Goal: Task Accomplishment & Management: Use online tool/utility

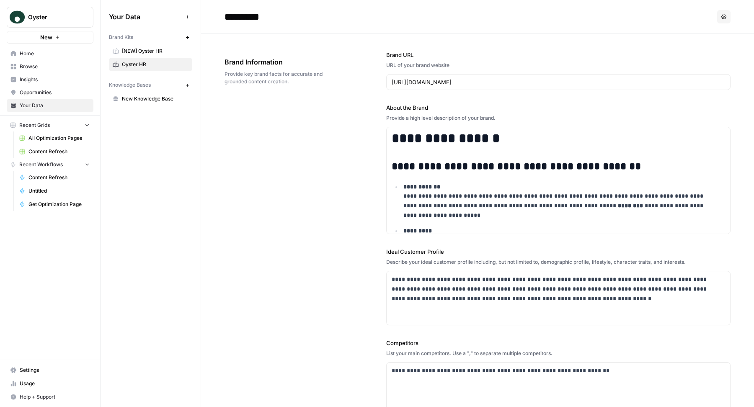
scroll to position [1500, 0]
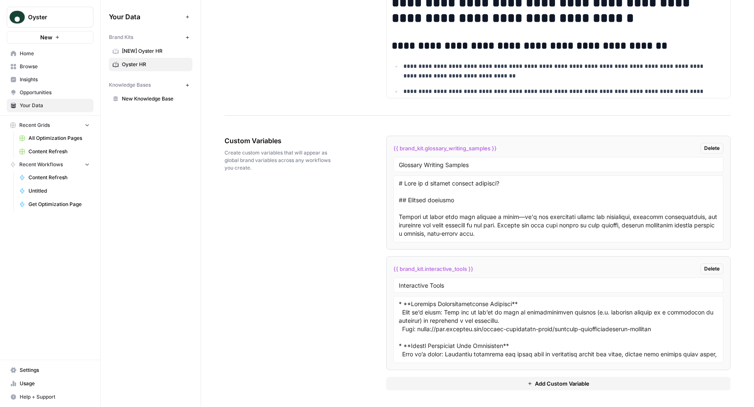
click at [435, 325] on textarea at bounding box center [558, 329] width 319 height 59
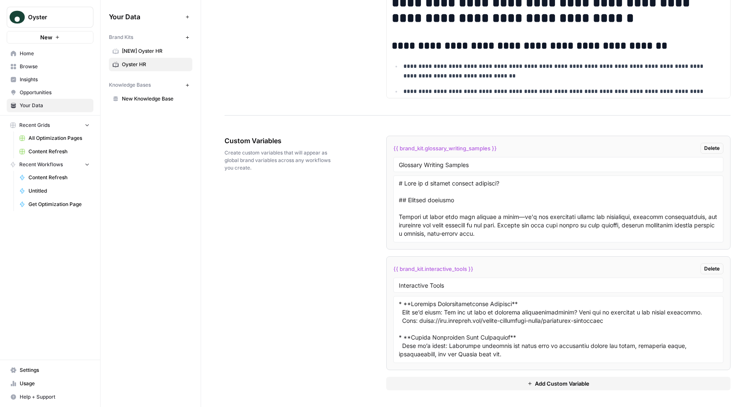
click at [506, 322] on textarea at bounding box center [558, 329] width 319 height 59
drag, startPoint x: 415, startPoint y: 321, endPoint x: 646, endPoint y: 319, distance: 230.5
click at [646, 319] on textarea at bounding box center [558, 329] width 319 height 59
click at [494, 321] on textarea at bounding box center [558, 329] width 319 height 59
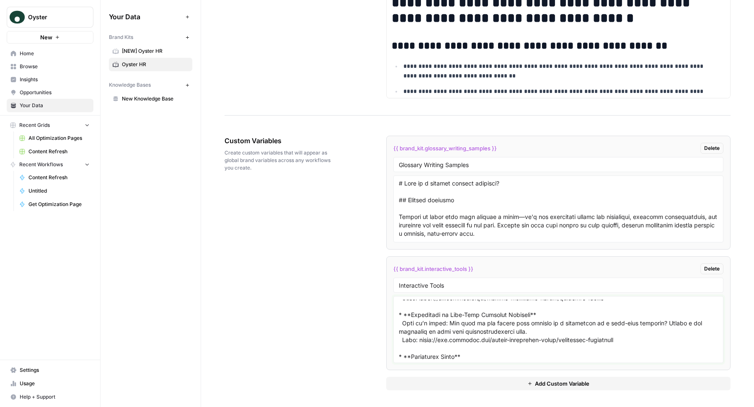
scroll to position [0, 0]
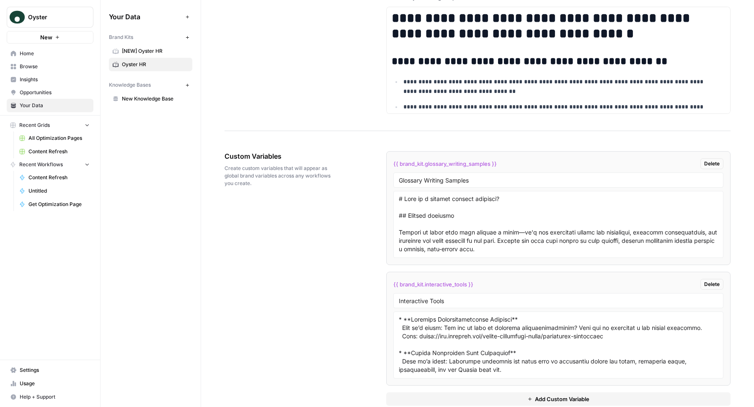
scroll to position [1434, 0]
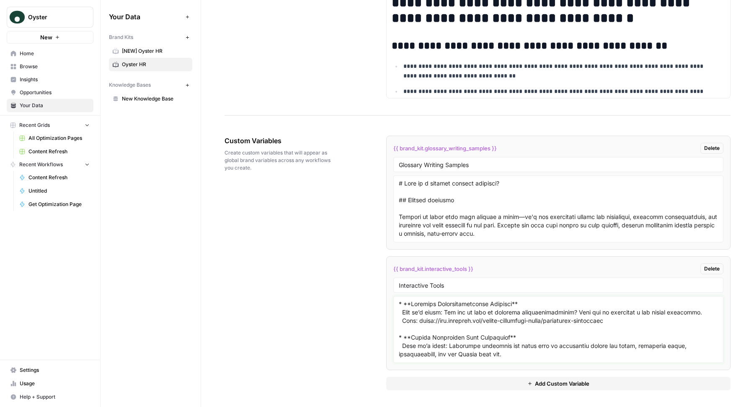
drag, startPoint x: 629, startPoint y: 322, endPoint x: 393, endPoint y: 306, distance: 237.3
click at [393, 306] on div at bounding box center [558, 329] width 330 height 67
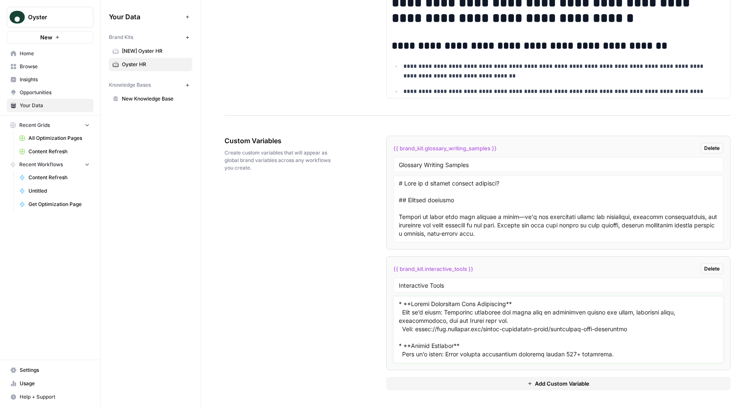
click at [447, 338] on textarea at bounding box center [558, 329] width 319 height 59
paste textarea "What it’s about: Calculate the total cost of employing someone in a given count…"
click at [447, 338] on textarea at bounding box center [558, 329] width 319 height 59
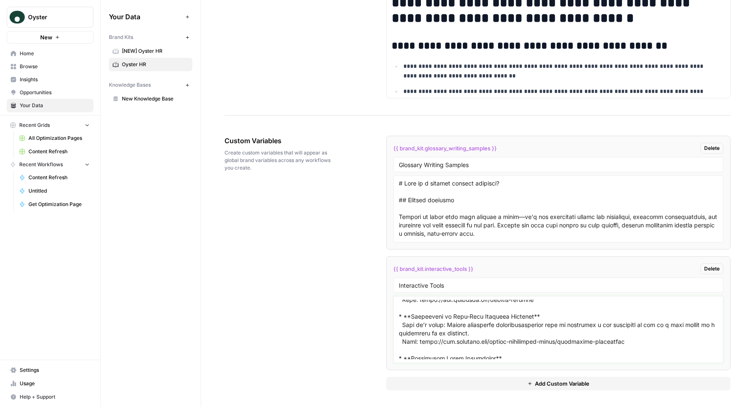
scroll to position [111, 0]
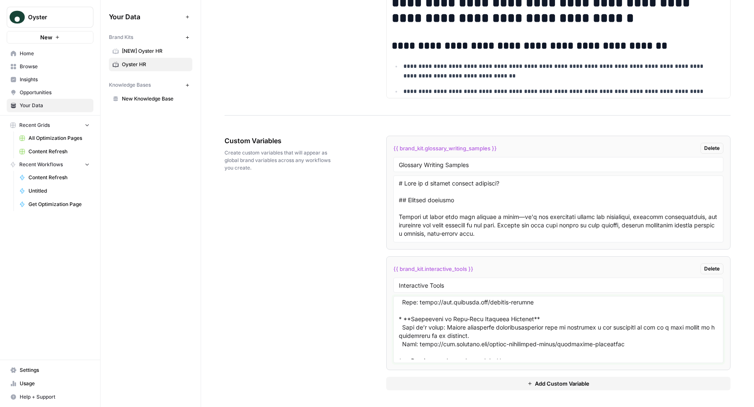
type textarea "* **Global Employment Cost Calculator** What it’s about: Calculate the total co…"
click at [310, 291] on div "Custom Variables Create custom variables that will appear as global brand varia…" at bounding box center [478, 263] width 506 height 288
drag, startPoint x: 487, startPoint y: 266, endPoint x: 360, endPoint y: 266, distance: 127.4
click at [360, 266] on div "Custom Variables Create custom variables that will appear as global brand varia…" at bounding box center [478, 263] width 506 height 288
copy span "{{ brand_kit.interactive_tools }}"
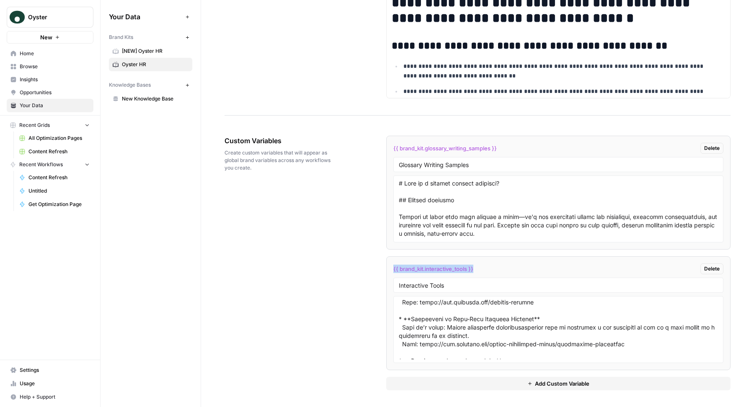
click at [476, 264] on li "{{ brand_kit.interactive_tools }} Delete Interactive Tools" at bounding box center [558, 313] width 344 height 114
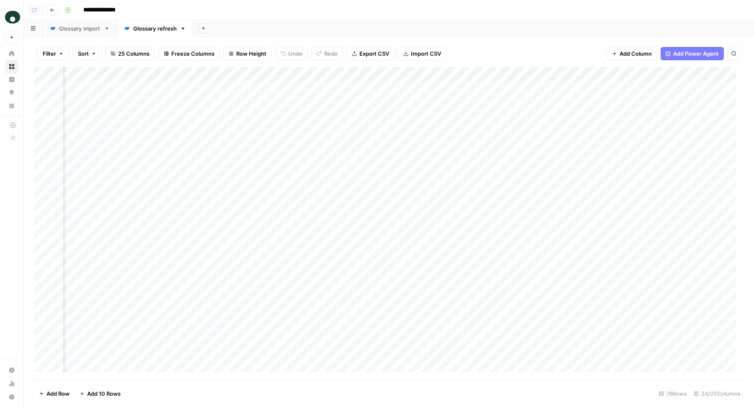
scroll to position [0, 1034]
click at [128, 72] on div "Add Column" at bounding box center [389, 223] width 710 height 313
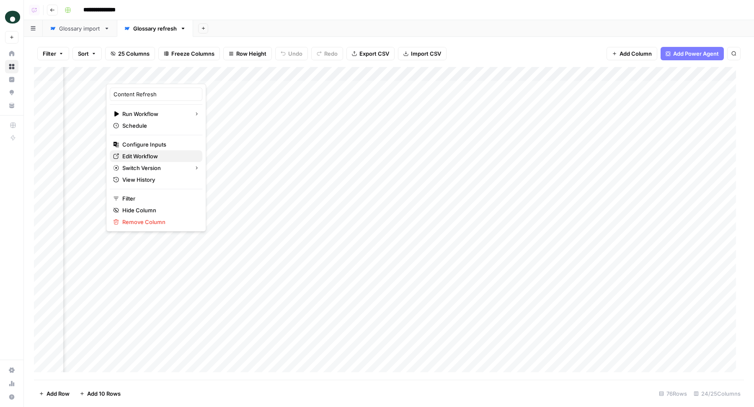
click at [140, 154] on span "Edit Workflow" at bounding box center [158, 156] width 73 height 8
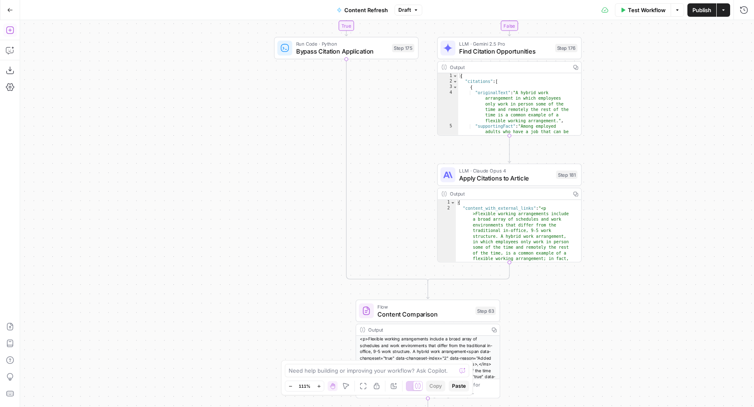
click at [13, 30] on icon "button" at bounding box center [10, 30] width 8 height 8
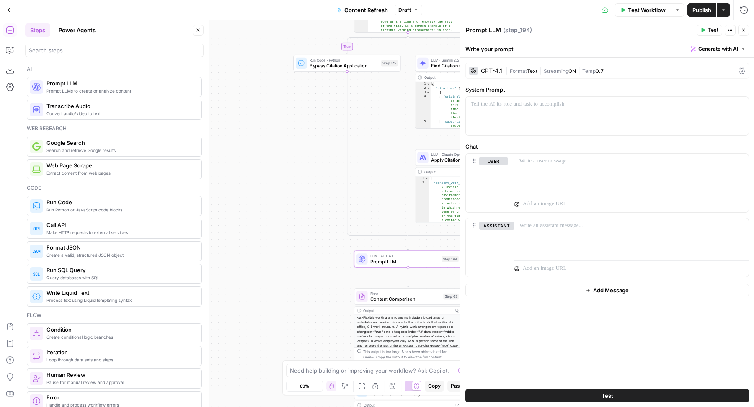
drag, startPoint x: 78, startPoint y: 87, endPoint x: 611, endPoint y: 10, distance: 538.2
click at [712, 49] on span "Generate with AI" at bounding box center [718, 49] width 40 height 8
click at [697, 73] on div "Use AI to build your prompt" at bounding box center [709, 76] width 65 height 8
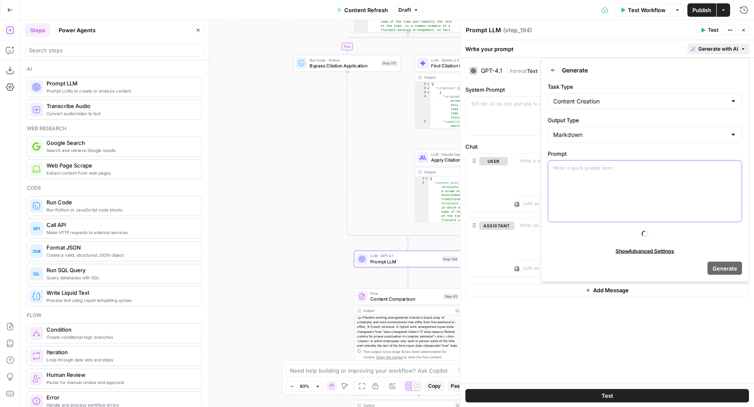
click at [624, 188] on div at bounding box center [645, 191] width 194 height 61
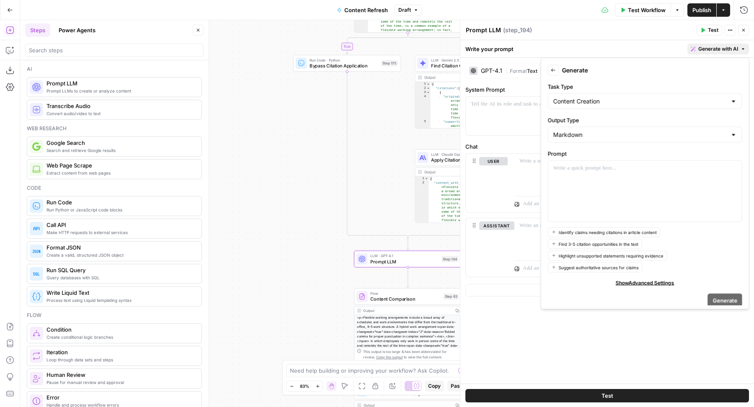
click at [603, 139] on div "Markdown" at bounding box center [645, 135] width 194 height 16
click at [577, 181] on span "HTML" at bounding box center [639, 178] width 169 height 8
type input "HTML"
click at [577, 181] on div at bounding box center [645, 191] width 194 height 61
click at [608, 178] on div at bounding box center [645, 191] width 194 height 61
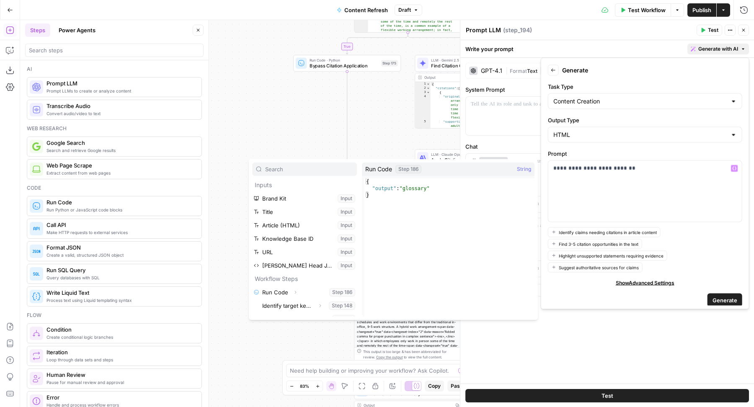
scroll to position [210, 0]
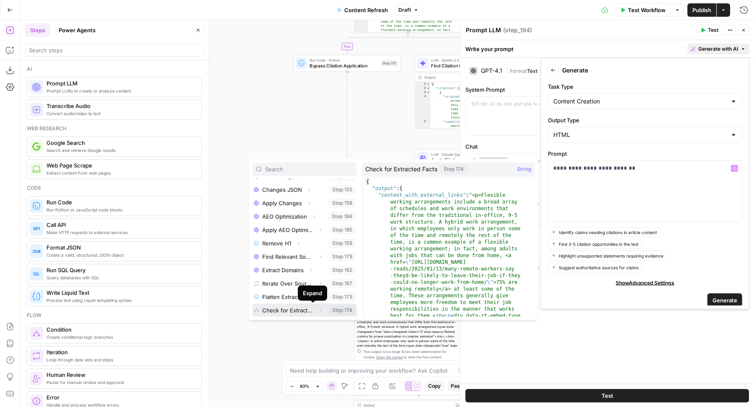
click at [318, 310] on icon "button" at bounding box center [320, 310] width 5 height 5
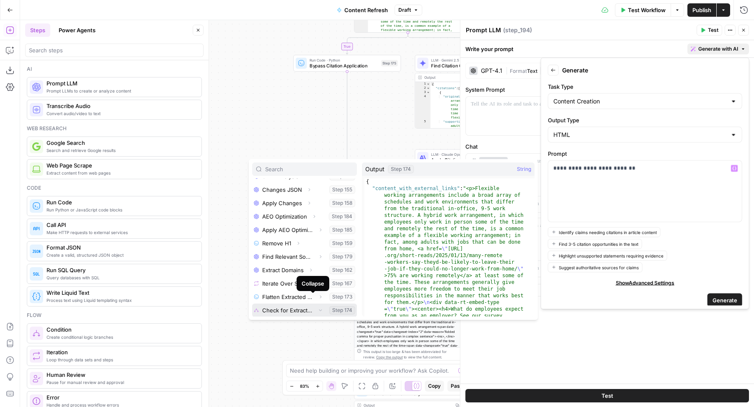
scroll to position [223, 0]
click at [286, 310] on icon "button" at bounding box center [287, 310] width 5 height 5
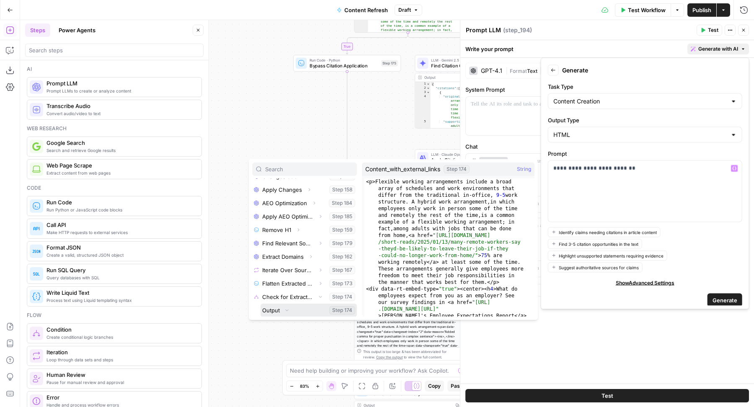
scroll to position [237, 0]
click at [293, 311] on button "Select variable Content_with_external_links" at bounding box center [313, 310] width 88 height 13
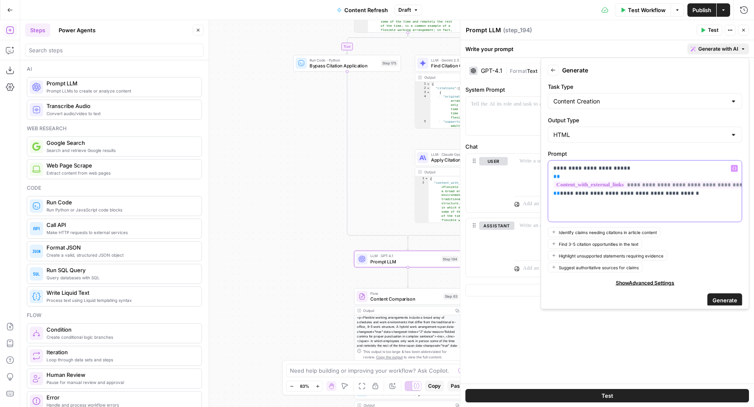
click at [695, 194] on p "**********" at bounding box center [642, 181] width 176 height 34
click at [708, 296] on button "Generate" at bounding box center [725, 299] width 35 height 13
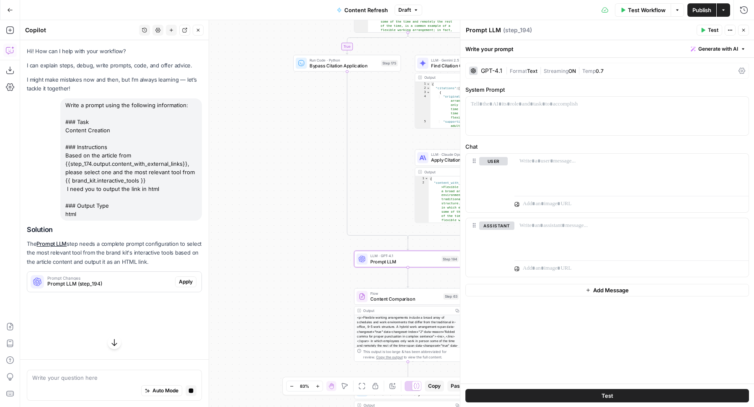
scroll to position [0, 0]
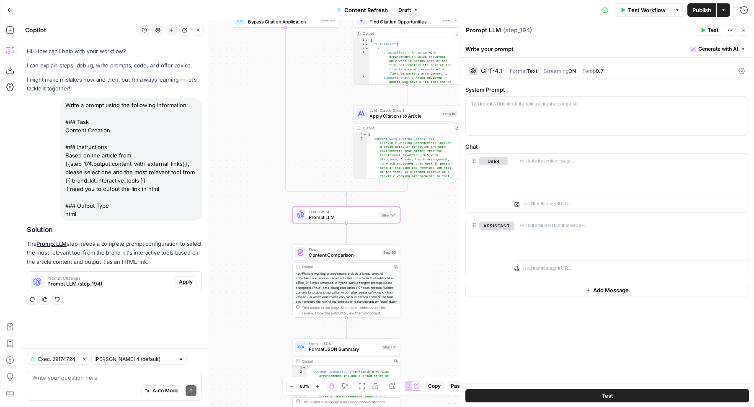
click at [186, 279] on span "Apply" at bounding box center [186, 282] width 14 height 8
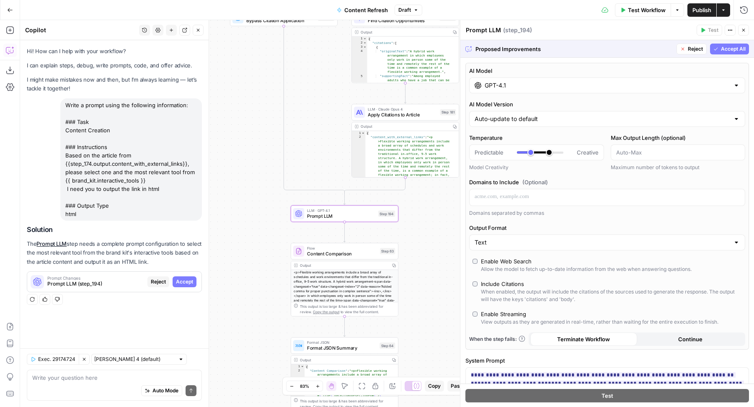
click at [186, 279] on span "Accept" at bounding box center [184, 282] width 17 height 8
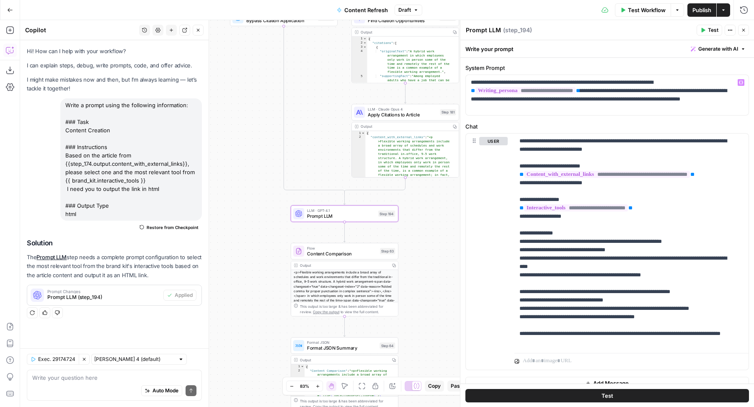
scroll to position [31, 0]
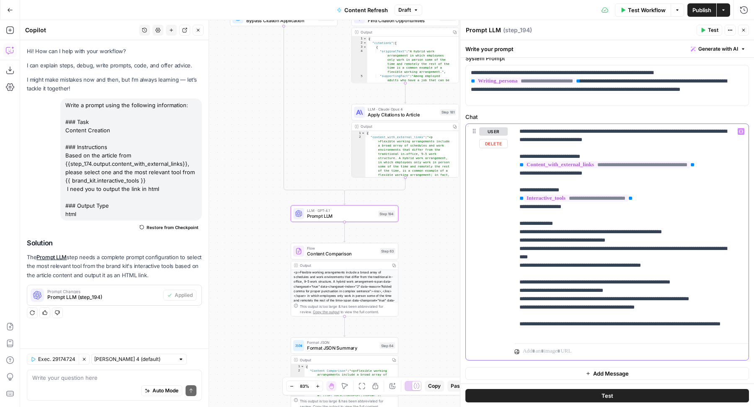
click at [670, 229] on p "**********" at bounding box center [628, 232] width 217 height 210
click at [701, 54] on button "Generate with AI" at bounding box center [719, 49] width 62 height 11
click at [680, 99] on button "Refine Improve your existing prompt" at bounding box center [699, 90] width 77 height 19
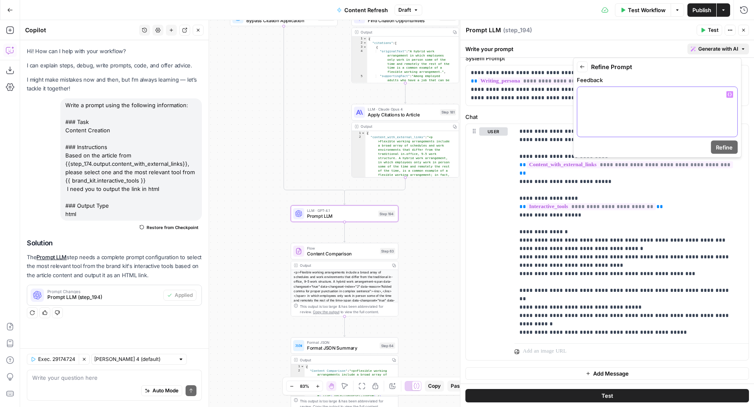
click at [662, 116] on div at bounding box center [657, 112] width 160 height 50
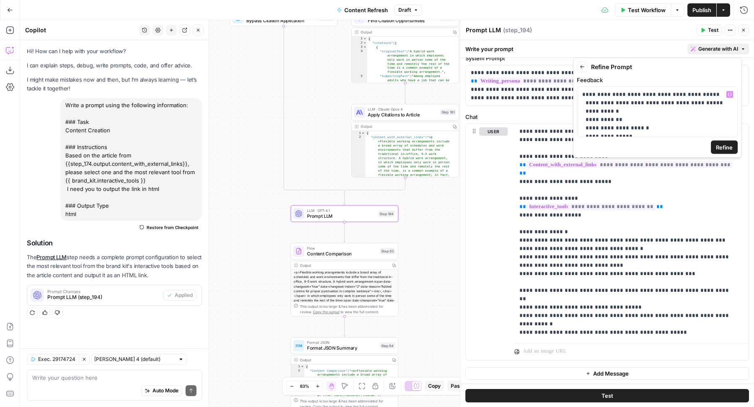
click at [724, 144] on span "Refine" at bounding box center [724, 147] width 17 height 8
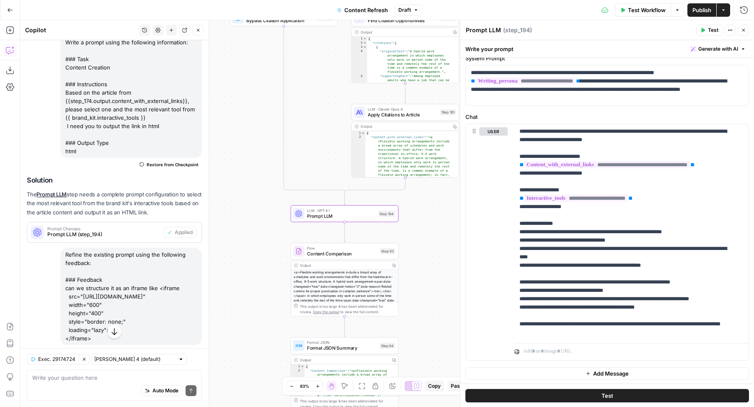
scroll to position [149, 0]
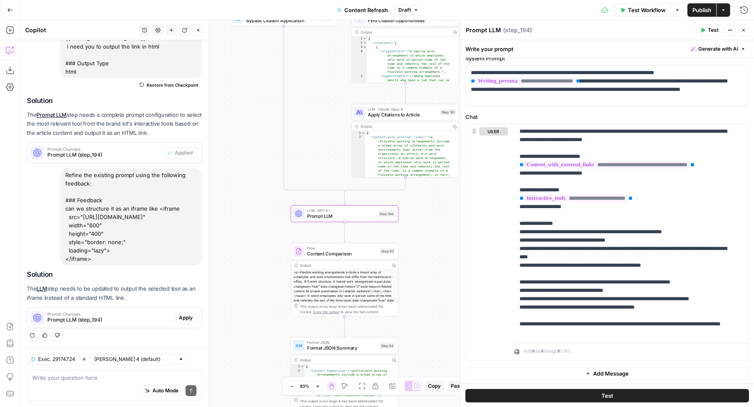
click at [179, 317] on span "Apply" at bounding box center [186, 318] width 14 height 8
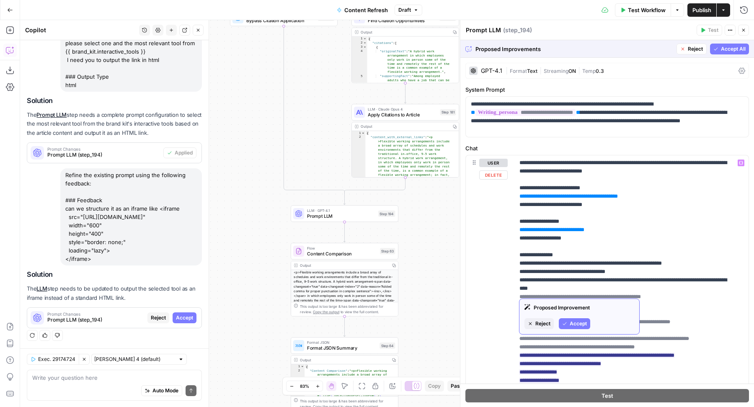
scroll to position [115, 0]
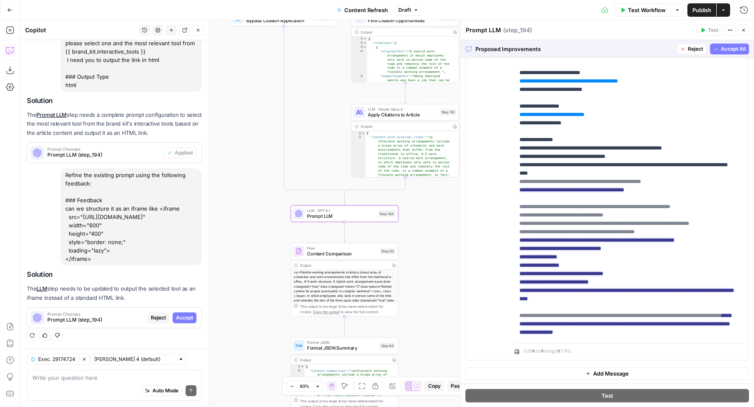
click at [177, 315] on span "Accept" at bounding box center [184, 318] width 17 height 8
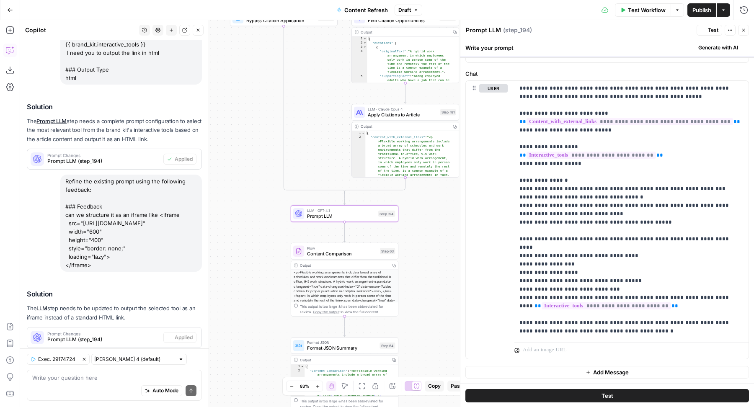
scroll to position [0, 0]
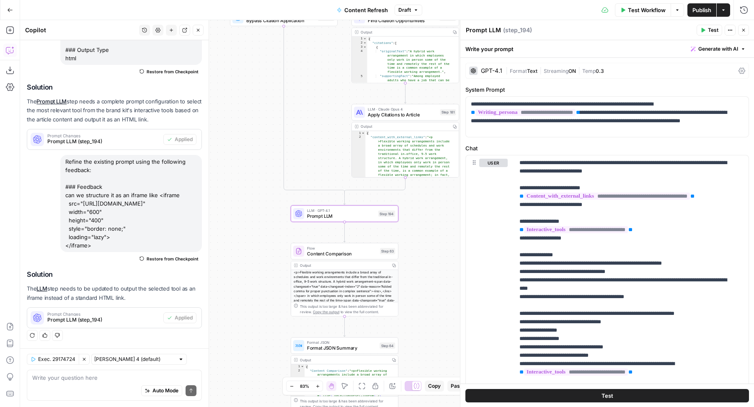
click at [712, 29] on span "Test" at bounding box center [713, 30] width 10 height 8
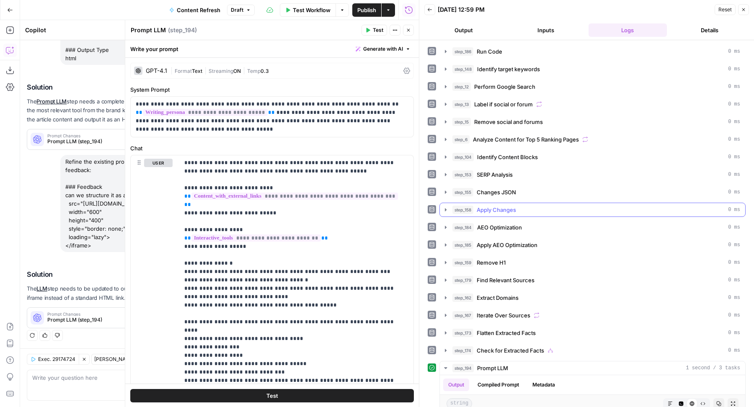
scroll to position [174, 0]
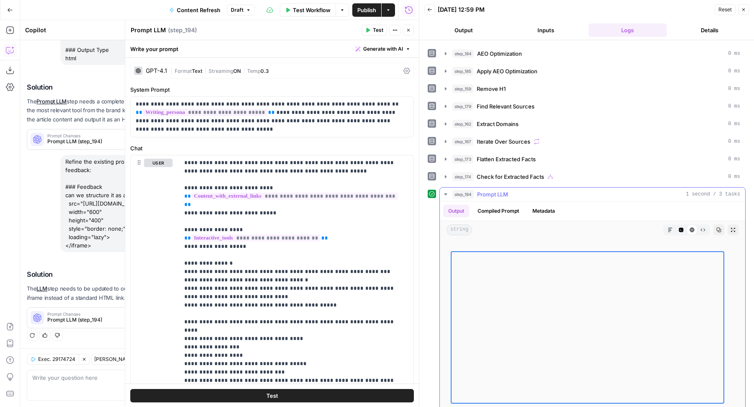
click at [679, 228] on icon "button" at bounding box center [681, 230] width 5 height 5
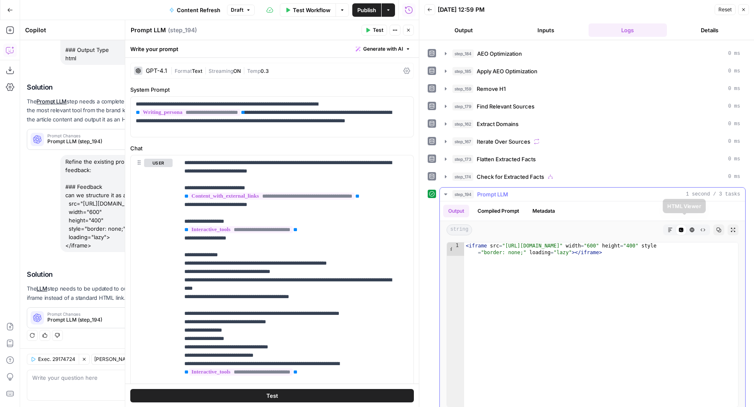
click at [690, 228] on icon "button" at bounding box center [692, 230] width 5 height 5
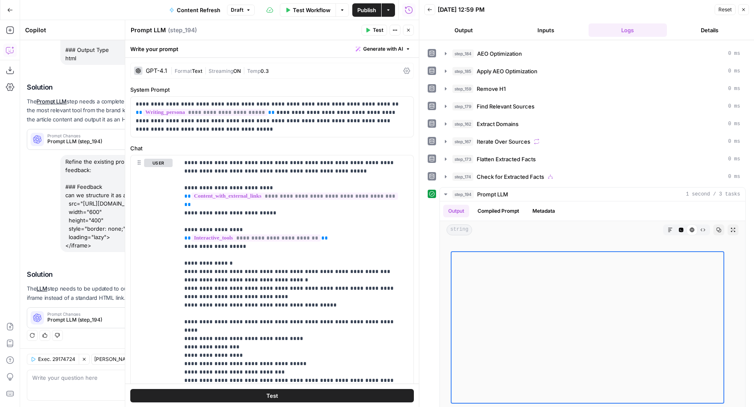
click at [404, 30] on button "Close" at bounding box center [408, 30] width 11 height 11
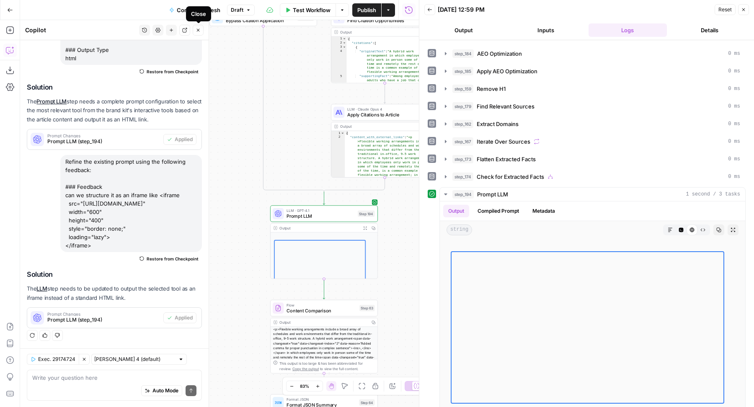
click at [201, 28] on icon "button" at bounding box center [198, 30] width 5 height 5
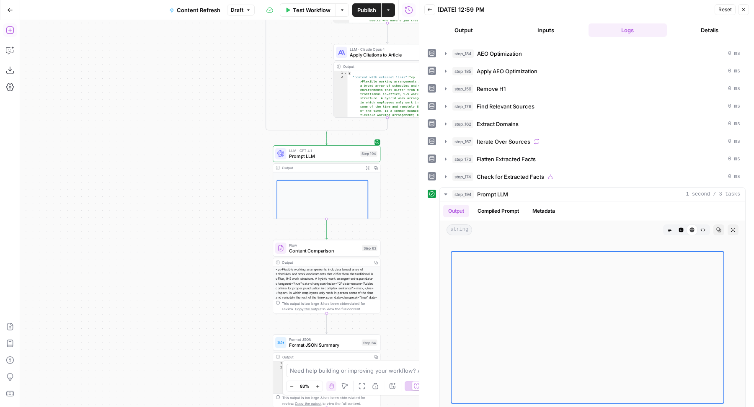
click at [11, 30] on icon "button" at bounding box center [10, 30] width 8 height 8
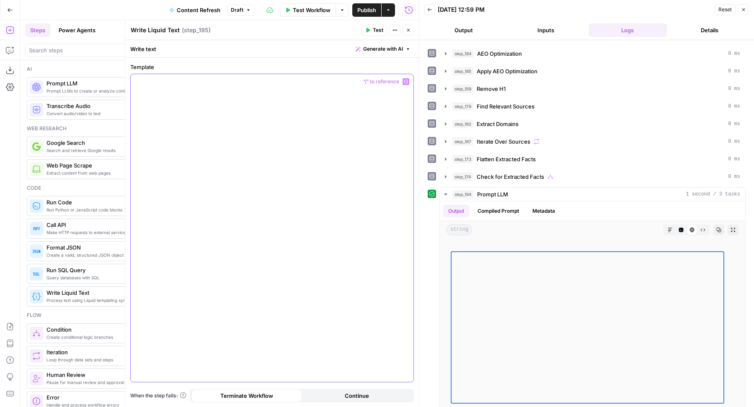
click at [352, 235] on div at bounding box center [272, 228] width 283 height 308
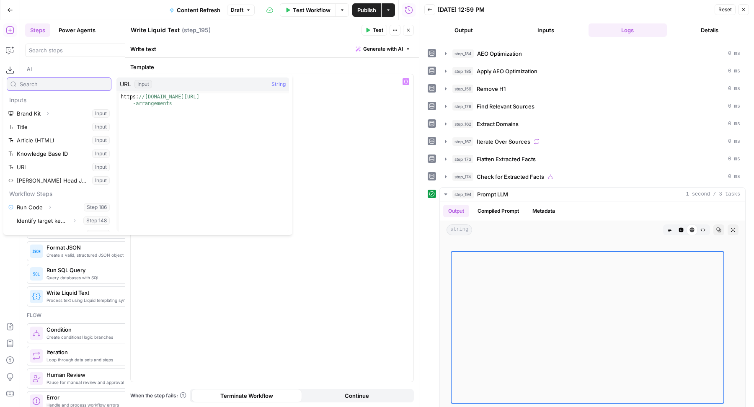
scroll to position [223, 0]
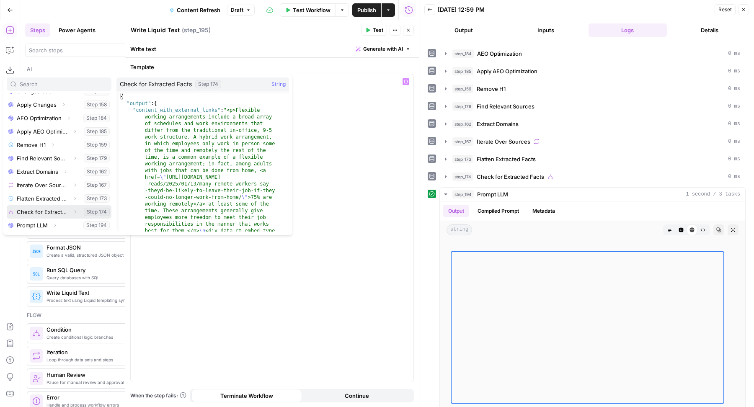
click at [72, 210] on icon "button" at bounding box center [74, 212] width 5 height 5
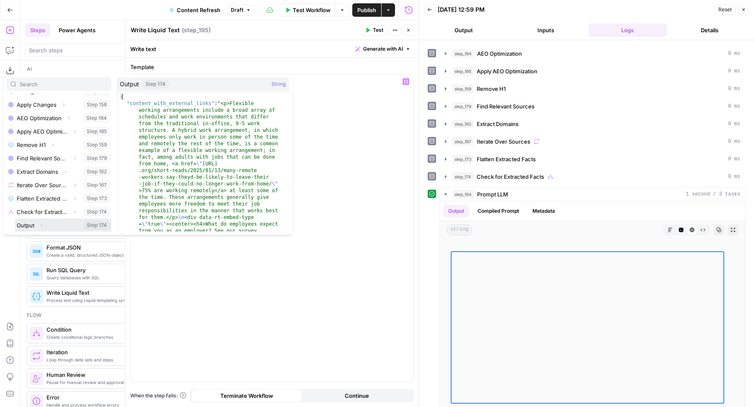
click at [43, 221] on button "Expand" at bounding box center [41, 225] width 11 height 11
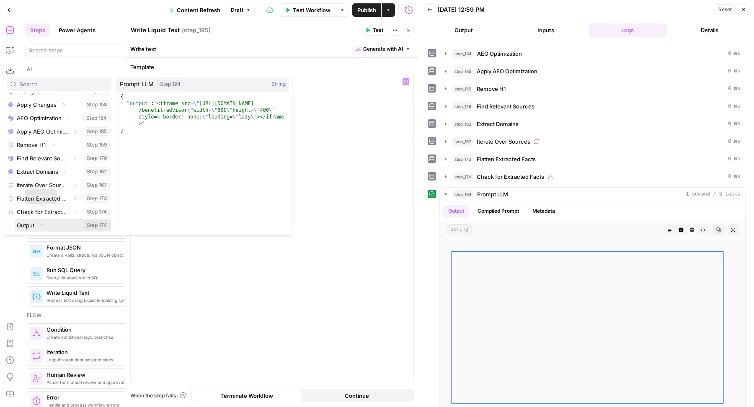
scroll to position [250, 0]
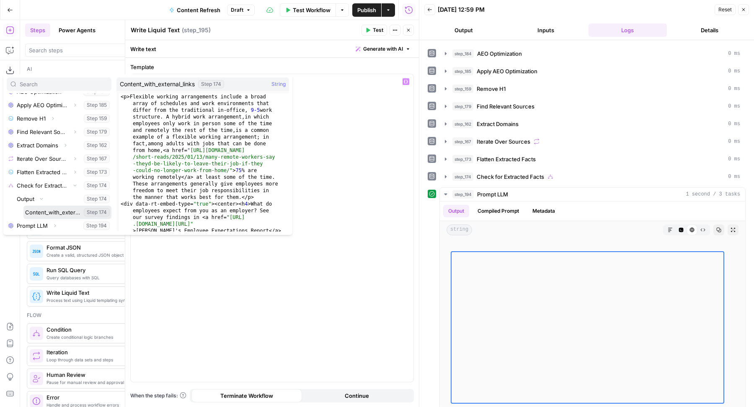
click at [64, 210] on button "Select variable Content_with_external_links" at bounding box center [67, 212] width 88 height 13
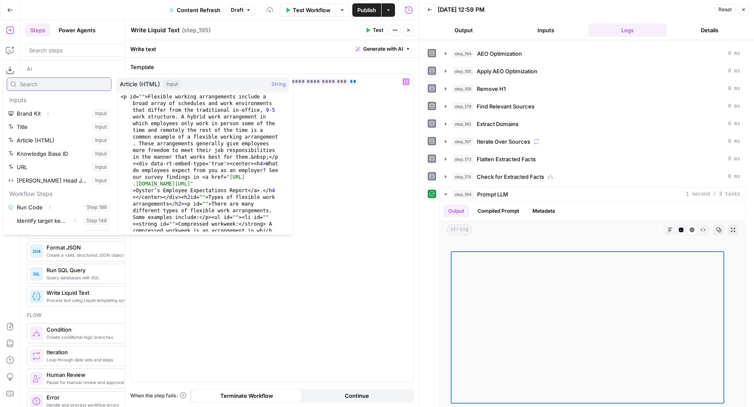
scroll to position [223, 0]
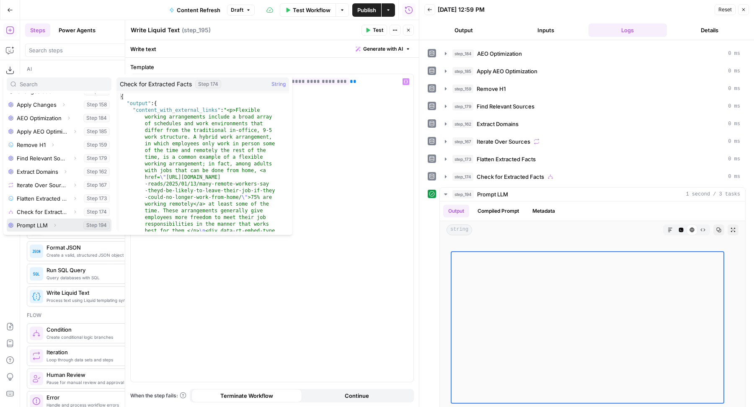
click at [55, 226] on icon "button" at bounding box center [54, 225] width 5 height 5
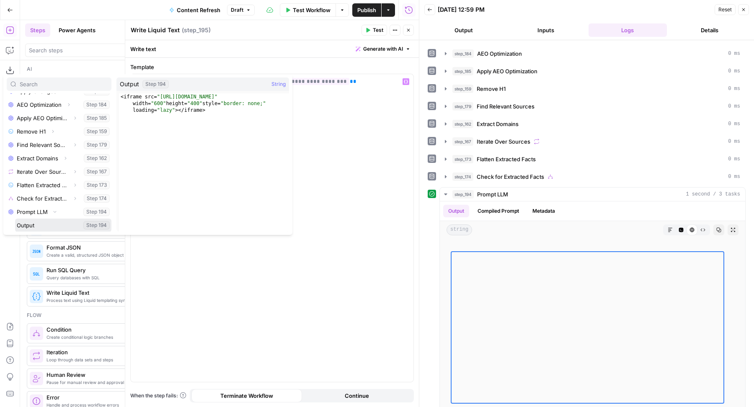
click at [49, 225] on button "Select variable Output" at bounding box center [63, 225] width 96 height 13
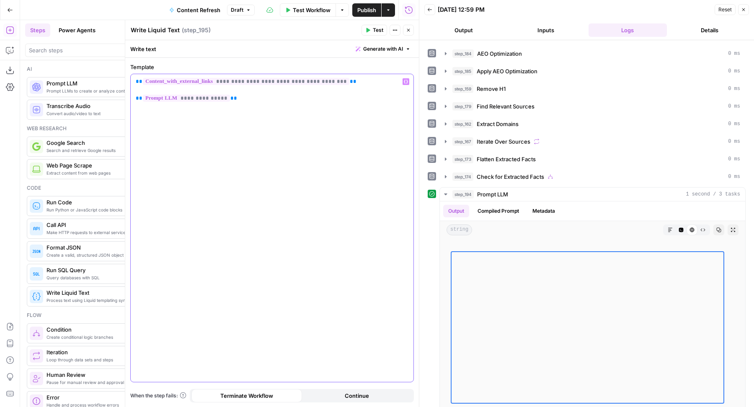
click at [255, 106] on div "**********" at bounding box center [272, 228] width 283 height 308
click at [377, 32] on span "Test" at bounding box center [378, 30] width 10 height 8
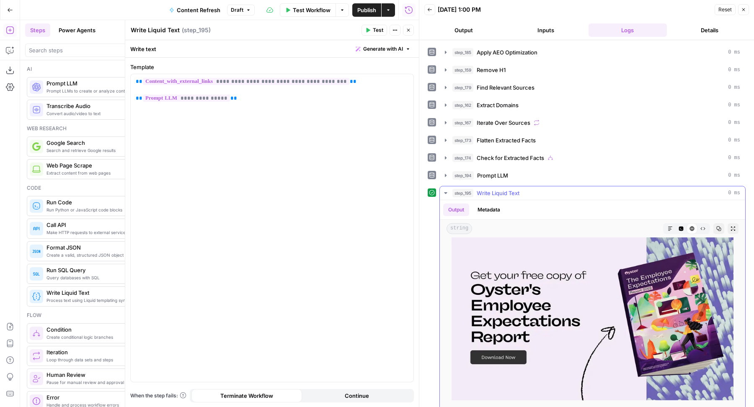
scroll to position [1148, 0]
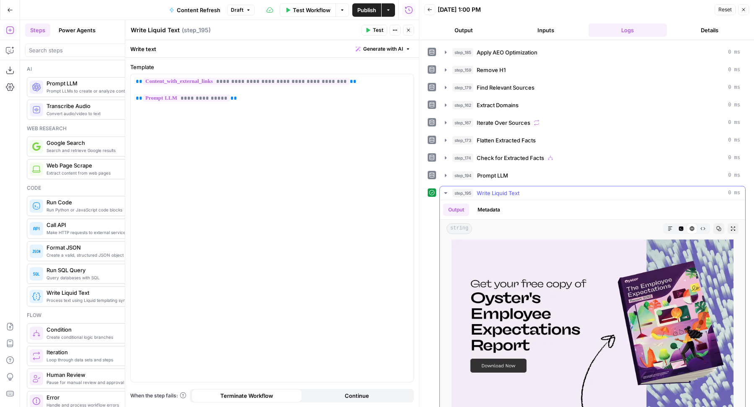
click at [679, 227] on icon "button" at bounding box center [681, 229] width 5 height 5
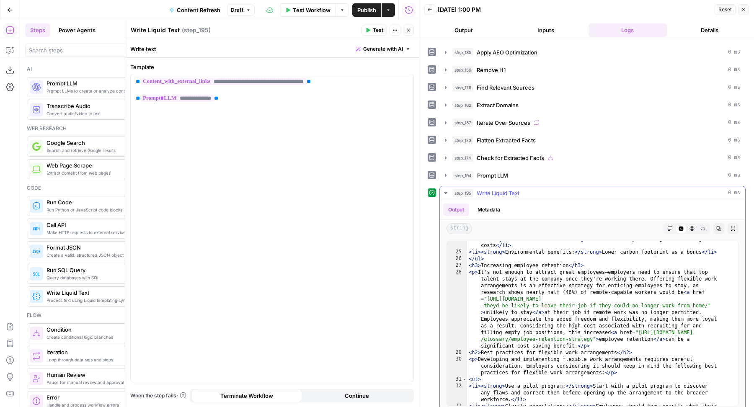
scroll to position [441, 0]
click at [598, 263] on div "< li > < strong > Reduced utilities: </ strong > Less electricity, heating, and…" at bounding box center [598, 337] width 263 height 205
type textarea "**********"
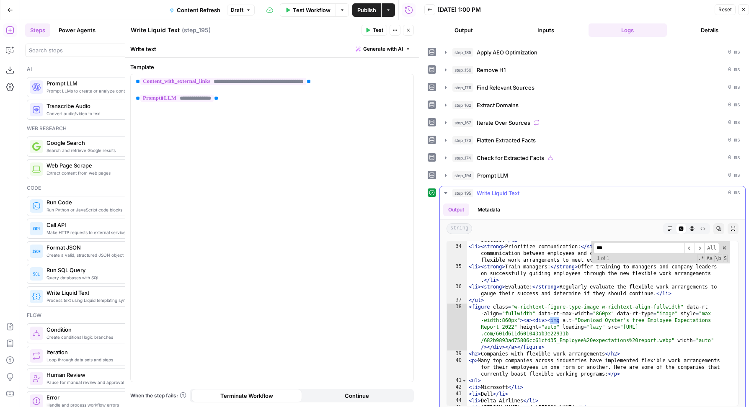
scroll to position [628, 0]
type input "***"
click at [690, 227] on icon "button" at bounding box center [692, 229] width 5 height 5
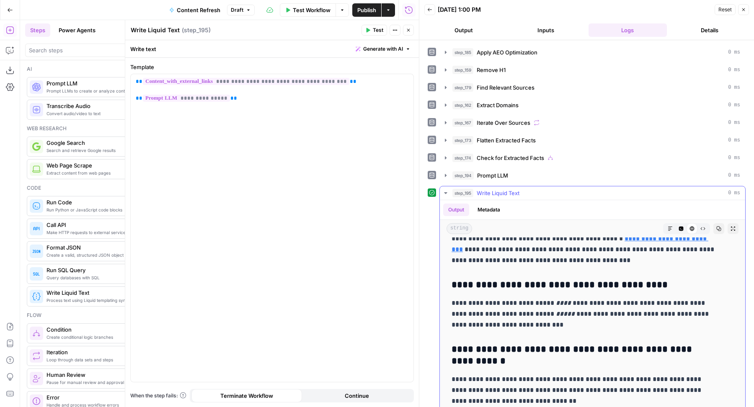
scroll to position [1842, 0]
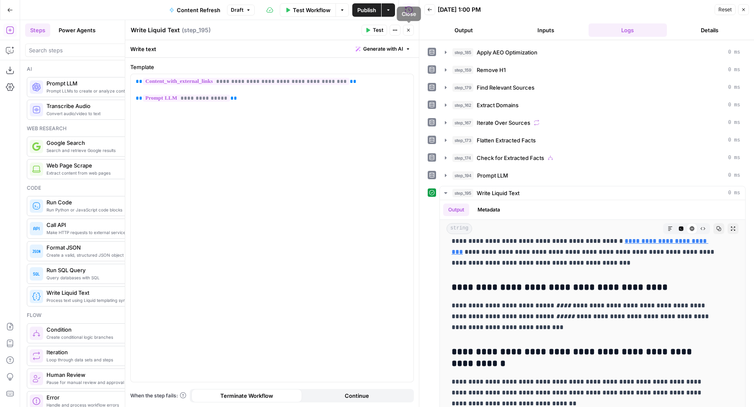
click at [410, 27] on button "Close" at bounding box center [408, 30] width 11 height 11
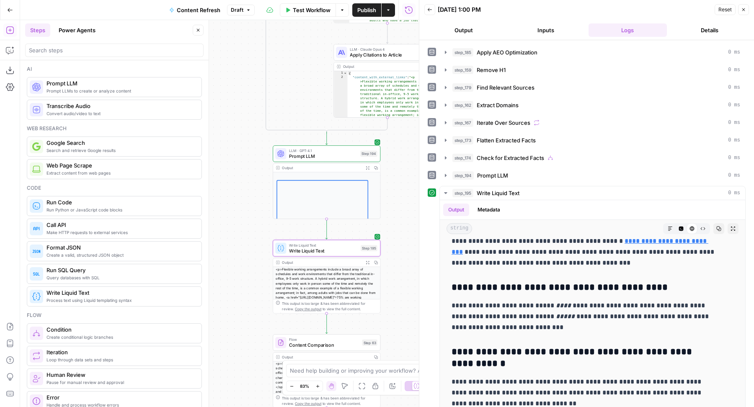
click at [198, 31] on icon "button" at bounding box center [198, 30] width 3 height 3
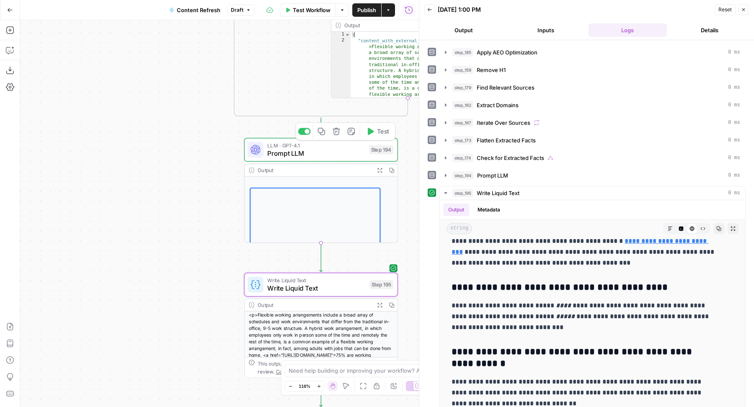
click at [287, 158] on span "Prompt LLM" at bounding box center [316, 153] width 98 height 10
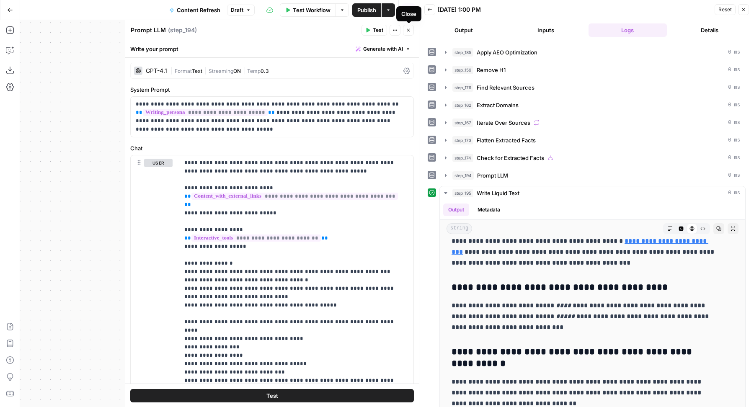
click at [408, 30] on icon "button" at bounding box center [408, 30] width 3 height 3
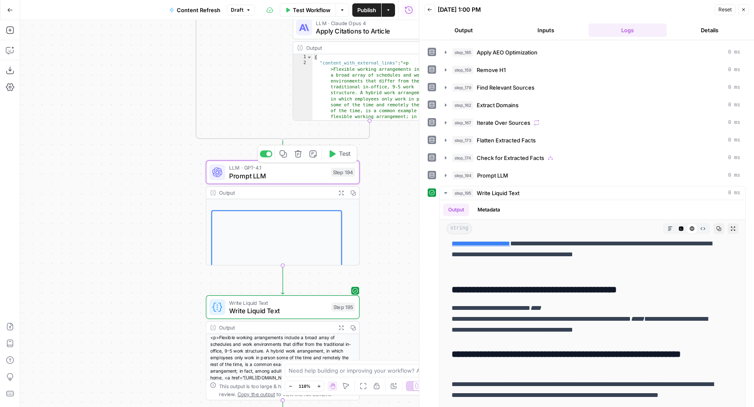
click at [248, 173] on span "Prompt LLM" at bounding box center [278, 176] width 98 height 10
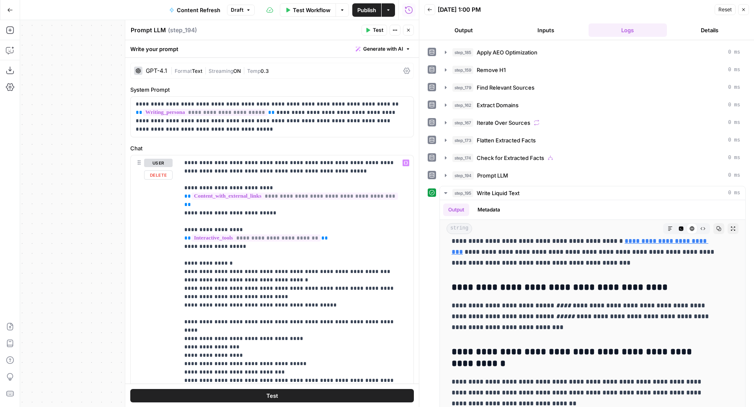
scroll to position [65, 0]
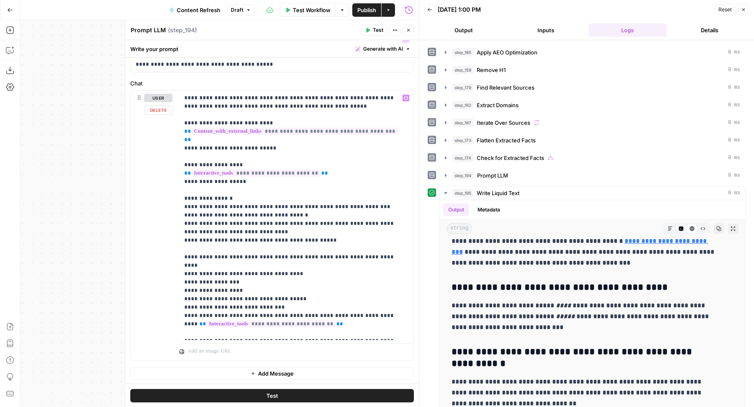
click at [373, 51] on span "Generate with AI" at bounding box center [383, 49] width 40 height 8
click at [372, 91] on div "Improve your existing prompt" at bounding box center [364, 95] width 70 height 8
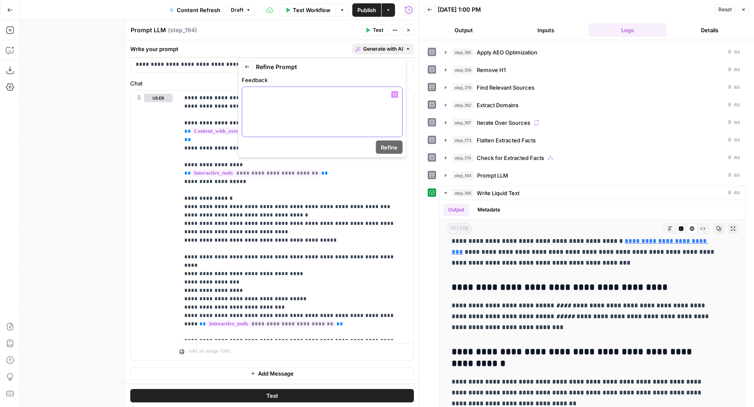
click at [367, 94] on p at bounding box center [322, 95] width 150 height 8
click at [383, 150] on span "Refine" at bounding box center [389, 147] width 17 height 8
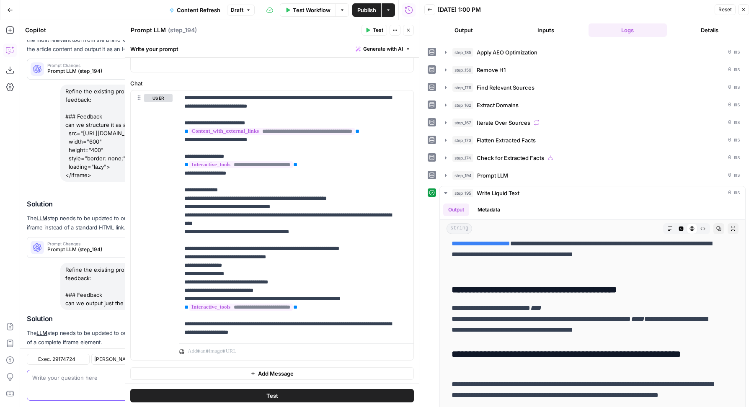
scroll to position [277, 0]
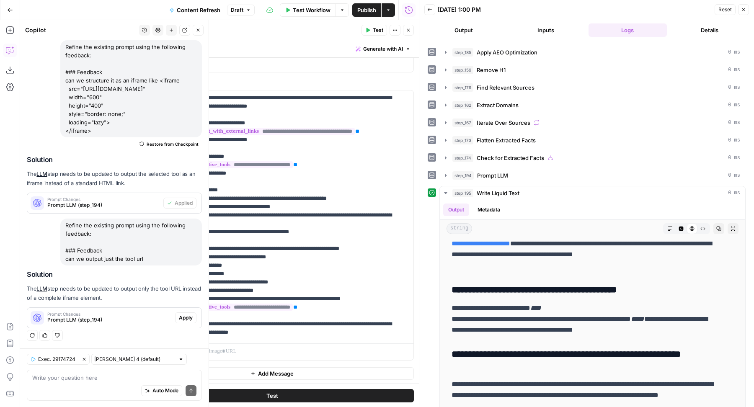
click at [181, 321] on span "Apply" at bounding box center [186, 318] width 14 height 8
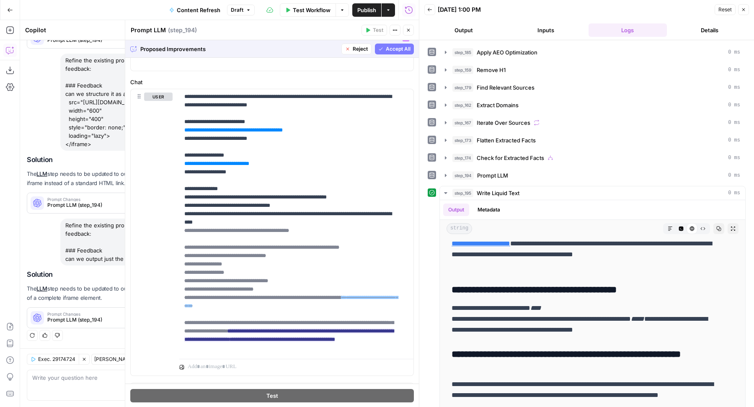
scroll to position [82, 0]
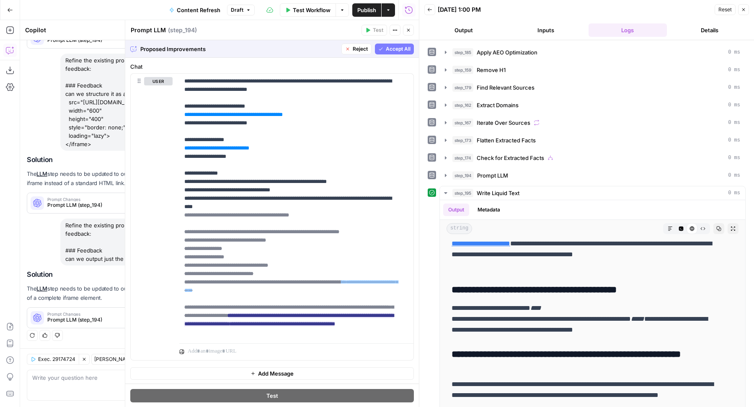
click at [386, 49] on span "Accept All" at bounding box center [398, 49] width 25 height 8
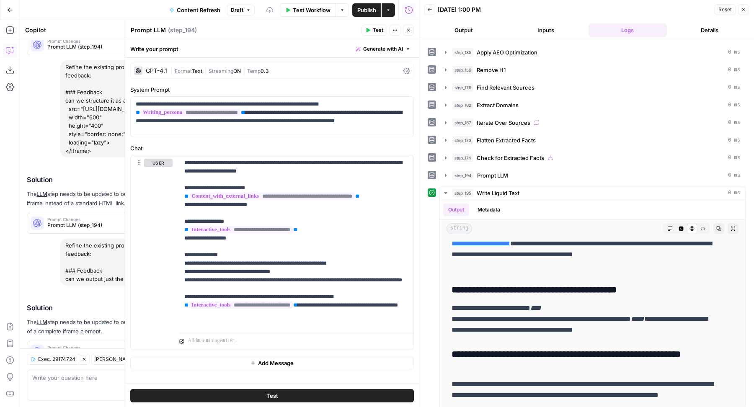
scroll to position [0, 0]
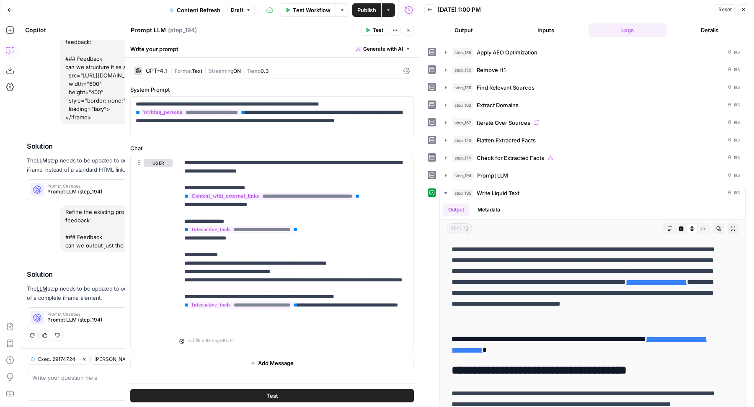
click at [375, 28] on span "Test" at bounding box center [378, 30] width 10 height 8
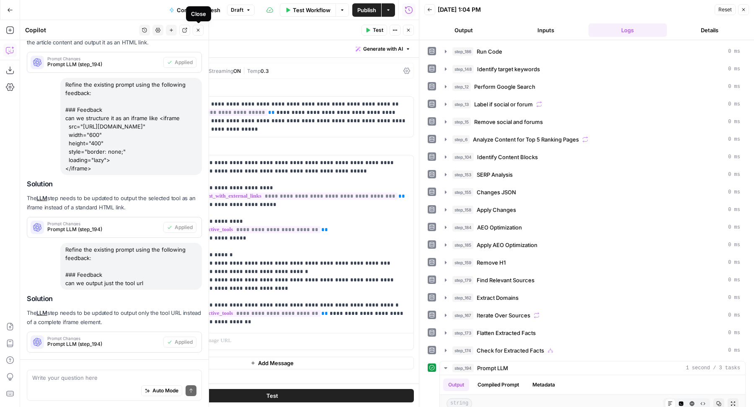
scroll to position [290, 0]
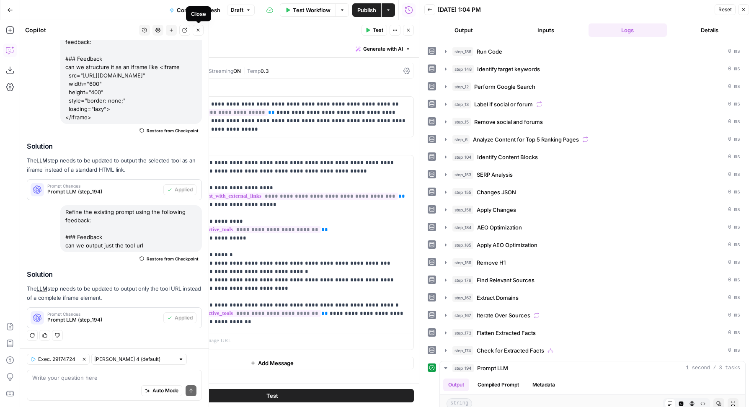
click at [198, 34] on button "Close" at bounding box center [198, 30] width 11 height 11
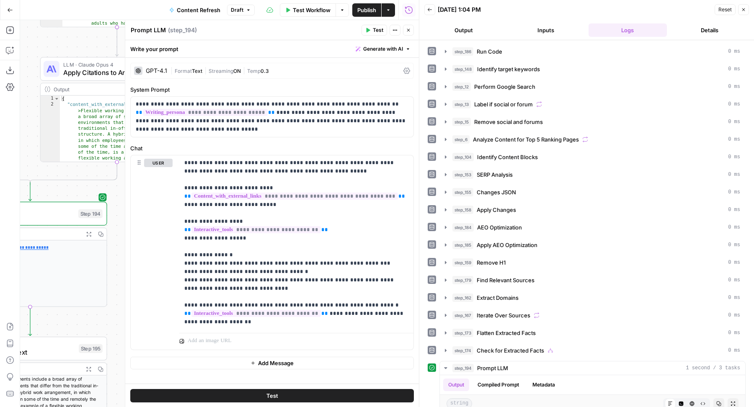
scroll to position [27, 0]
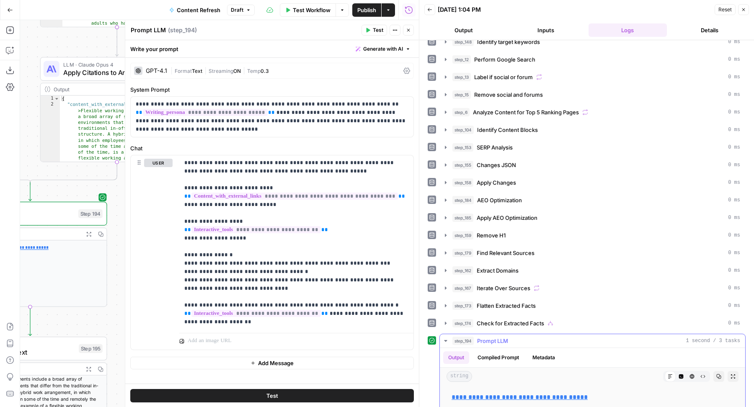
click at [679, 375] on icon "button" at bounding box center [681, 377] width 5 height 5
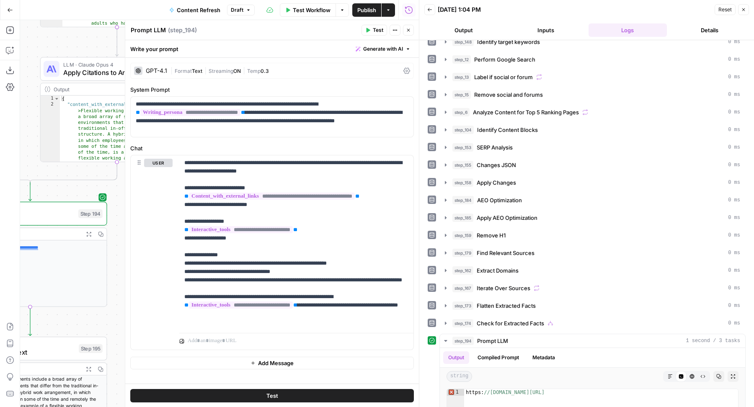
click at [409, 31] on icon "button" at bounding box center [408, 30] width 3 height 3
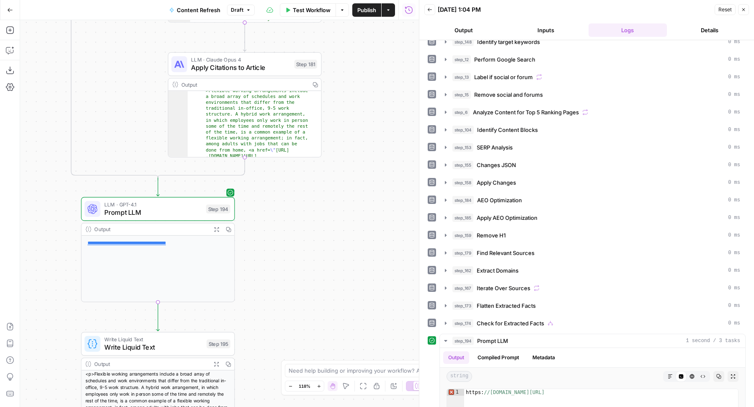
scroll to position [20, 0]
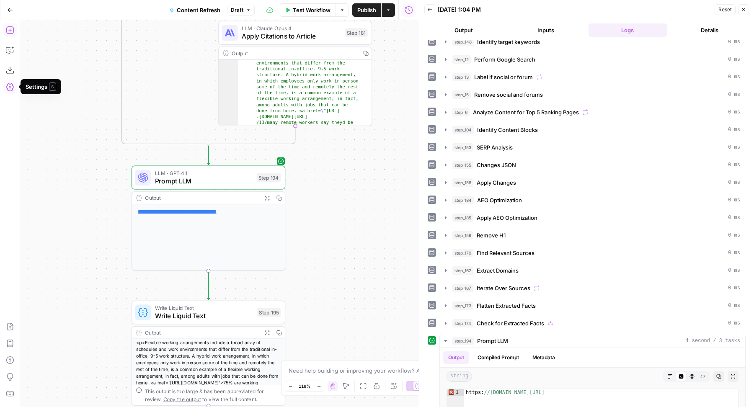
click at [12, 28] on icon "button" at bounding box center [10, 30] width 8 height 8
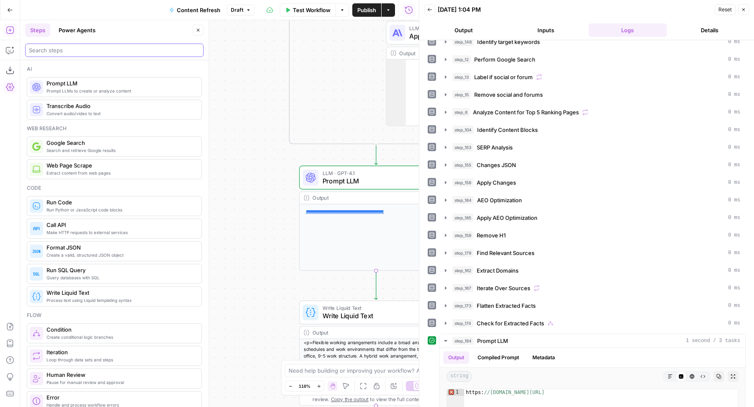
click at [86, 54] on input "search" at bounding box center [114, 50] width 171 height 8
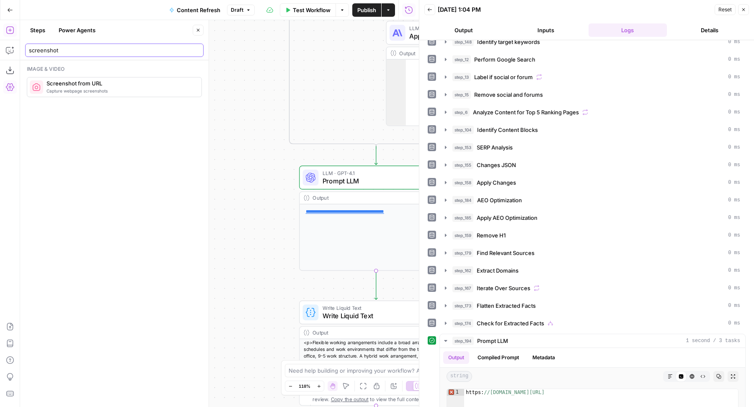
type input "screenshot"
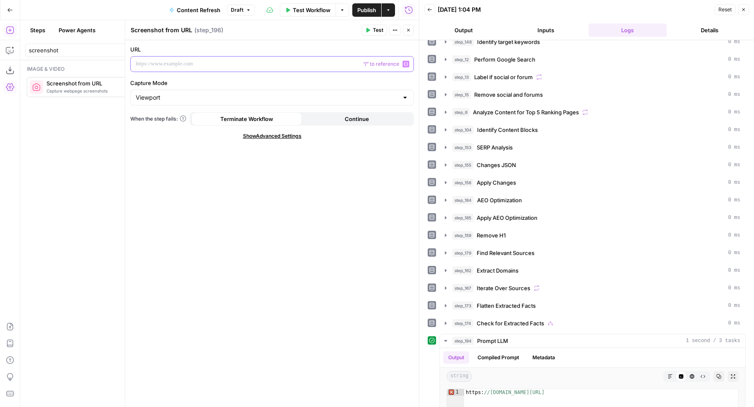
click at [155, 69] on div at bounding box center [272, 64] width 283 height 15
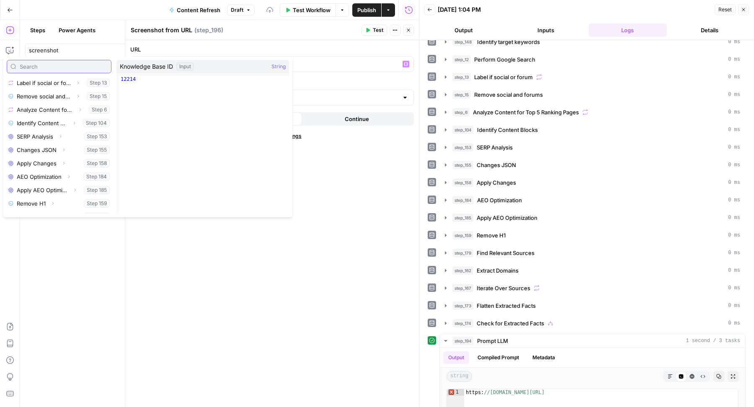
scroll to position [223, 0]
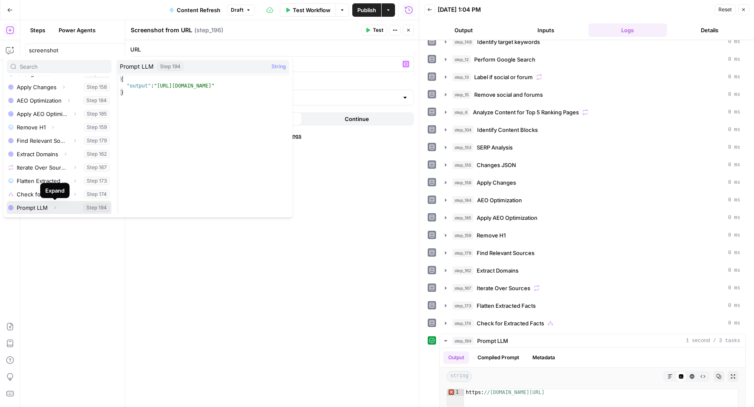
click at [54, 207] on icon "button" at bounding box center [54, 207] width 5 height 5
click at [50, 207] on button "Select variable Output" at bounding box center [63, 207] width 96 height 13
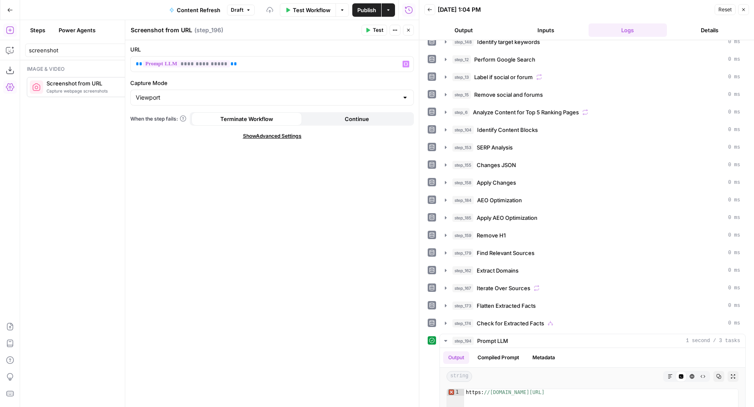
click at [334, 90] on div "Viewport" at bounding box center [272, 98] width 284 height 16
type input "Viewport"
click at [277, 186] on div "**********" at bounding box center [272, 223] width 294 height 367
click at [377, 31] on span "Test" at bounding box center [378, 30] width 10 height 8
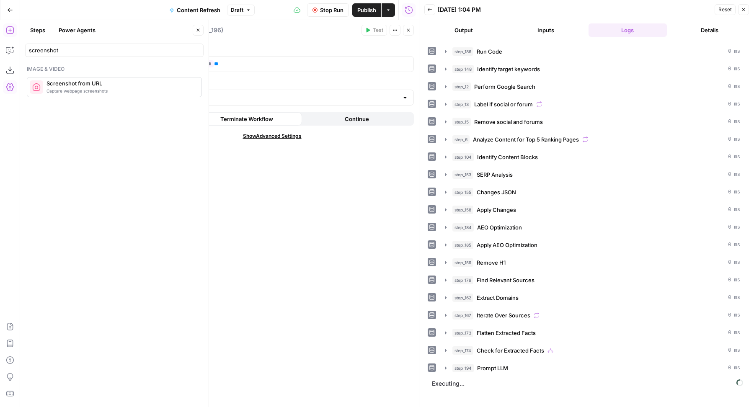
click at [203, 28] on button "Close" at bounding box center [198, 30] width 11 height 11
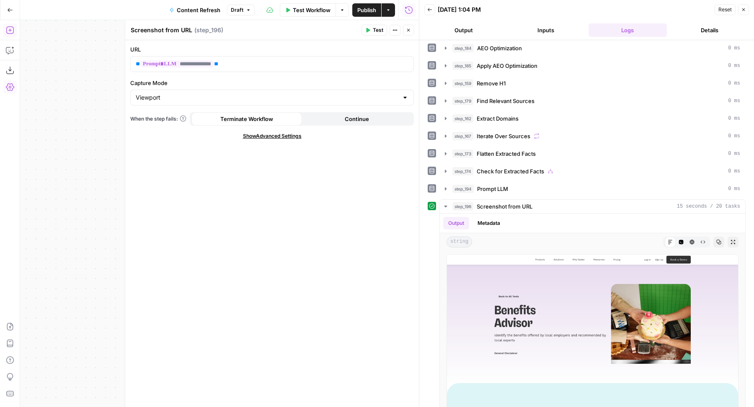
scroll to position [187, 0]
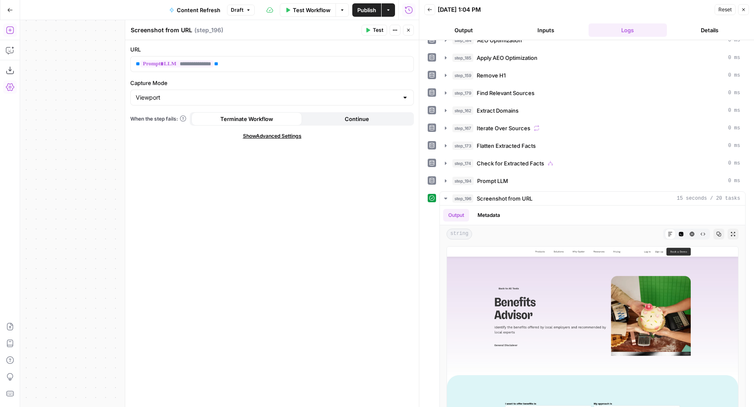
click at [409, 32] on icon "button" at bounding box center [408, 30] width 5 height 5
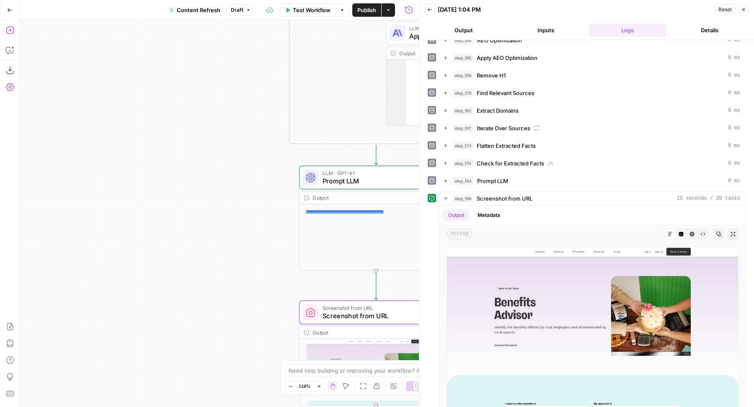
click at [744, 10] on icon "button" at bounding box center [743, 9] width 5 height 5
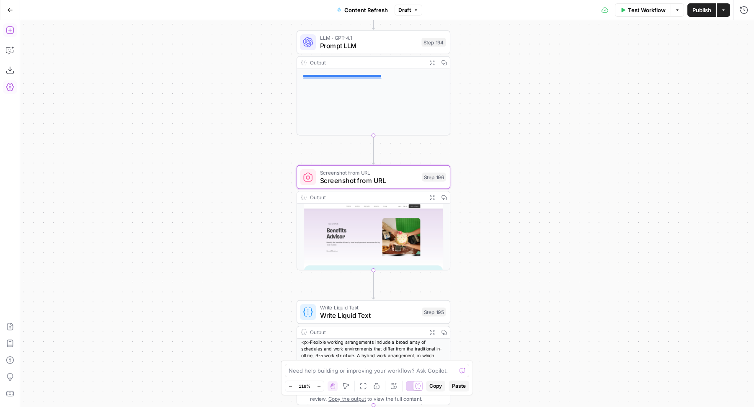
click at [10, 30] on icon "button" at bounding box center [10, 30] width 8 height 8
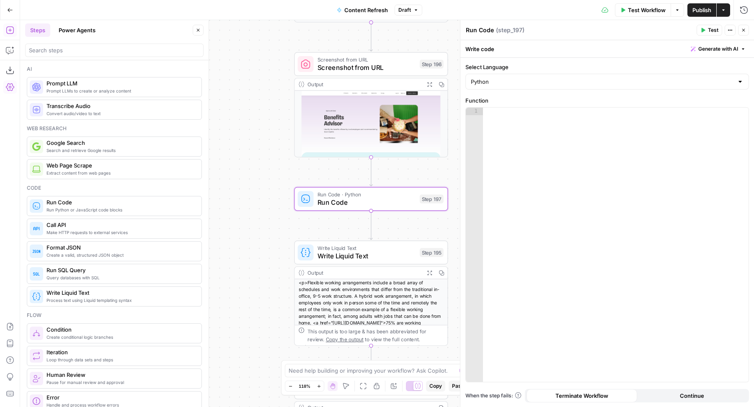
drag, startPoint x: 85, startPoint y: 201, endPoint x: 250, endPoint y: 0, distance: 259.9
click at [710, 50] on span "Generate with AI" at bounding box center [718, 49] width 40 height 8
click at [675, 103] on div at bounding box center [665, 98] width 160 height 50
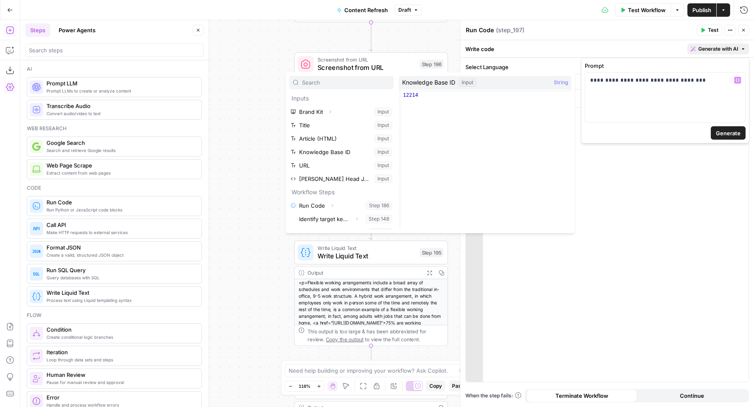
scroll to position [237, 0]
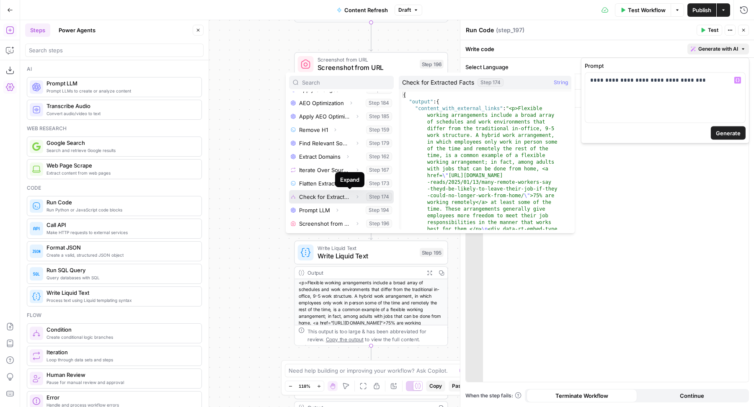
click at [355, 197] on icon "button" at bounding box center [357, 196] width 5 height 5
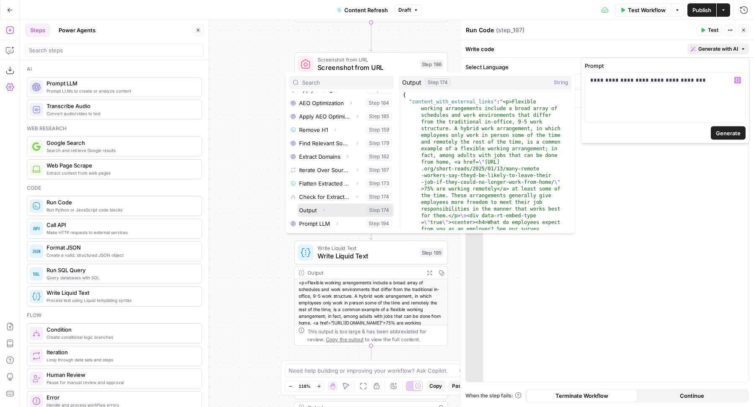
click at [326, 208] on icon "button" at bounding box center [323, 210] width 5 height 5
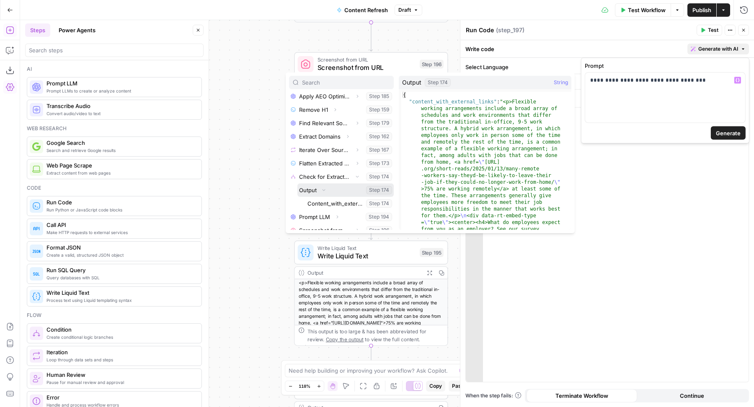
scroll to position [263, 0]
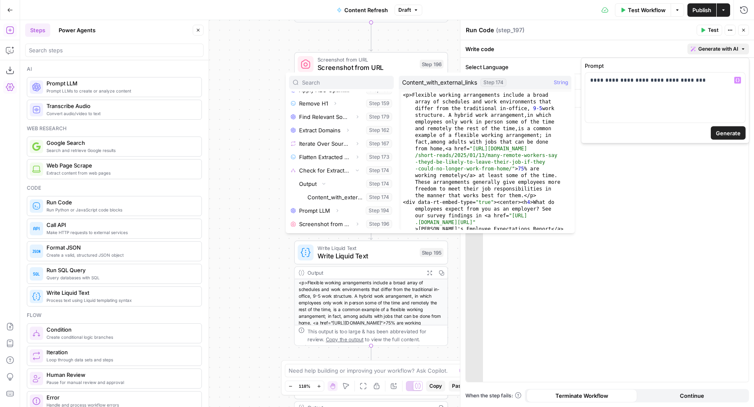
click at [342, 199] on div "Expand" at bounding box center [337, 192] width 26 height 13
click at [356, 196] on button "Select variable Content_with_external_links" at bounding box center [350, 197] width 88 height 13
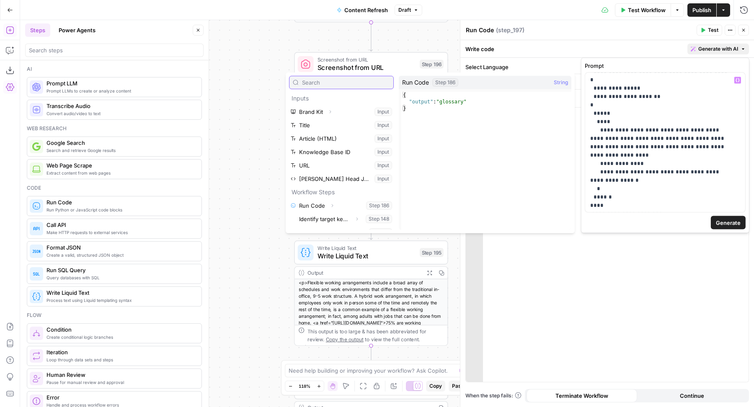
scroll to position [237, 0]
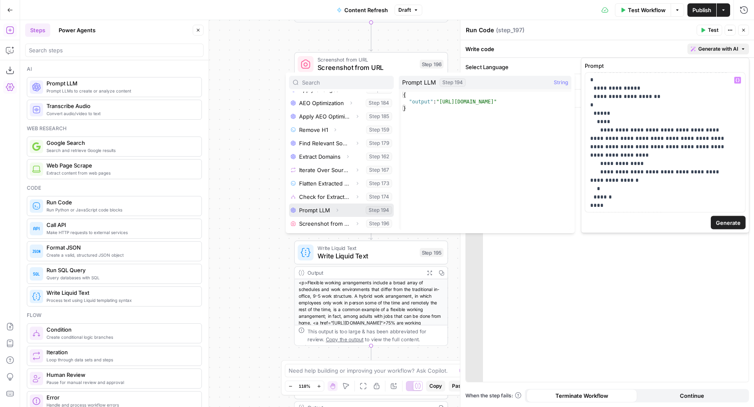
click at [337, 208] on icon "button" at bounding box center [337, 210] width 5 height 5
click at [323, 220] on button "Select variable Output" at bounding box center [345, 223] width 96 height 13
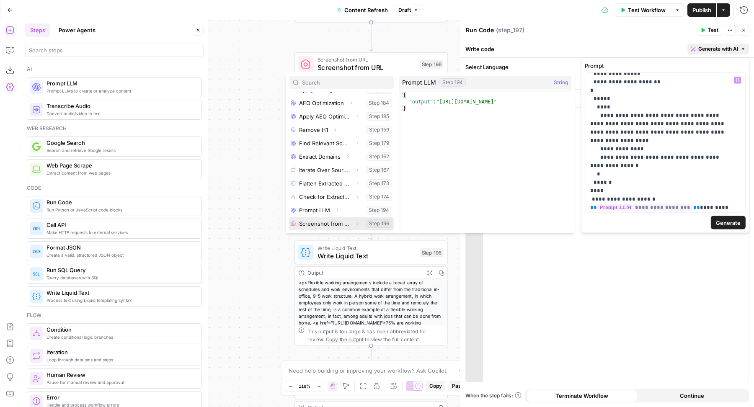
click at [357, 222] on icon "button" at bounding box center [358, 223] width 2 height 3
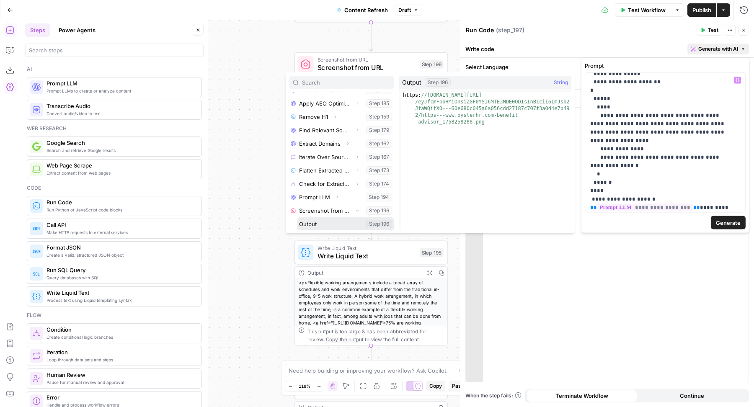
click at [333, 222] on button "Select variable Output" at bounding box center [345, 223] width 96 height 13
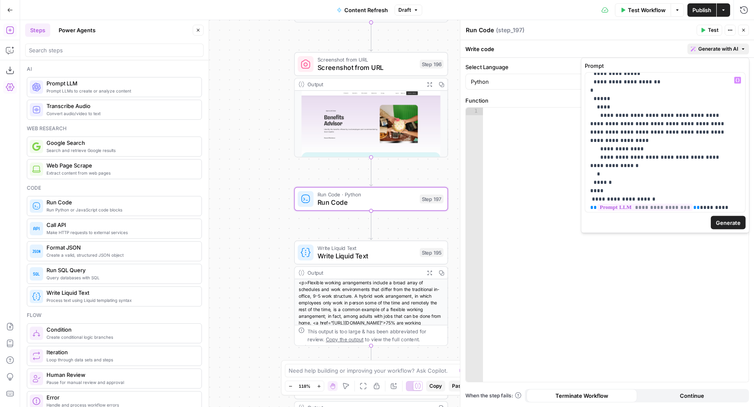
click at [737, 222] on span "Generate" at bounding box center [728, 222] width 25 height 8
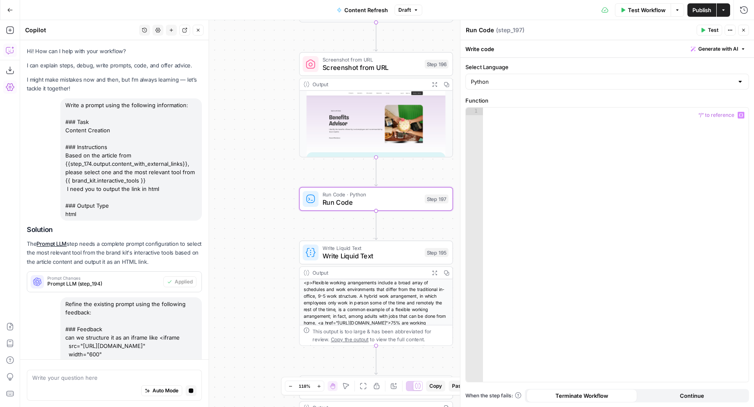
scroll to position [409, 0]
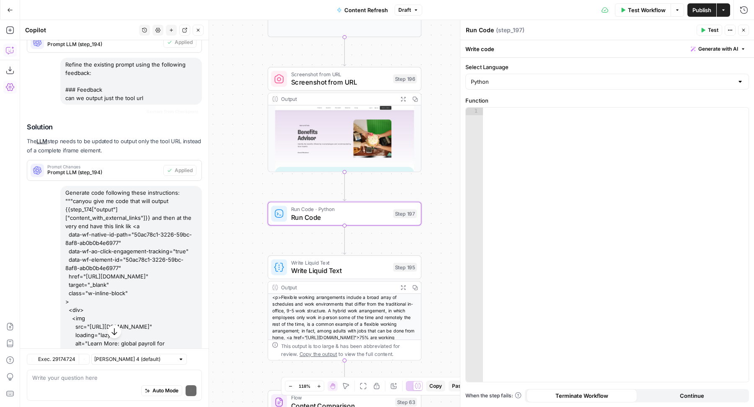
scroll to position [517, 0]
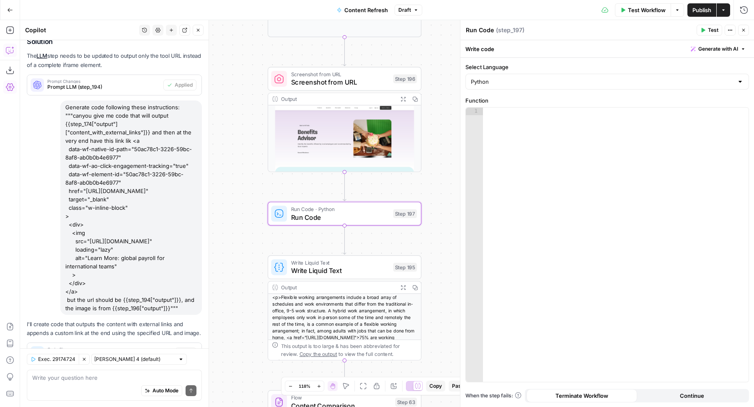
click at [179, 349] on span "Apply" at bounding box center [186, 353] width 14 height 8
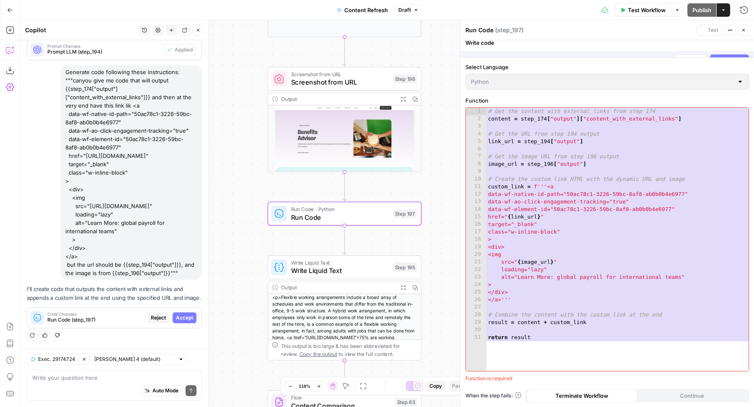
scroll to position [477, 0]
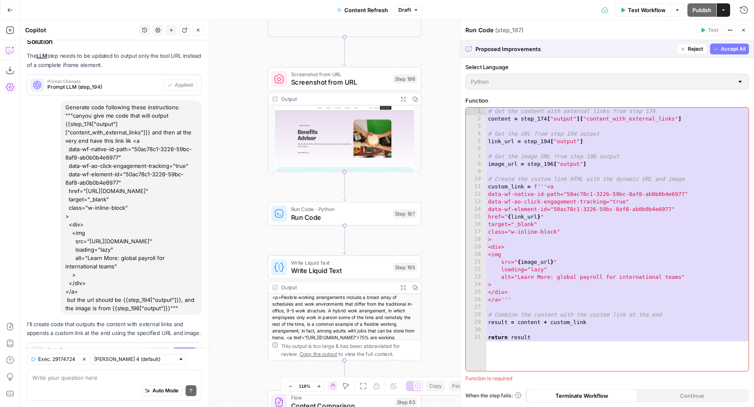
click at [727, 52] on span "Accept All" at bounding box center [733, 49] width 25 height 8
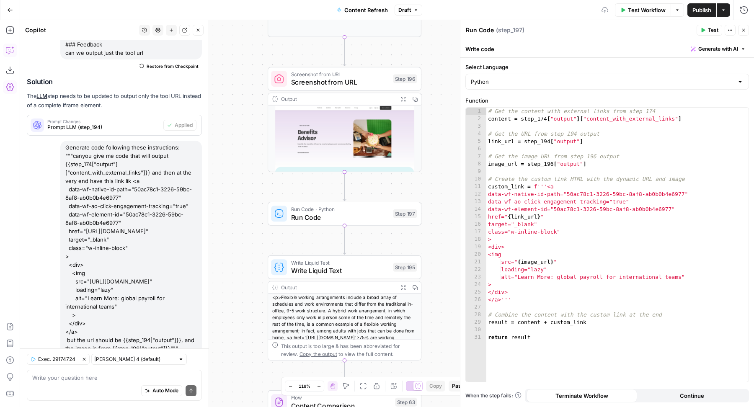
scroll to position [530, 0]
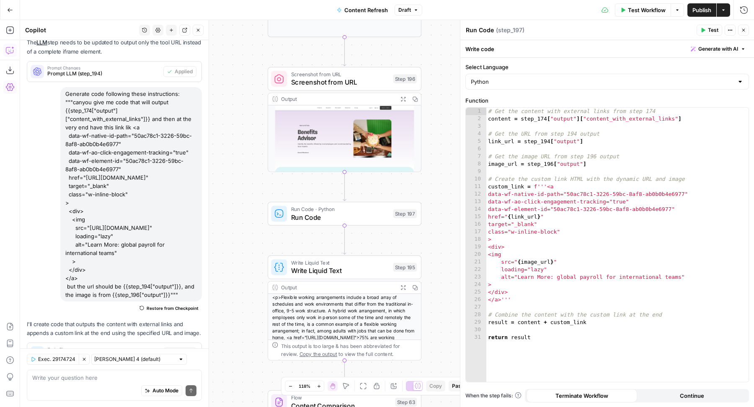
click at [713, 30] on span "Test" at bounding box center [713, 30] width 10 height 8
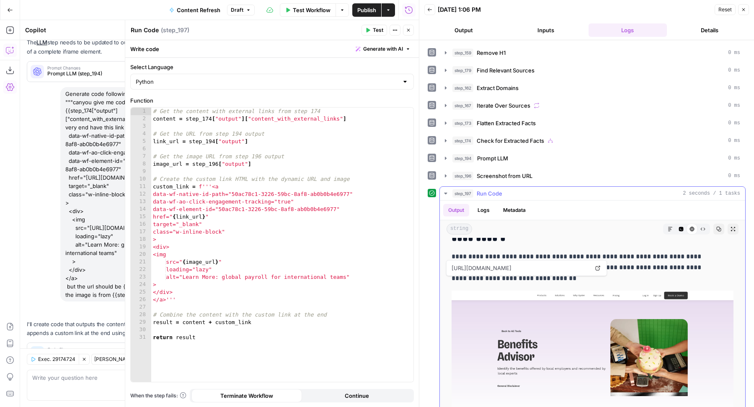
scroll to position [1961, 0]
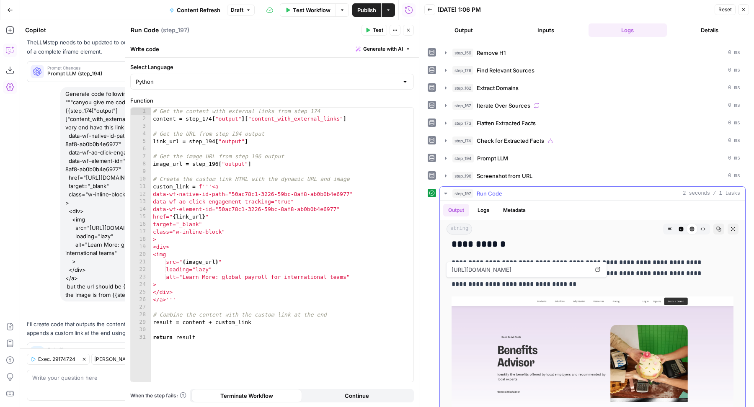
click at [616, 297] on img at bounding box center [593, 376] width 282 height 159
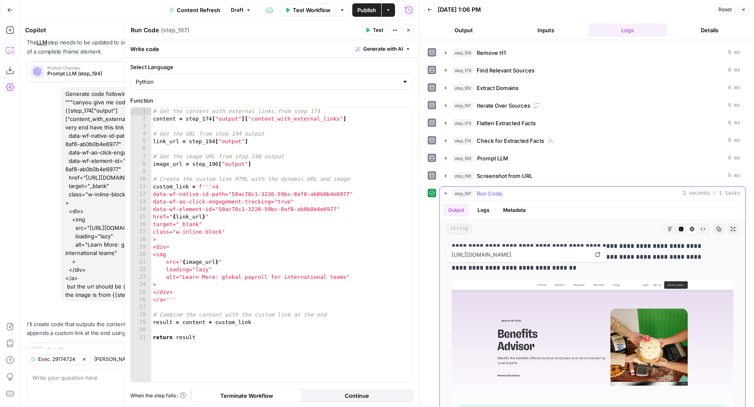
scroll to position [1976, 0]
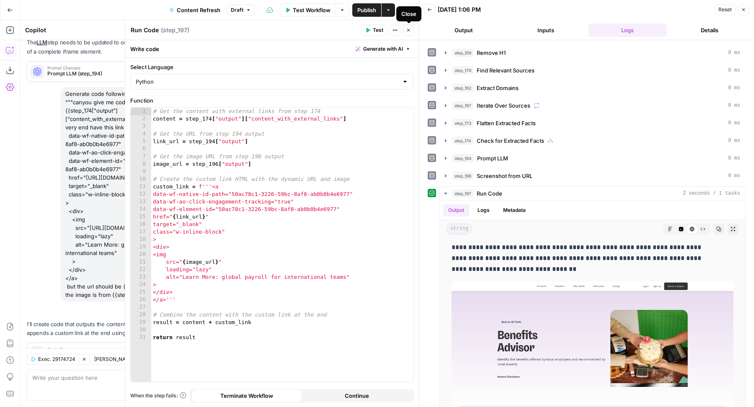
click at [407, 29] on icon "button" at bounding box center [408, 30] width 3 height 3
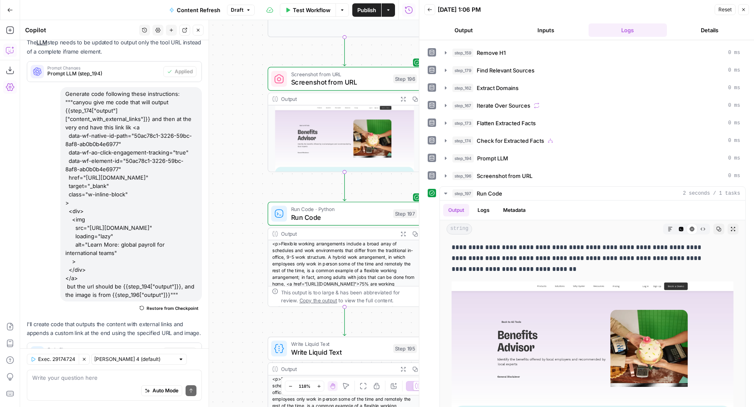
click at [197, 31] on icon "button" at bounding box center [198, 30] width 5 height 5
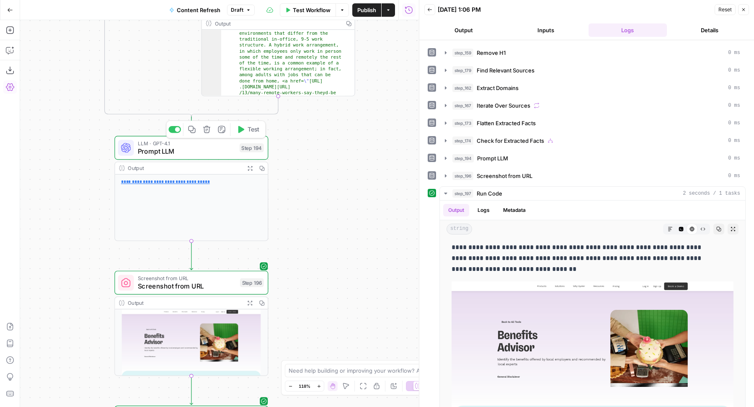
click at [213, 150] on span "Prompt LLM" at bounding box center [187, 151] width 98 height 10
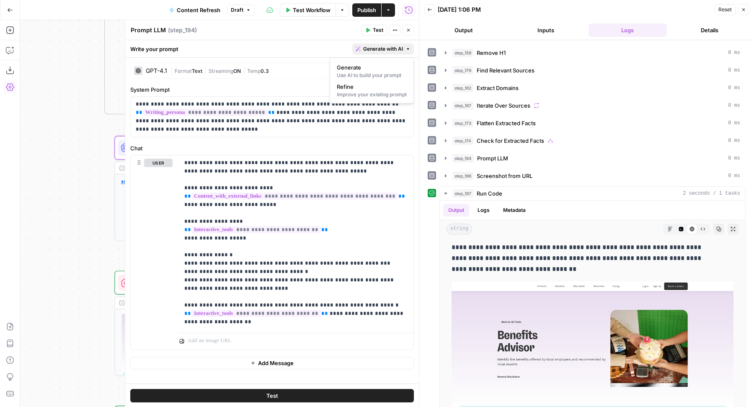
click at [390, 51] on span "Generate with AI" at bounding box center [383, 49] width 40 height 8
click at [376, 92] on div "Improve your existing prompt" at bounding box center [372, 95] width 70 height 8
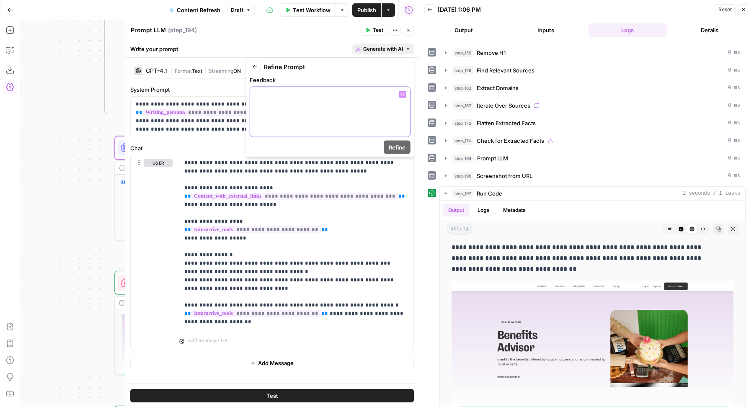
click at [354, 119] on div at bounding box center [330, 112] width 160 height 50
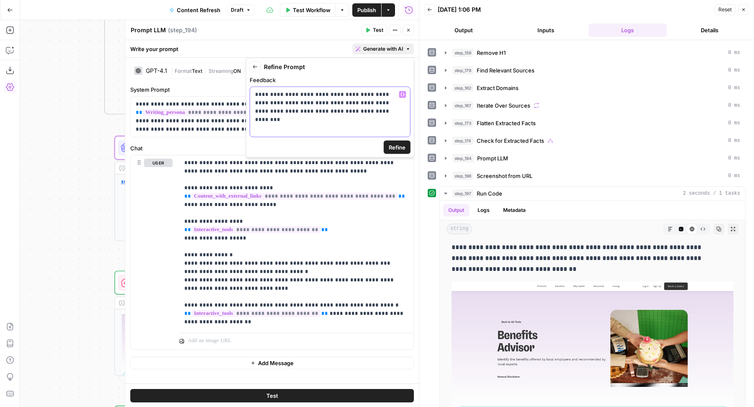
click at [361, 109] on p "**********" at bounding box center [330, 103] width 150 height 25
click at [543, 35] on button "Inputs" at bounding box center [546, 29] width 79 height 13
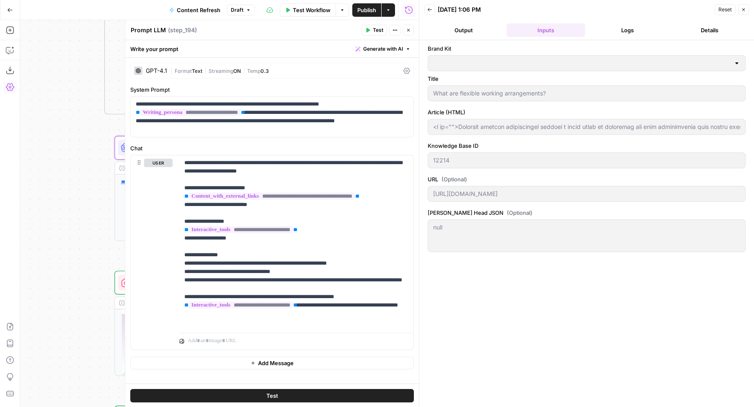
scroll to position [0, 0]
type input "Oyster HR"
click at [602, 36] on button "Logs" at bounding box center [628, 29] width 79 height 13
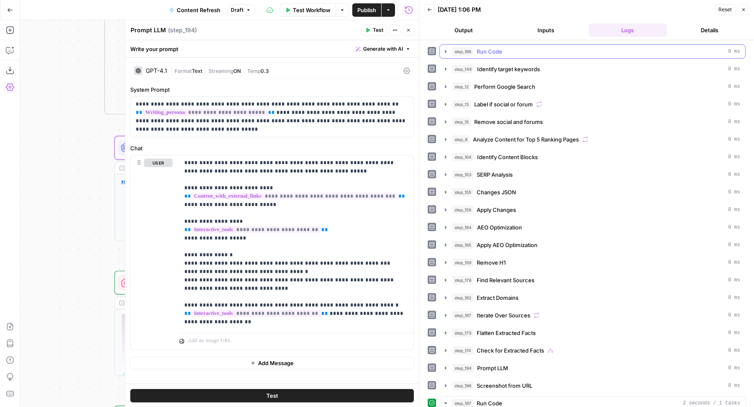
click at [554, 54] on div "step_186 Run Code 0 ms" at bounding box center [597, 51] width 288 height 8
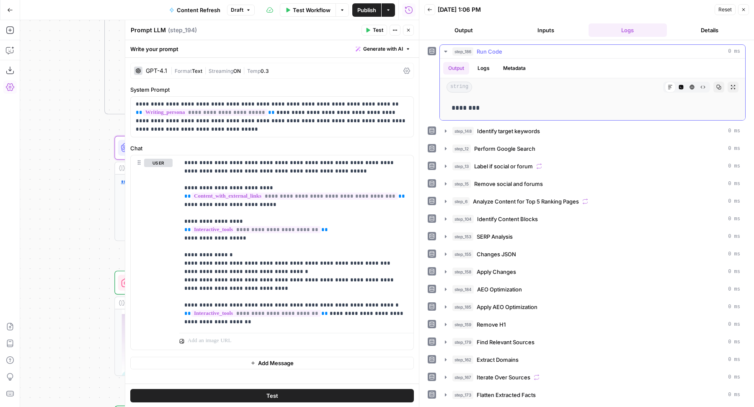
click at [554, 54] on div "step_186 Run Code 0 ms" at bounding box center [597, 51] width 288 height 8
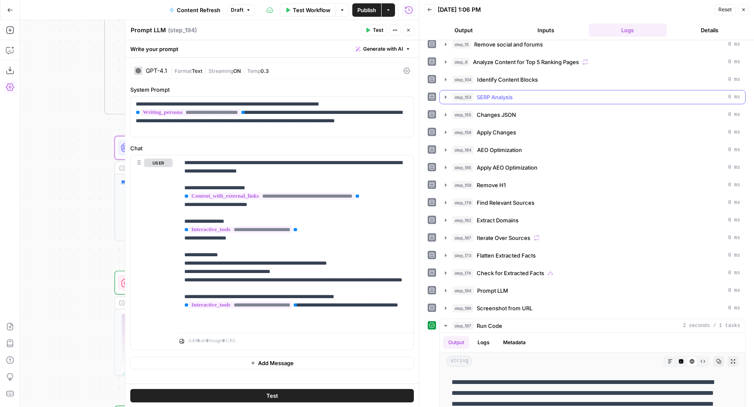
scroll to position [138, 0]
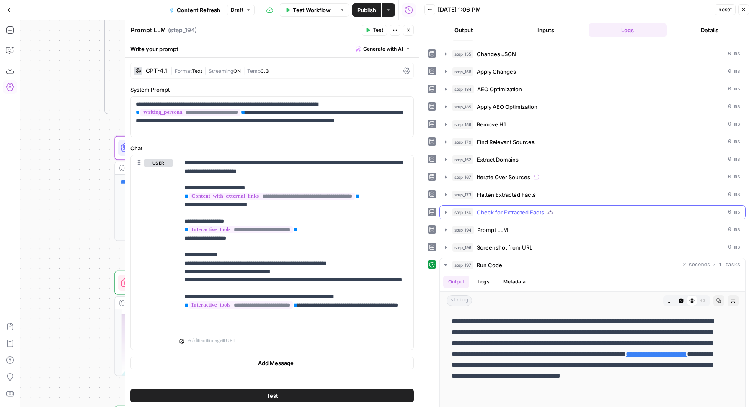
click at [568, 209] on div "step_174 Check for Extracted Facts 0 ms" at bounding box center [597, 212] width 288 height 8
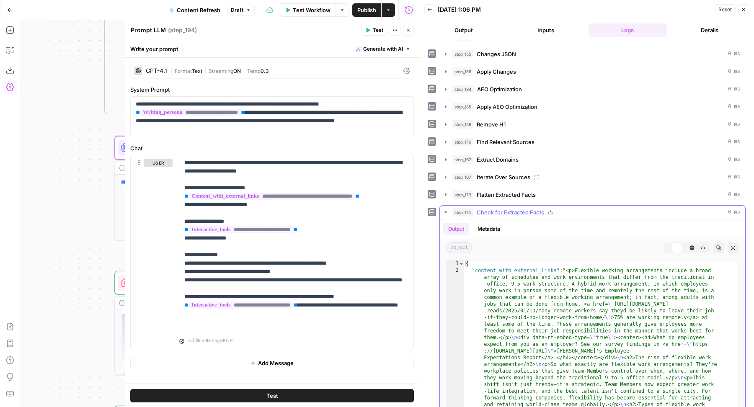
scroll to position [242, 0]
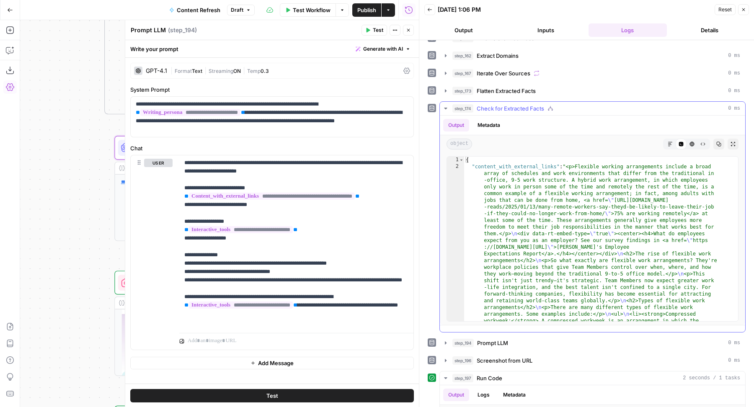
click at [668, 142] on icon "button" at bounding box center [670, 144] width 5 height 5
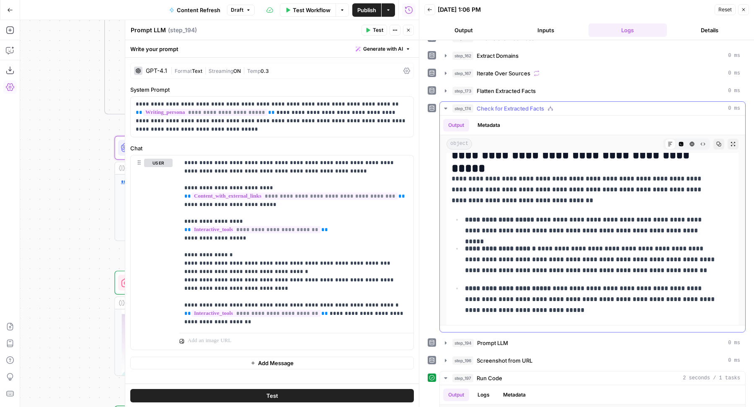
scroll to position [888, 0]
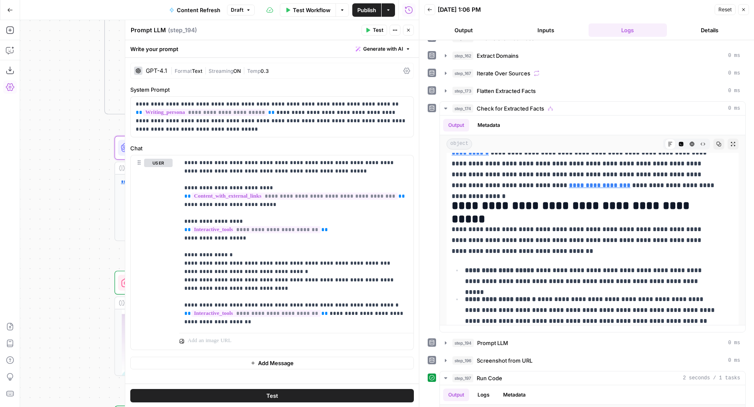
click at [396, 49] on span "Generate with AI" at bounding box center [383, 49] width 40 height 8
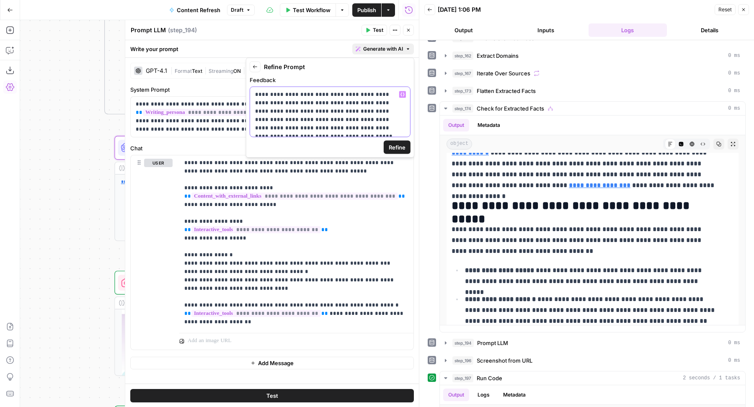
click at [383, 122] on p "**********" at bounding box center [330, 112] width 150 height 42
click at [385, 128] on p "**********" at bounding box center [330, 112] width 150 height 42
click at [381, 125] on p "**********" at bounding box center [330, 112] width 150 height 42
click at [397, 145] on span "Refine" at bounding box center [397, 147] width 17 height 8
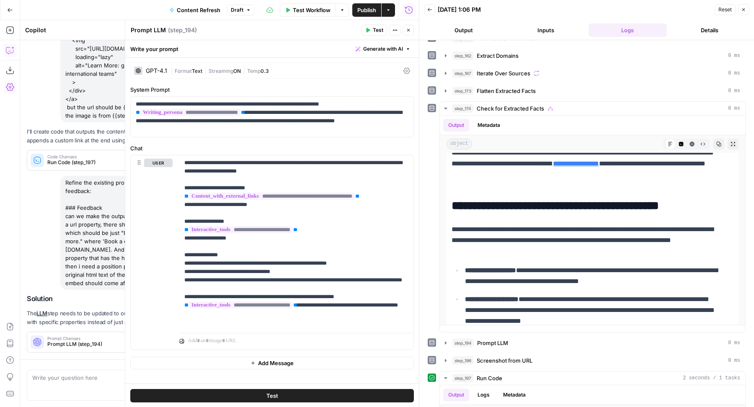
scroll to position [643, 0]
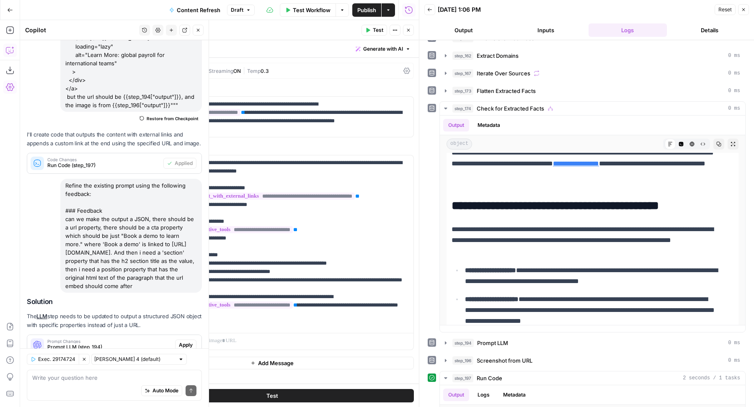
click at [179, 341] on span "Apply" at bounding box center [186, 345] width 14 height 8
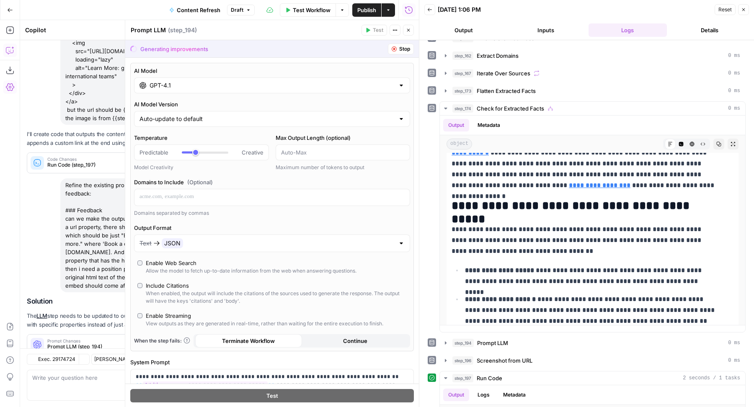
scroll to position [667, 0]
click at [386, 53] on button "Accept All" at bounding box center [394, 49] width 39 height 11
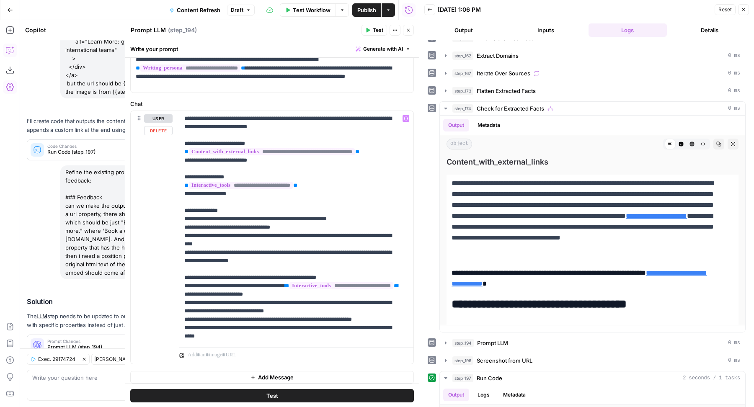
scroll to position [48, 0]
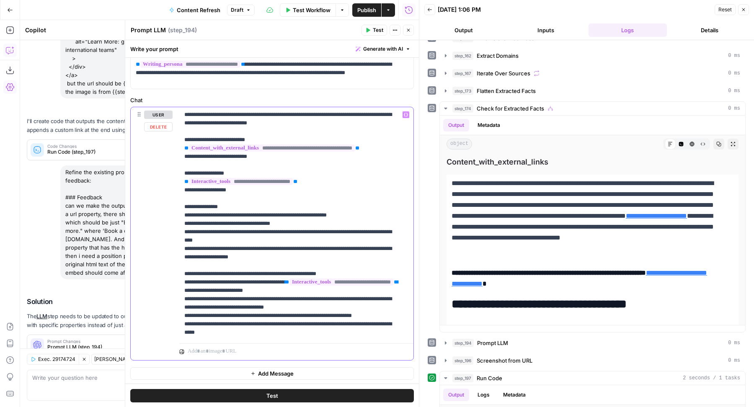
drag, startPoint x: 232, startPoint y: 308, endPoint x: 162, endPoint y: 308, distance: 70.0
click at [162, 308] on div "**********" at bounding box center [272, 233] width 283 height 253
click at [211, 313] on p "**********" at bounding box center [292, 224] width 217 height 226
click at [219, 315] on p "**********" at bounding box center [292, 224] width 217 height 226
click at [344, 324] on p "**********" at bounding box center [292, 224] width 217 height 226
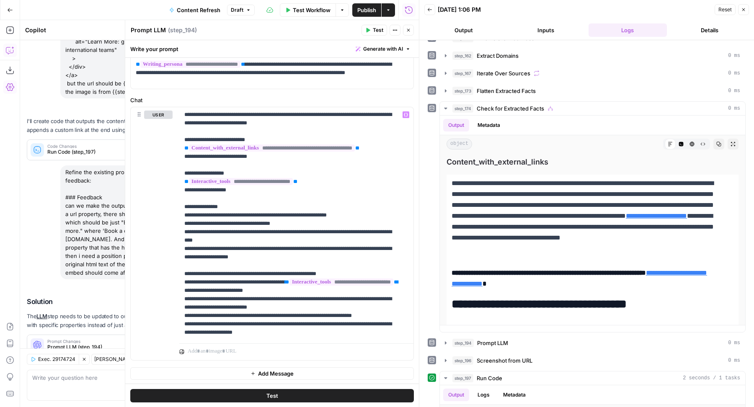
click at [375, 30] on span "Test" at bounding box center [378, 30] width 10 height 8
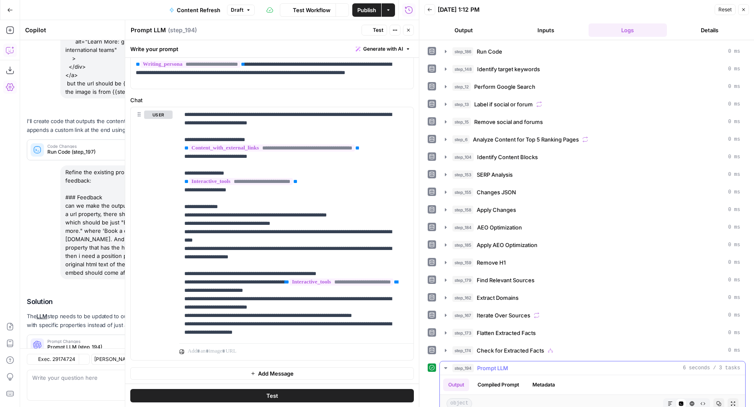
scroll to position [176, 0]
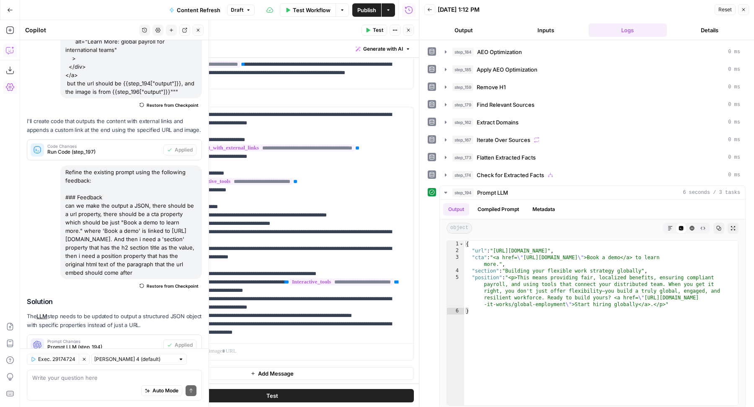
drag, startPoint x: 198, startPoint y: 34, endPoint x: 346, endPoint y: 33, distance: 147.9
click at [198, 34] on button "Close" at bounding box center [198, 30] width 11 height 11
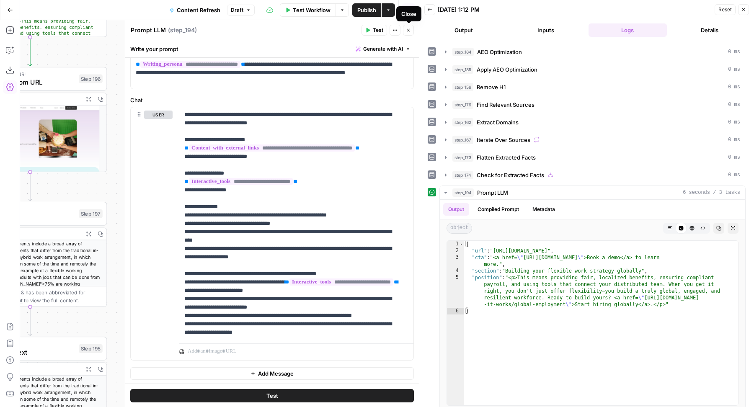
click at [407, 31] on icon "button" at bounding box center [408, 30] width 5 height 5
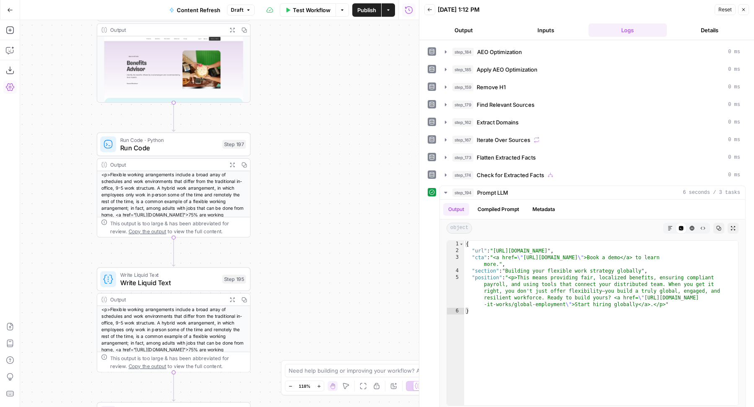
click at [122, 26] on div "Output" at bounding box center [166, 30] width 113 height 8
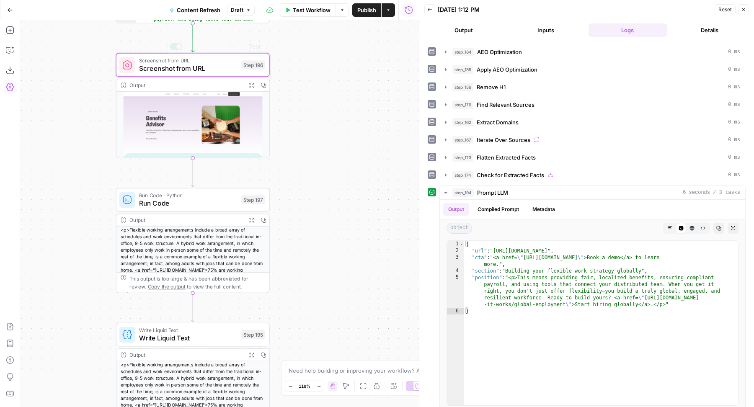
click at [156, 67] on span "Screenshot from URL" at bounding box center [188, 68] width 98 height 10
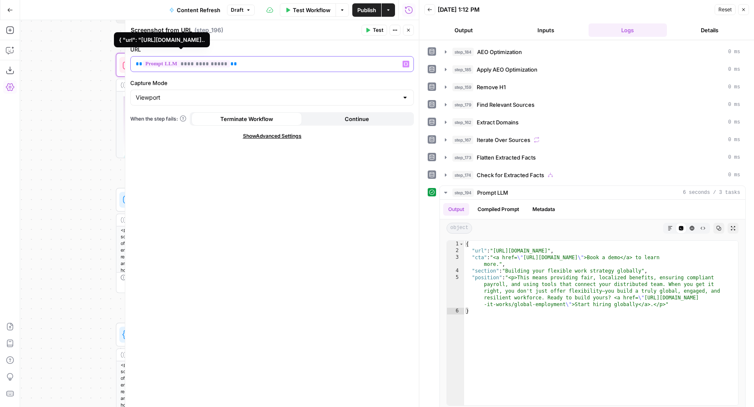
click at [241, 63] on p "**********" at bounding box center [272, 64] width 273 height 8
click at [408, 29] on icon "button" at bounding box center [408, 30] width 3 height 3
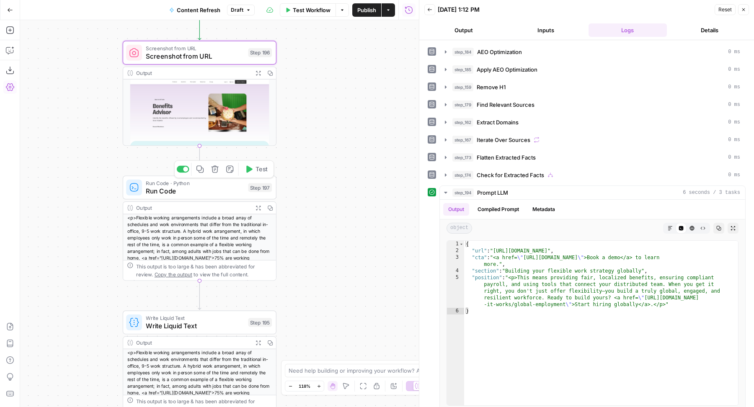
click at [210, 194] on span "Run Code" at bounding box center [195, 191] width 98 height 10
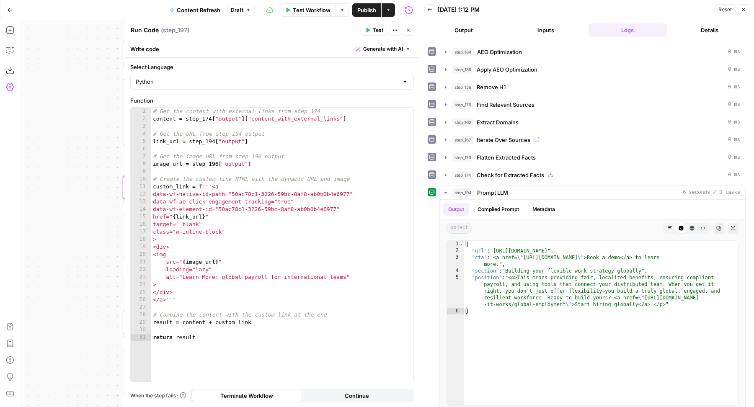
click at [376, 49] on span "Generate with AI" at bounding box center [383, 49] width 40 height 8
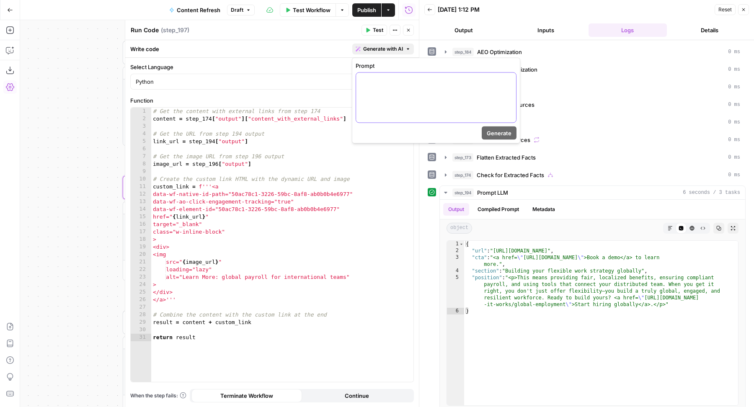
click at [379, 80] on p at bounding box center [436, 80] width 150 height 8
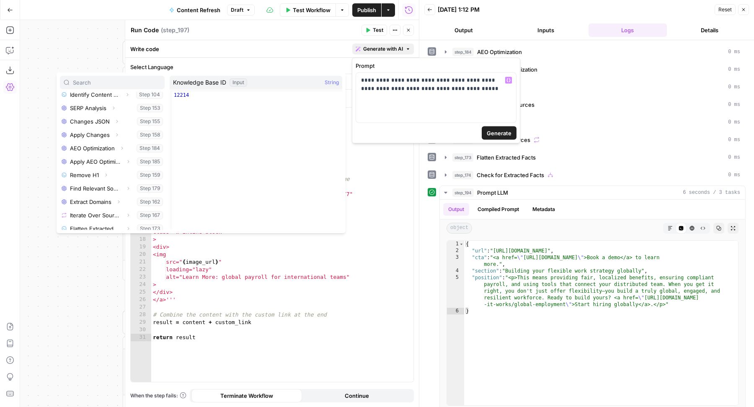
scroll to position [237, 0]
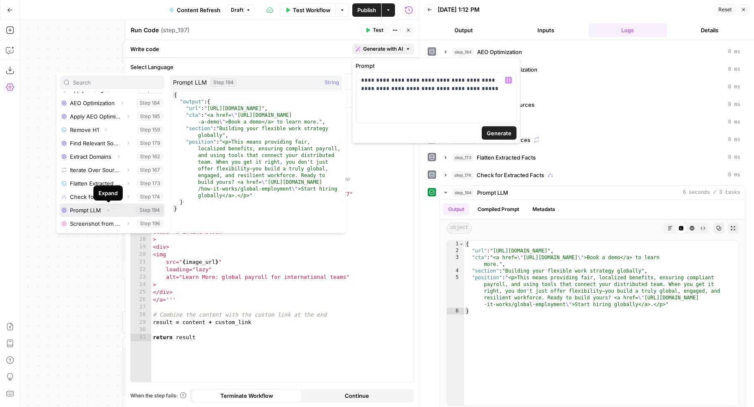
click at [108, 210] on icon "button" at bounding box center [108, 210] width 5 height 5
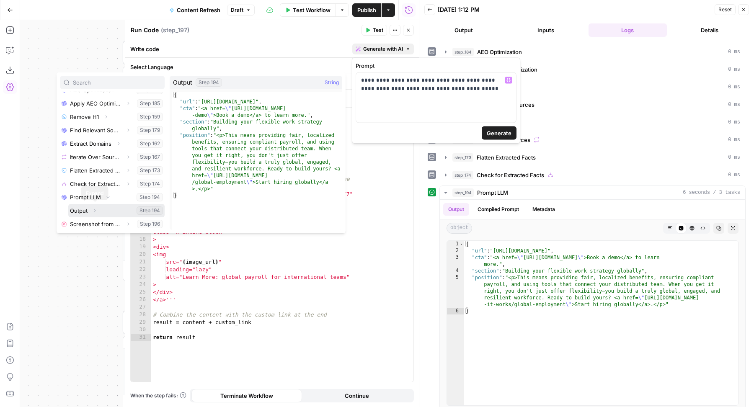
click at [95, 208] on icon "button" at bounding box center [94, 210] width 5 height 5
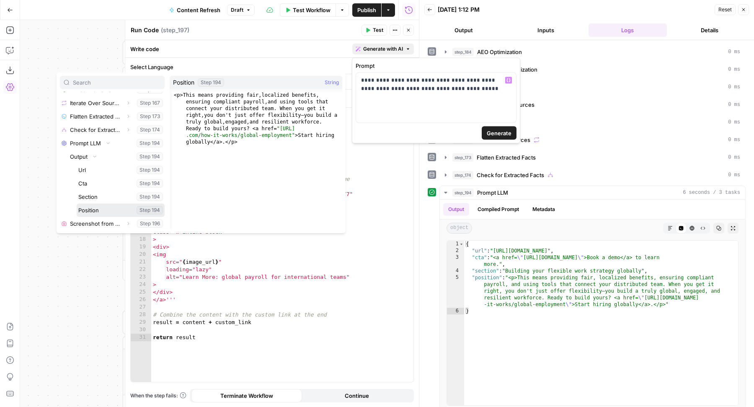
click at [107, 209] on button "Select variable Position" at bounding box center [121, 210] width 88 height 13
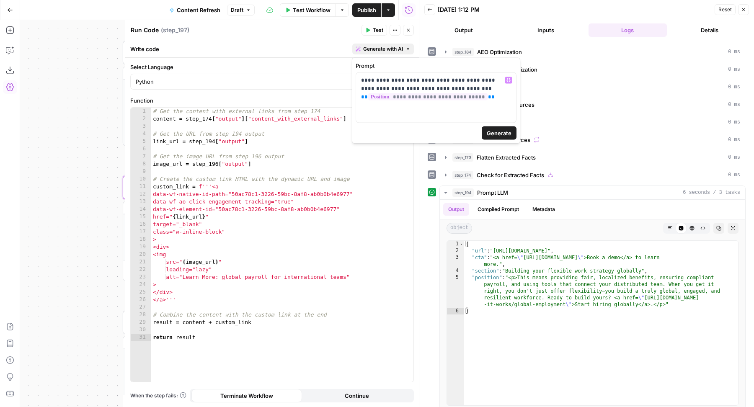
click at [508, 129] on span "Generate" at bounding box center [499, 133] width 25 height 8
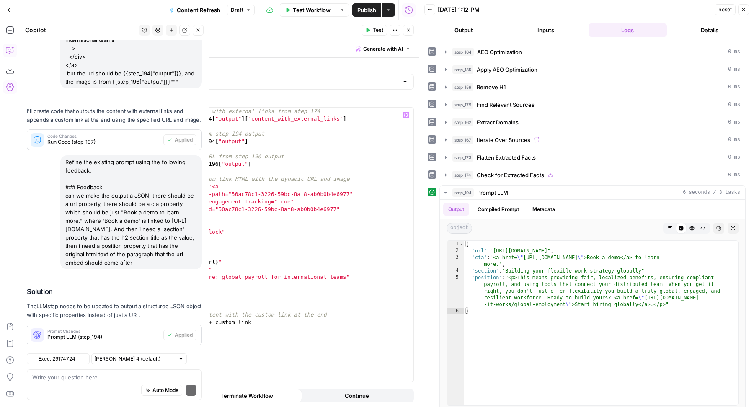
scroll to position [834, 0]
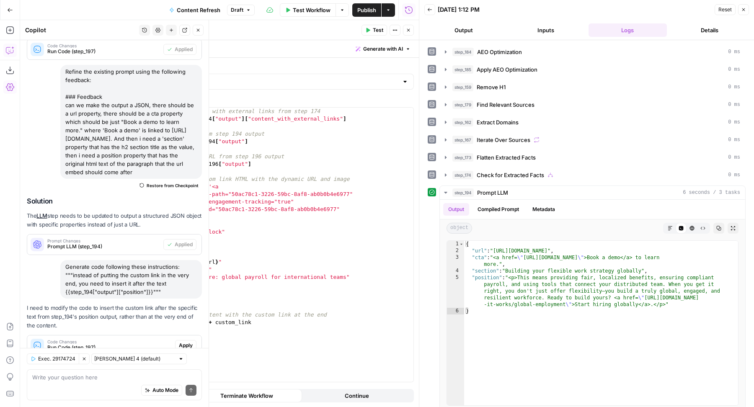
click at [181, 342] on span "Apply" at bounding box center [186, 346] width 14 height 8
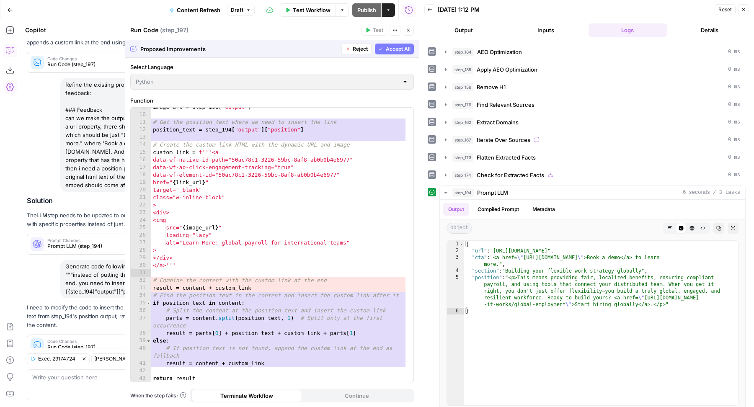
scroll to position [0, 0]
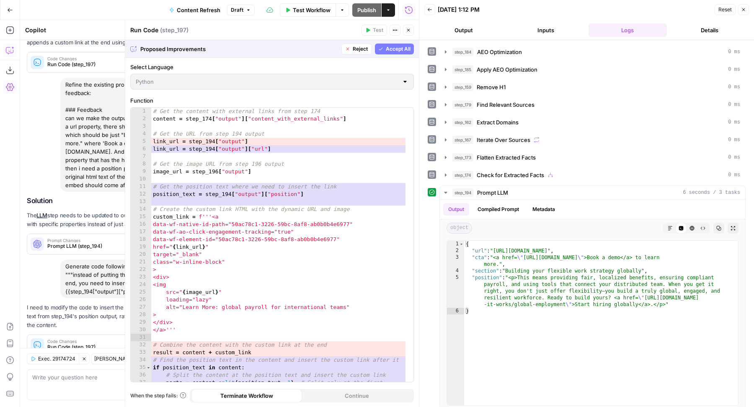
click at [388, 49] on span "Accept All" at bounding box center [398, 49] width 25 height 8
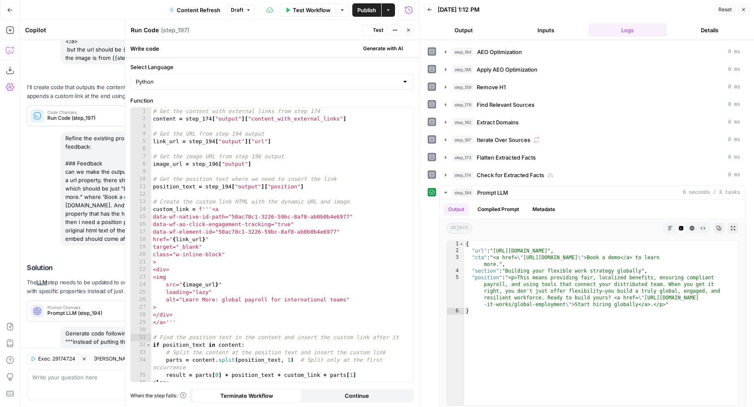
scroll to position [848, 0]
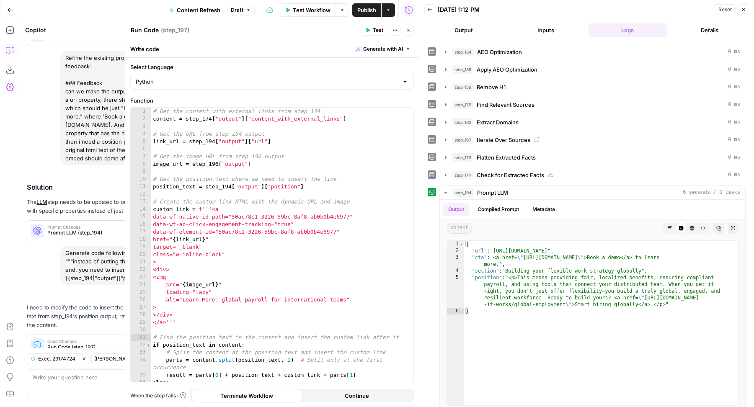
click at [376, 28] on span "Test" at bounding box center [378, 30] width 10 height 8
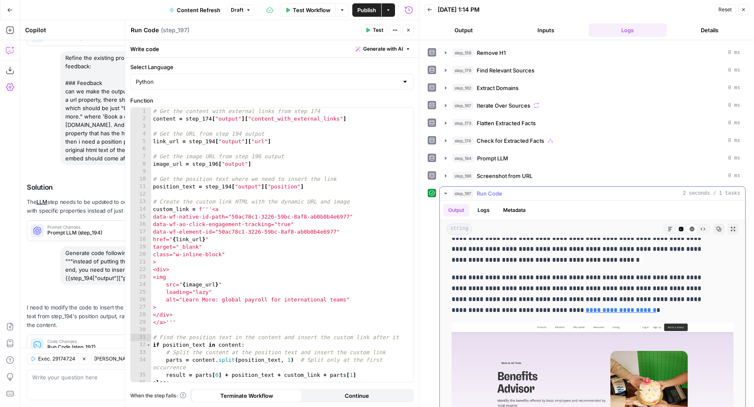
scroll to position [1660, 0]
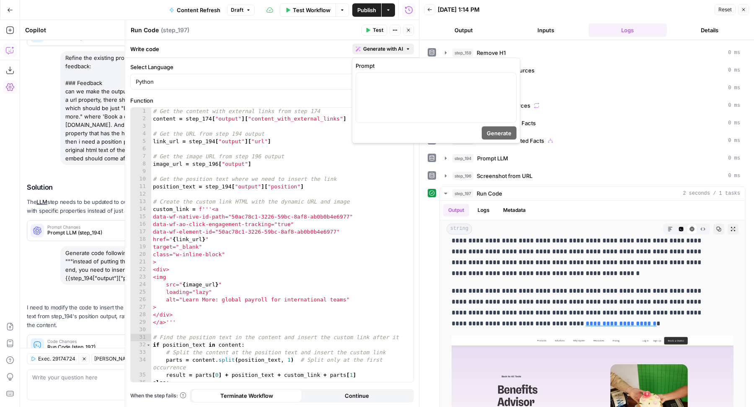
click at [387, 53] on button "Generate with AI" at bounding box center [383, 49] width 62 height 11
click at [391, 80] on p at bounding box center [436, 80] width 150 height 8
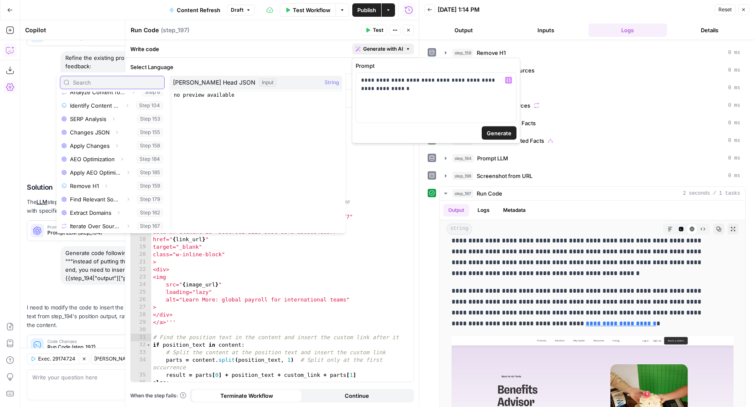
scroll to position [237, 0]
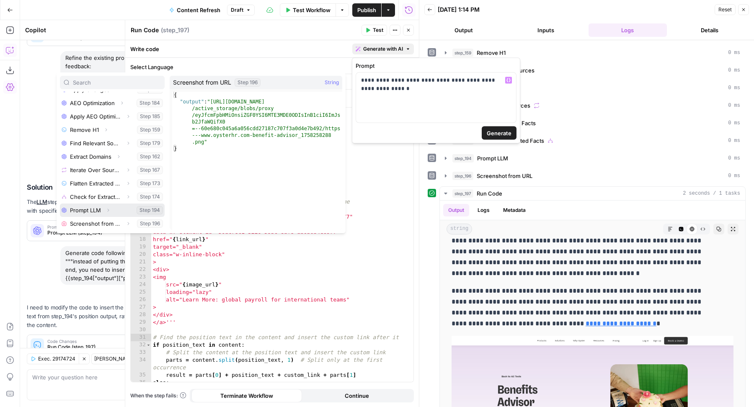
click at [109, 209] on icon "button" at bounding box center [108, 210] width 5 height 5
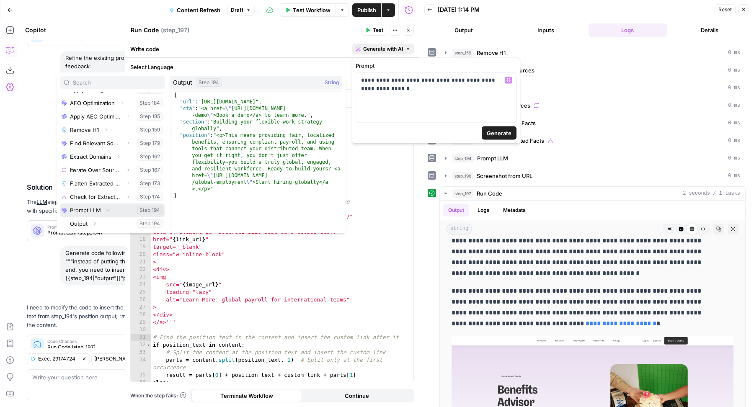
scroll to position [250, 0]
click at [95, 208] on icon "button" at bounding box center [94, 210] width 5 height 5
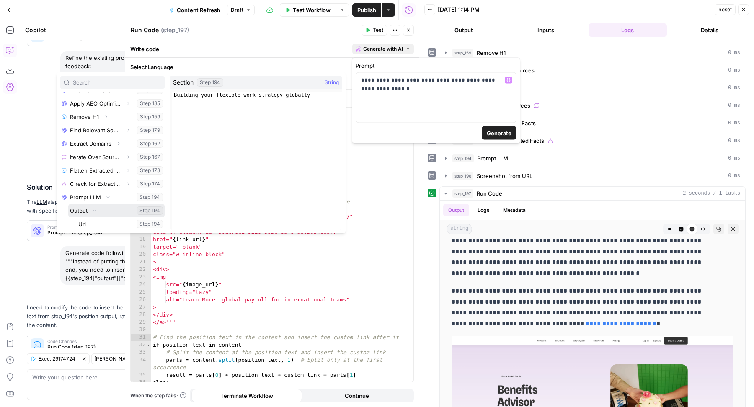
scroll to position [304, 0]
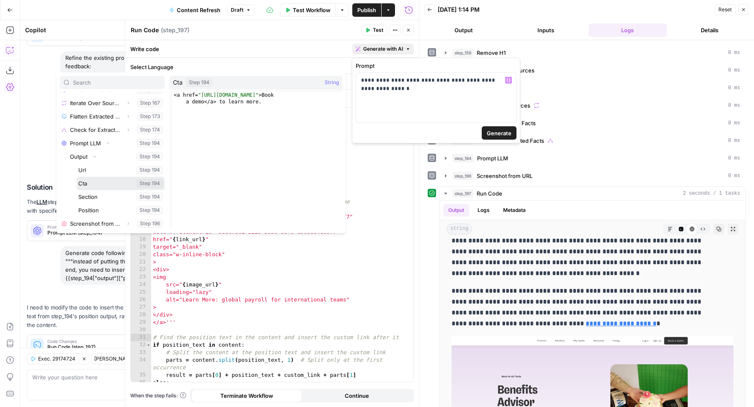
click at [102, 181] on button "Select variable Cta" at bounding box center [121, 183] width 88 height 13
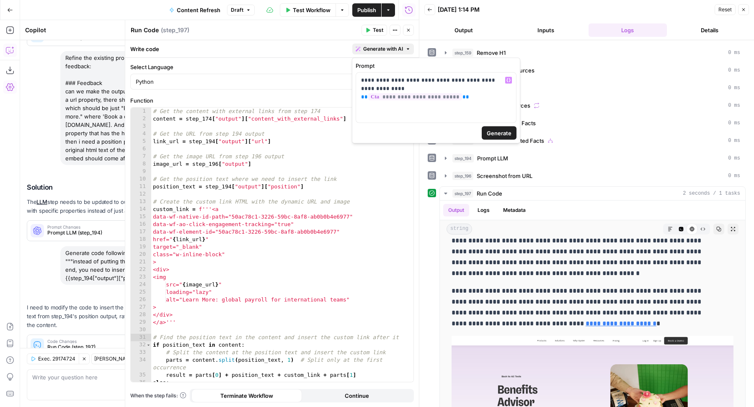
click at [497, 133] on span "Generate" at bounding box center [499, 133] width 25 height 8
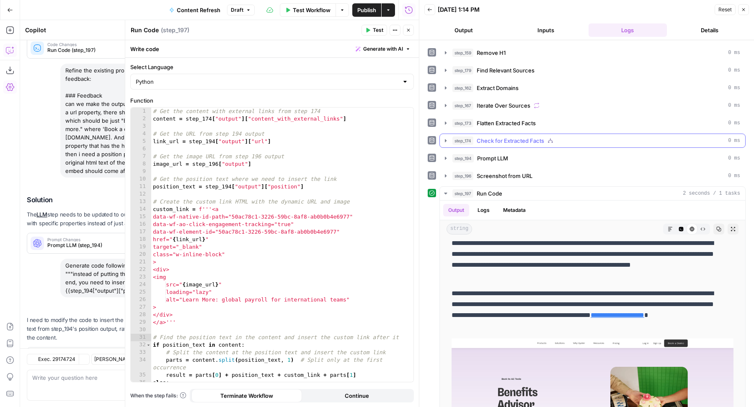
scroll to position [940, 0]
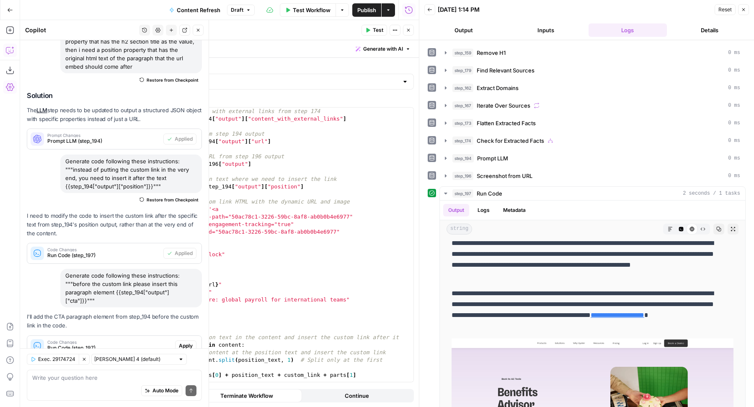
click at [181, 342] on span "Apply" at bounding box center [186, 346] width 14 height 8
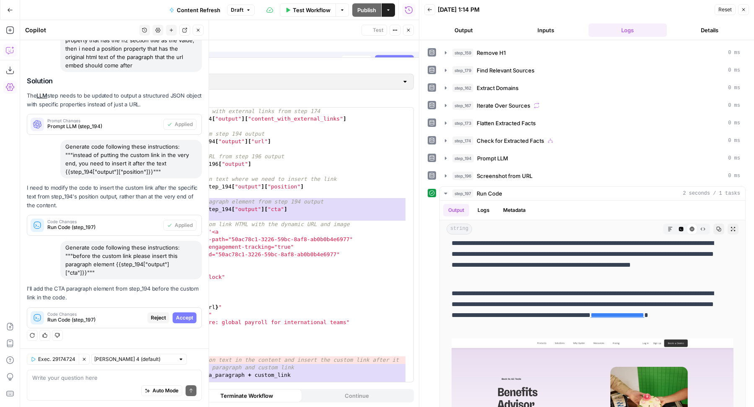
scroll to position [859, 0]
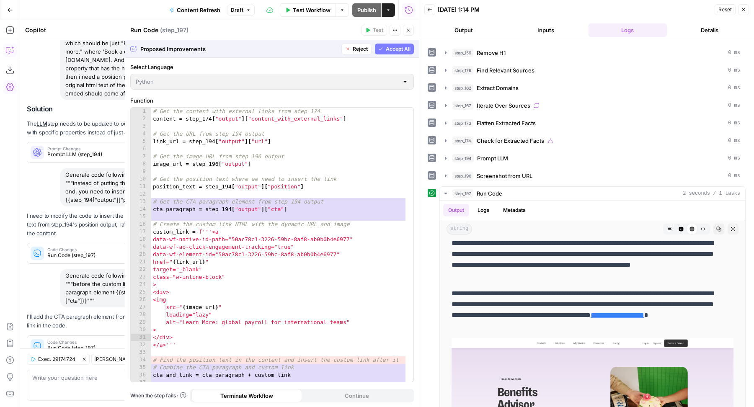
click at [401, 50] on span "Accept All" at bounding box center [398, 49] width 25 height 8
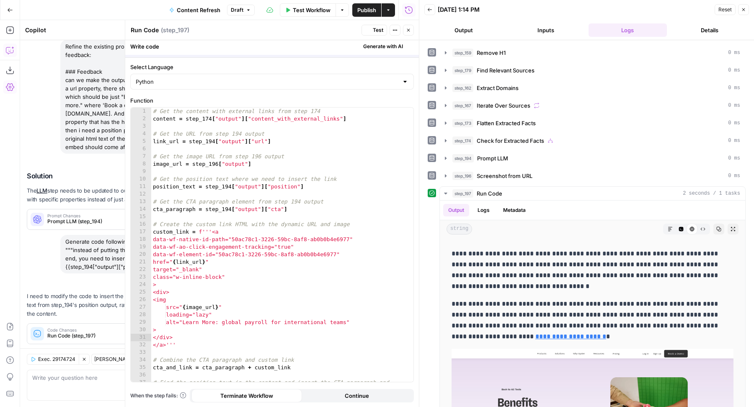
scroll to position [0, 0]
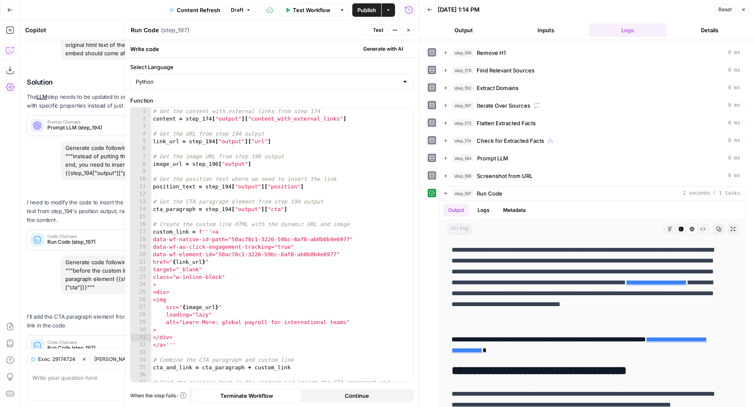
click at [375, 29] on span "Test" at bounding box center [378, 30] width 10 height 8
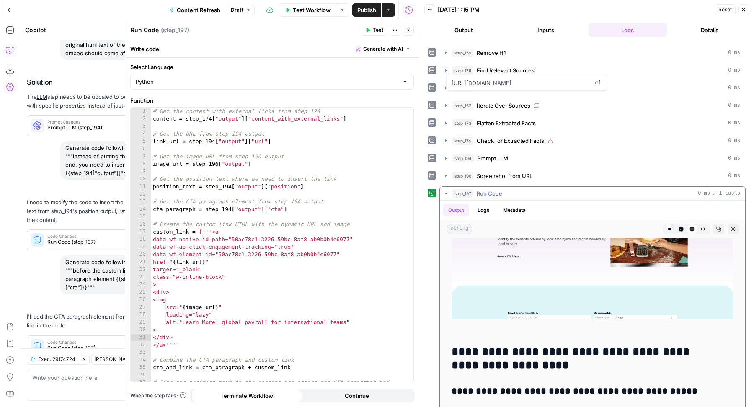
scroll to position [2028, 0]
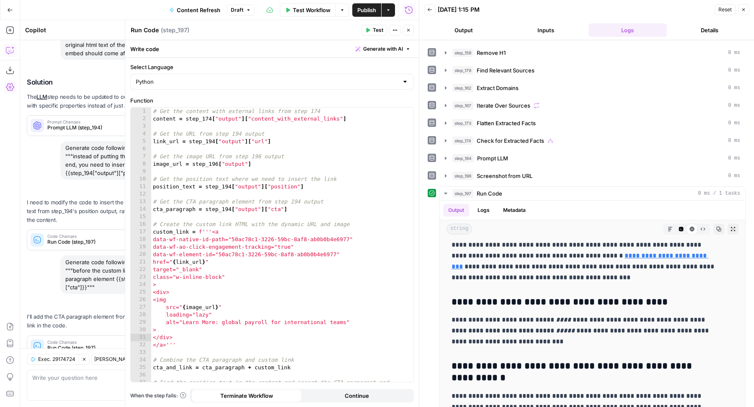
click at [407, 31] on icon "button" at bounding box center [408, 30] width 5 height 5
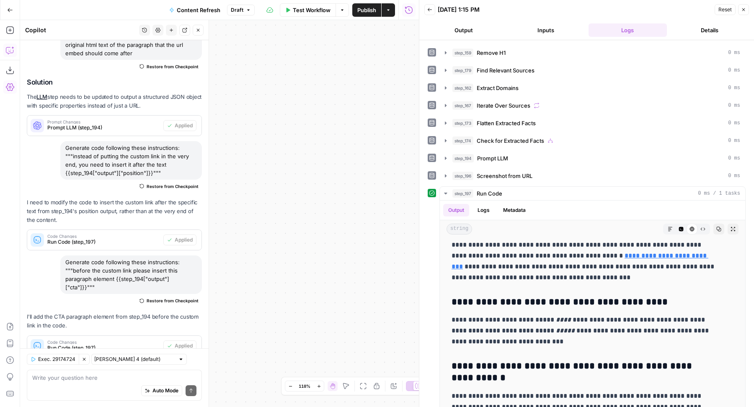
click at [197, 30] on icon "button" at bounding box center [198, 30] width 5 height 5
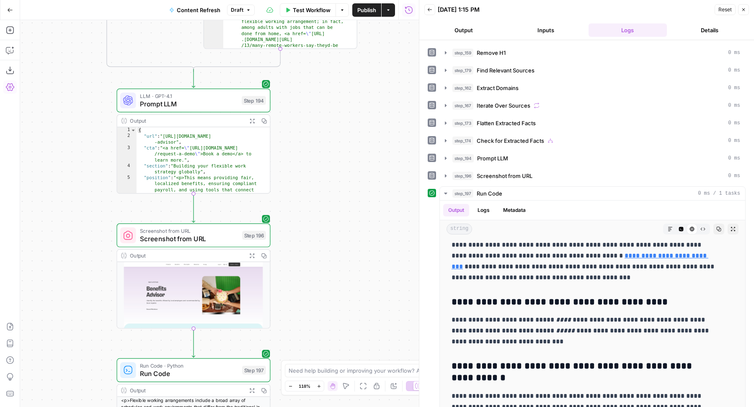
click at [176, 106] on span "Prompt LLM" at bounding box center [189, 104] width 98 height 10
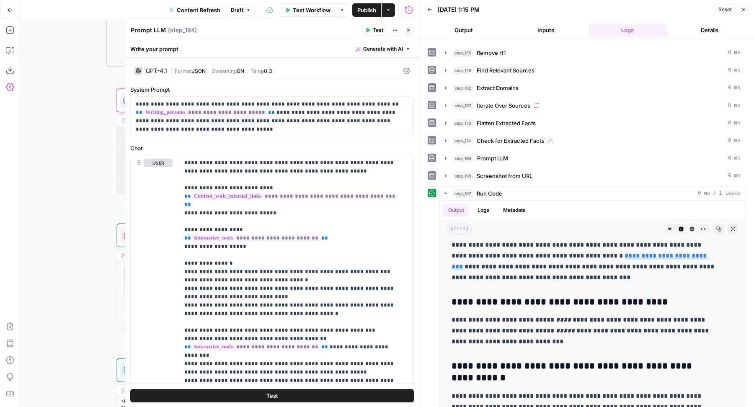
click at [383, 51] on span "Generate with AI" at bounding box center [383, 49] width 40 height 8
click at [374, 92] on div "Improve your existing prompt" at bounding box center [364, 95] width 70 height 8
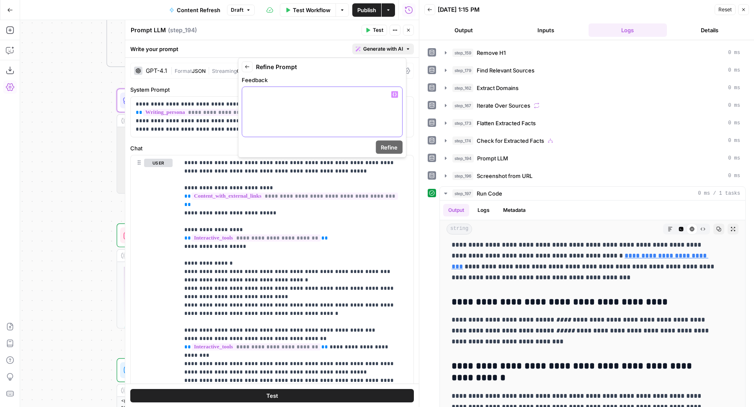
click at [349, 109] on div at bounding box center [322, 112] width 160 height 50
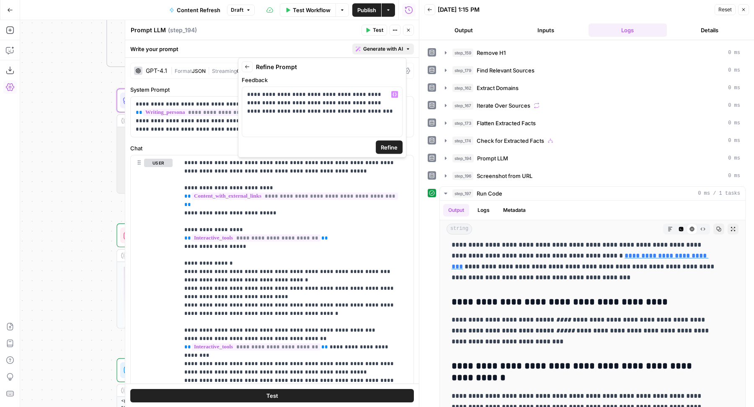
click at [388, 148] on span "Refine" at bounding box center [389, 147] width 17 height 8
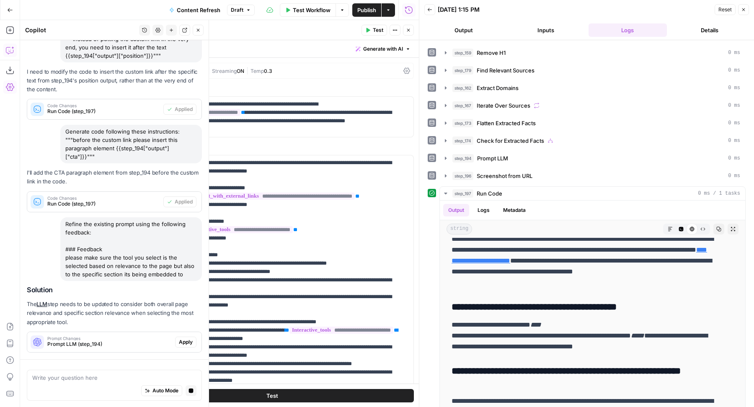
scroll to position [984, 0]
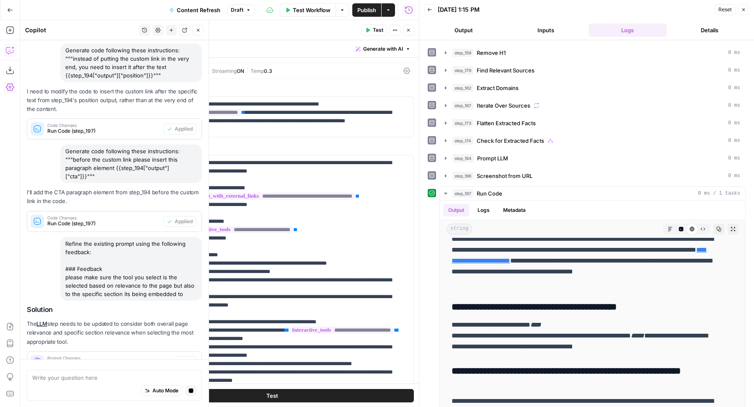
click at [179, 358] on span "Apply" at bounding box center [186, 362] width 14 height 8
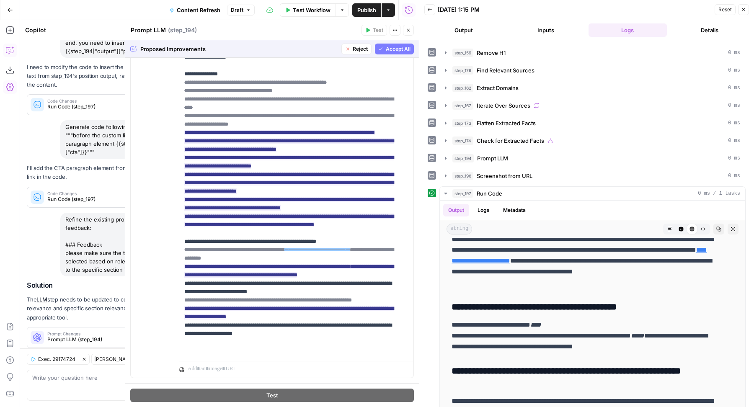
scroll to position [156, 0]
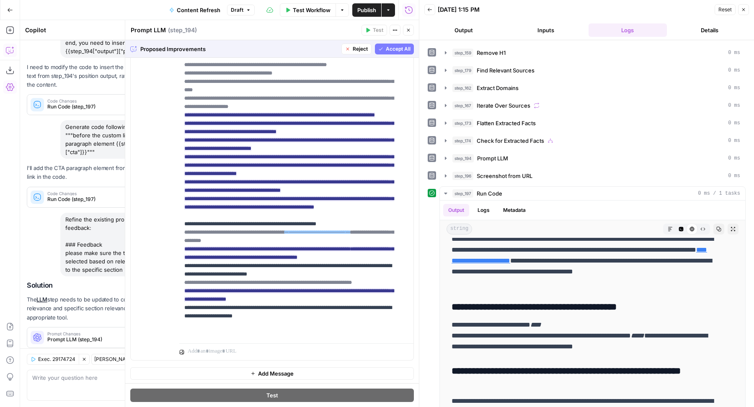
click at [397, 51] on span "Accept All" at bounding box center [398, 49] width 25 height 8
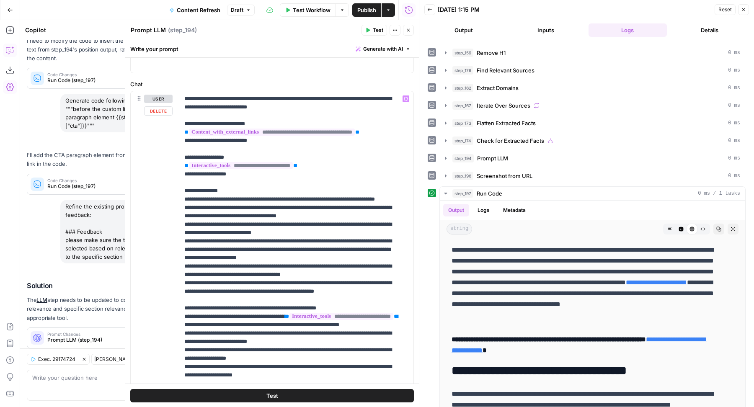
scroll to position [132, 0]
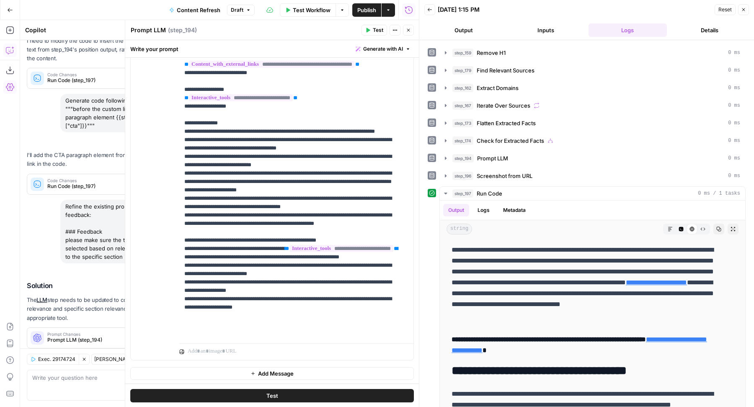
click at [372, 28] on button "Test" at bounding box center [375, 30] width 26 height 11
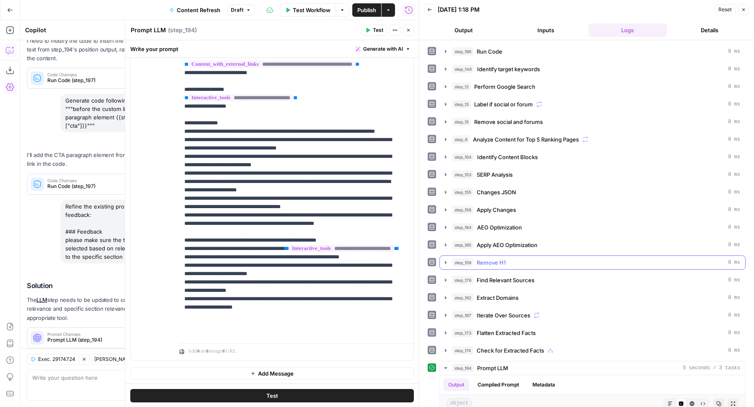
scroll to position [176, 0]
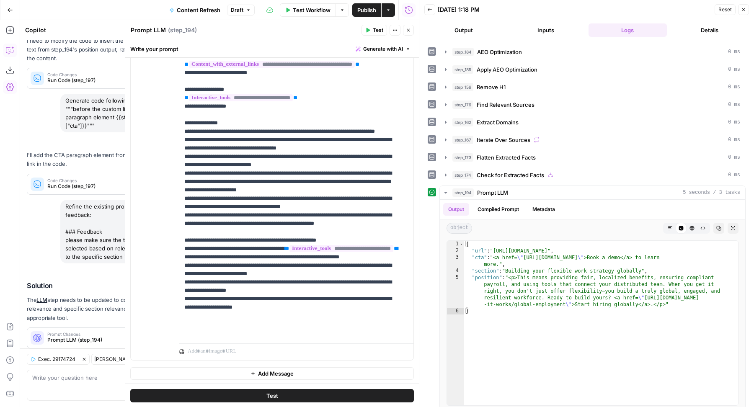
click at [409, 31] on icon "button" at bounding box center [408, 30] width 5 height 5
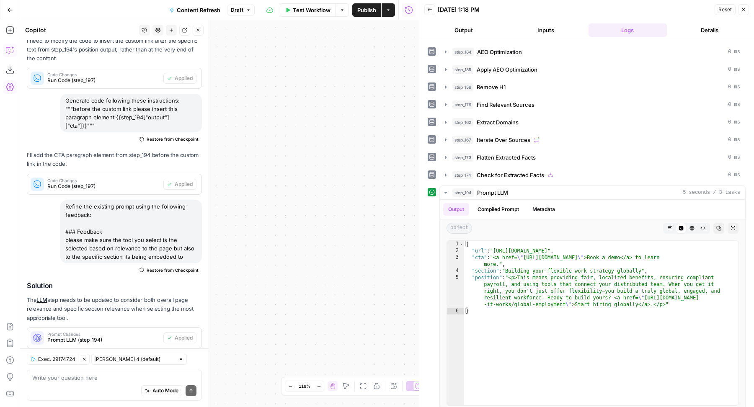
click at [200, 31] on icon "button" at bounding box center [198, 30] width 5 height 5
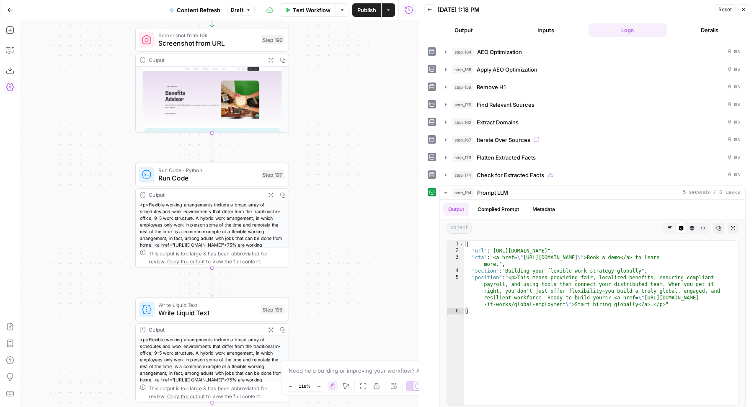
click at [393, 385] on icon "button" at bounding box center [394, 386] width 7 height 7
click at [745, 12] on button "Close" at bounding box center [743, 9] width 11 height 11
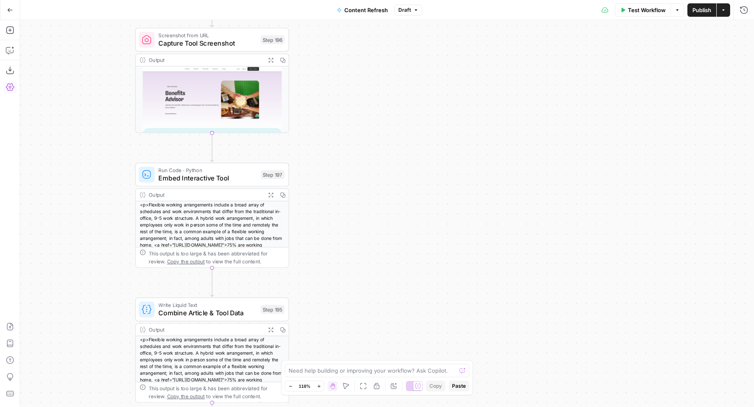
click at [401, 8] on span "Draft" at bounding box center [404, 10] width 13 height 8
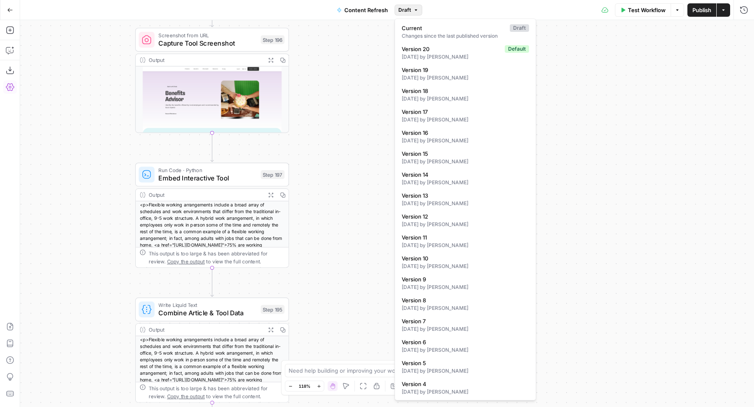
click at [401, 8] on span "Draft" at bounding box center [404, 10] width 13 height 8
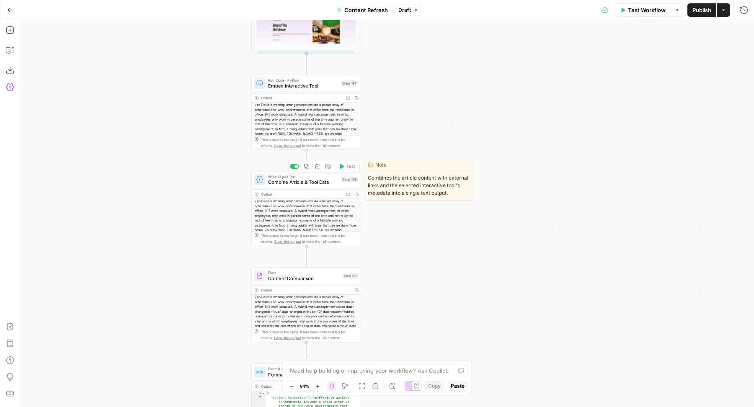
click at [316, 171] on button "Delete step" at bounding box center [317, 166] width 9 height 9
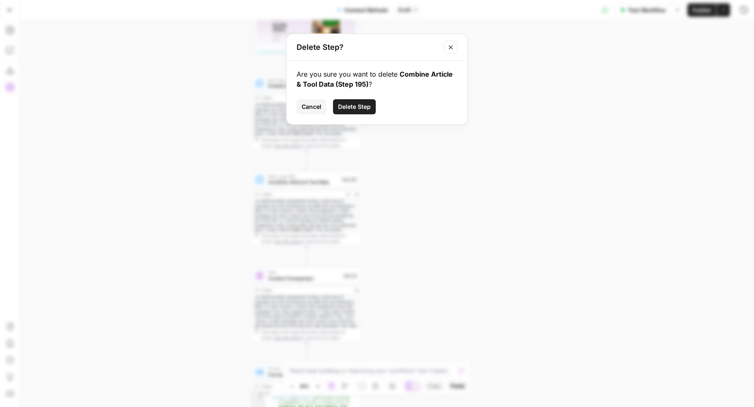
click at [348, 106] on span "Delete Step" at bounding box center [354, 107] width 33 height 8
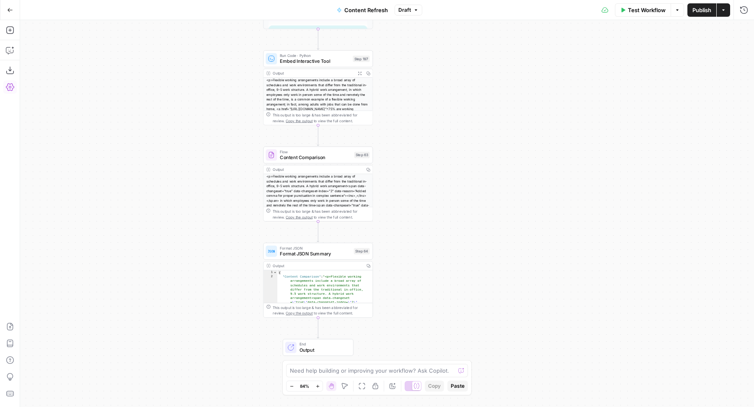
click at [310, 162] on div "Flow Content Comparison Step 63 Copy step Delete step Edit Note Test" at bounding box center [318, 155] width 110 height 17
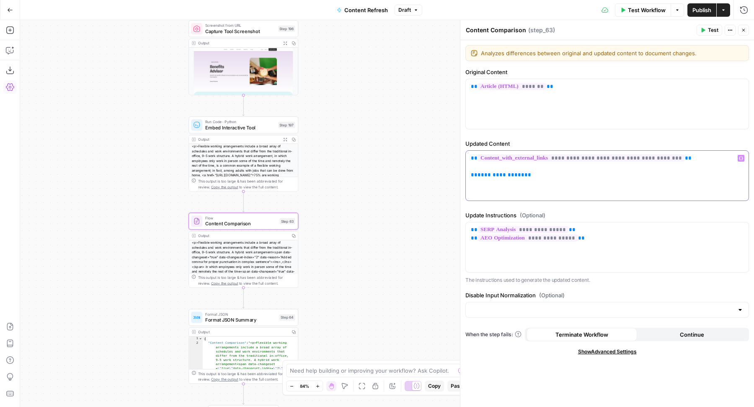
click at [495, 173] on span "**********" at bounding box center [501, 174] width 47 height 5
drag, startPoint x: 525, startPoint y: 174, endPoint x: 464, endPoint y: 174, distance: 61.2
click at [464, 174] on div "**********" at bounding box center [607, 214] width 294 height 388
click at [693, 166] on div "**********" at bounding box center [607, 176] width 283 height 50
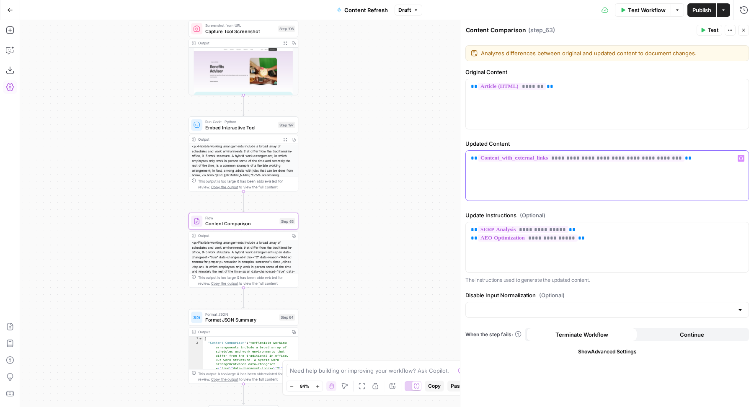
click at [693, 166] on div "**********" at bounding box center [607, 176] width 283 height 50
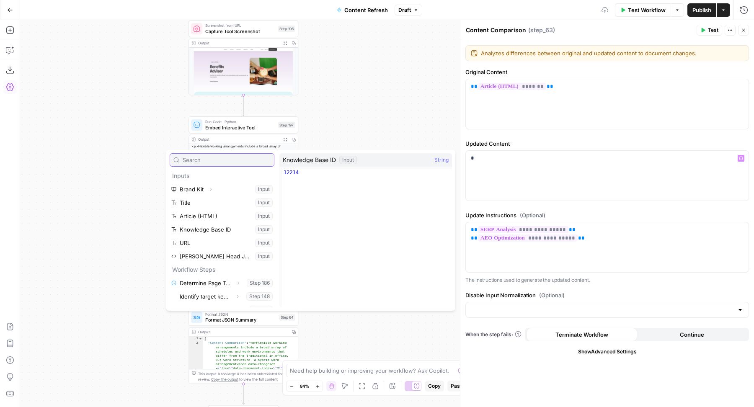
scroll to position [250, 0]
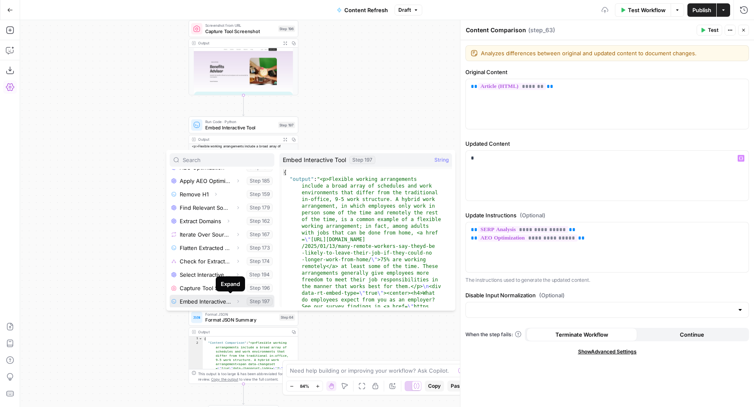
click at [235, 300] on icon "button" at bounding box center [237, 301] width 5 height 5
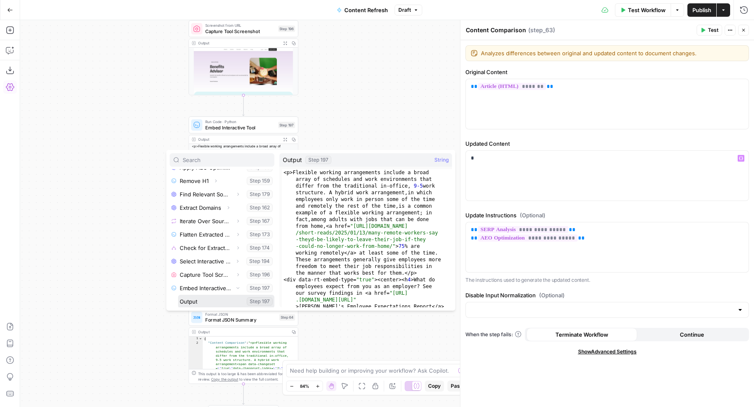
click at [228, 303] on button "Select variable Output" at bounding box center [226, 301] width 96 height 13
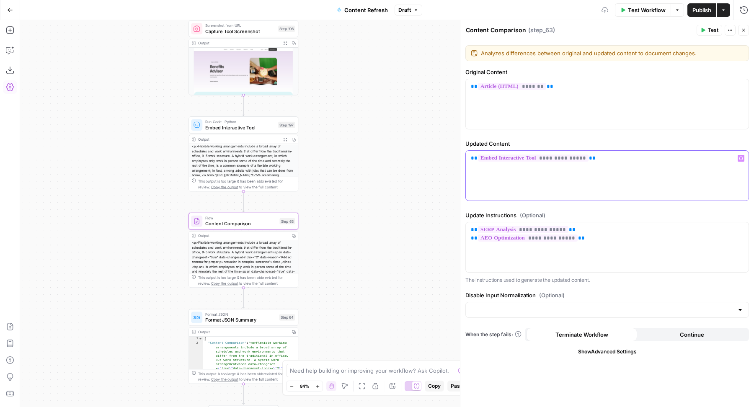
click at [607, 164] on div "**********" at bounding box center [607, 176] width 283 height 50
copy p "**********"
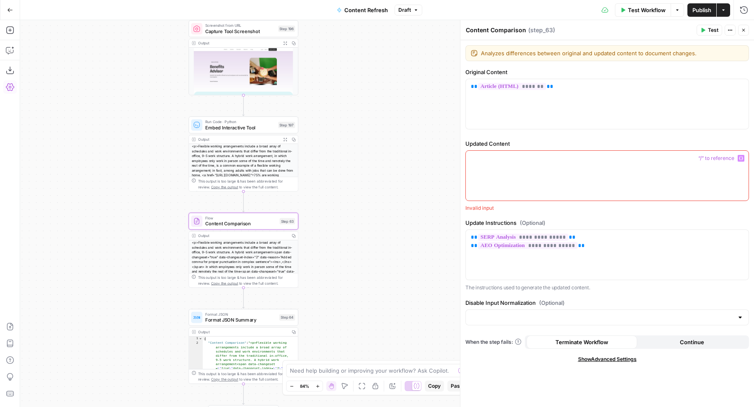
click at [607, 164] on div at bounding box center [607, 176] width 283 height 50
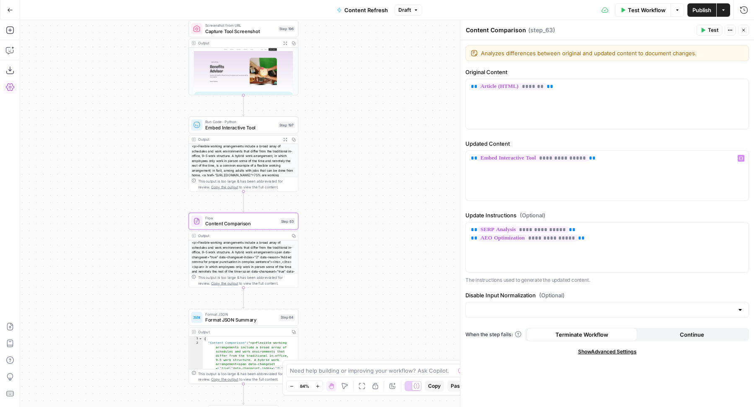
click at [591, 141] on label "Updated Content" at bounding box center [608, 144] width 284 height 8
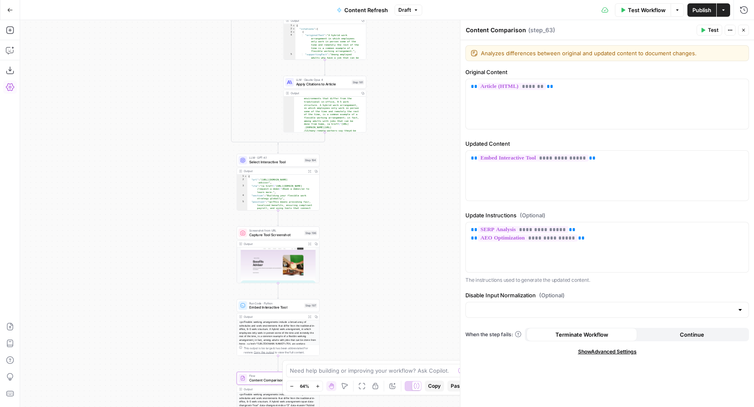
click at [714, 32] on span "Test" at bounding box center [713, 30] width 10 height 8
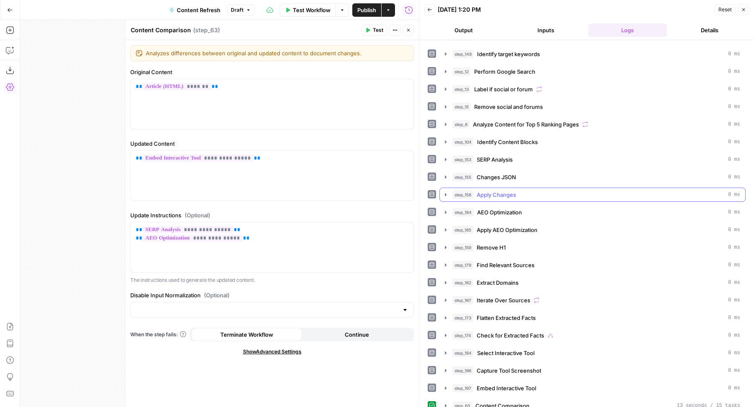
scroll to position [18, 0]
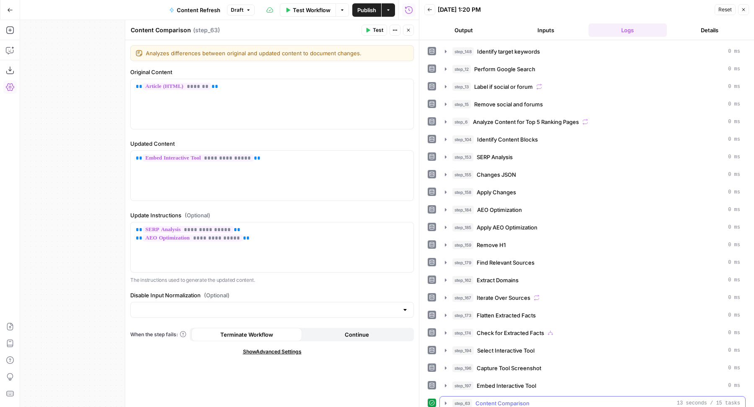
click at [510, 399] on span "Content Comparison" at bounding box center [503, 403] width 54 height 8
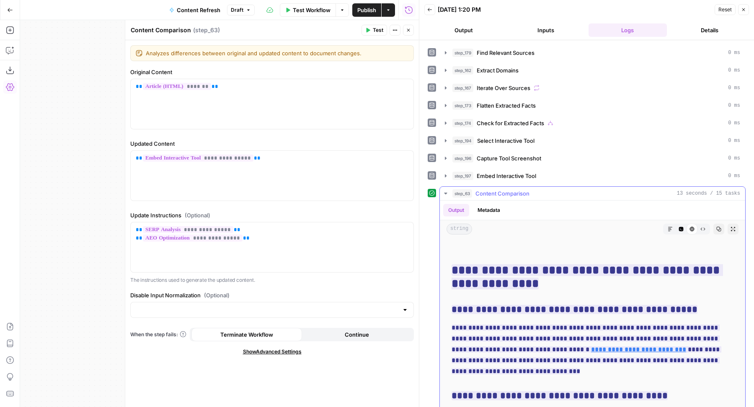
scroll to position [2284, 0]
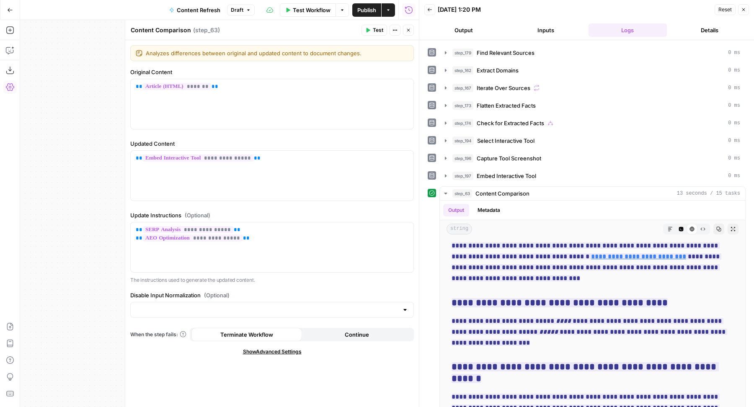
click at [411, 32] on icon "button" at bounding box center [408, 30] width 5 height 5
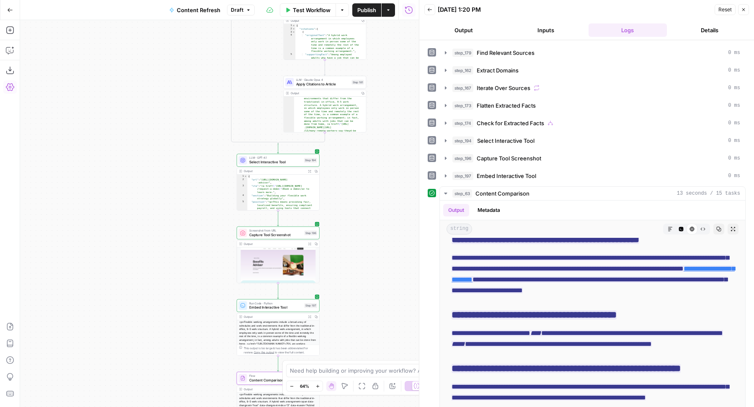
click at [747, 11] on button "Close" at bounding box center [743, 9] width 11 height 11
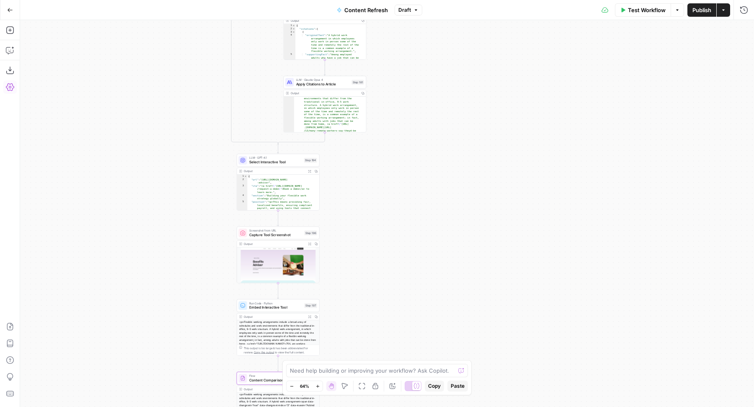
click at [699, 9] on span "Publish" at bounding box center [702, 10] width 19 height 8
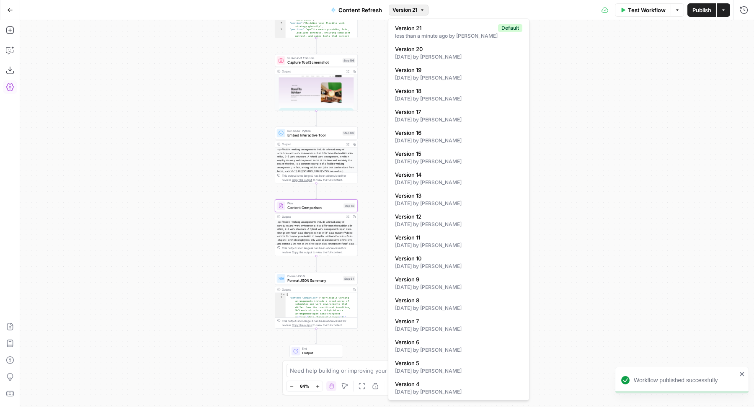
click at [420, 14] on button "Version 21" at bounding box center [409, 10] width 40 height 11
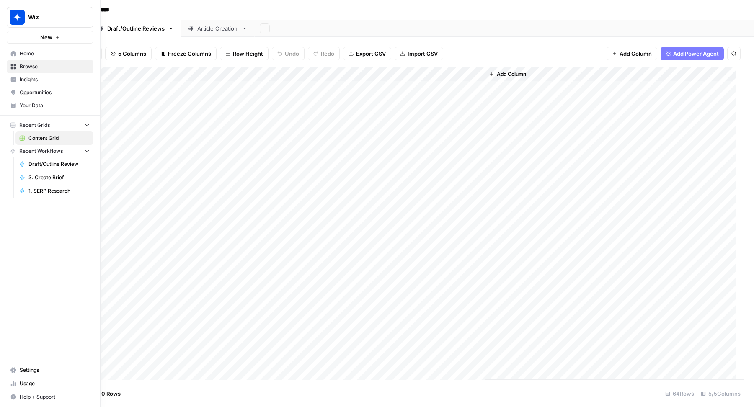
click at [39, 383] on span "Usage" at bounding box center [55, 384] width 70 height 8
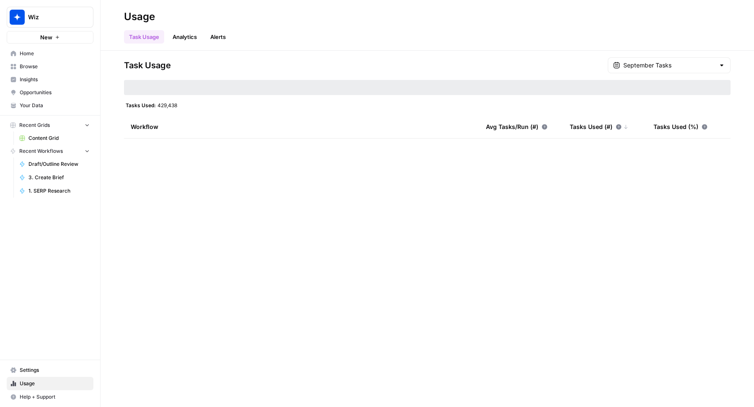
type input "September Tasks"
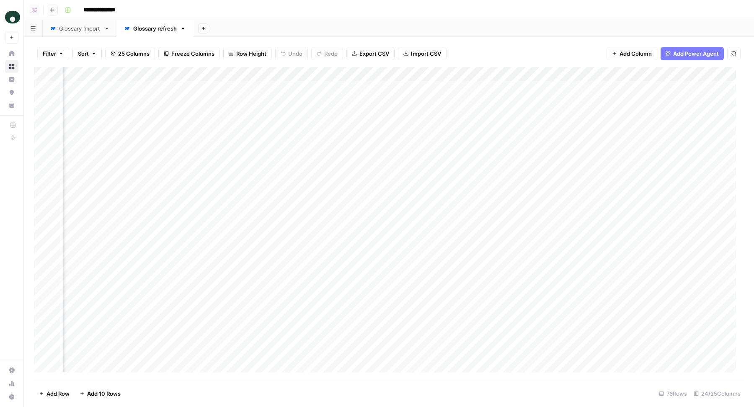
scroll to position [0, 1222]
click at [377, 88] on div "Add Column" at bounding box center [389, 223] width 710 height 313
click at [213, 88] on div "Add Column" at bounding box center [389, 223] width 710 height 313
click at [274, 14] on div "**********" at bounding box center [403, 9] width 685 height 13
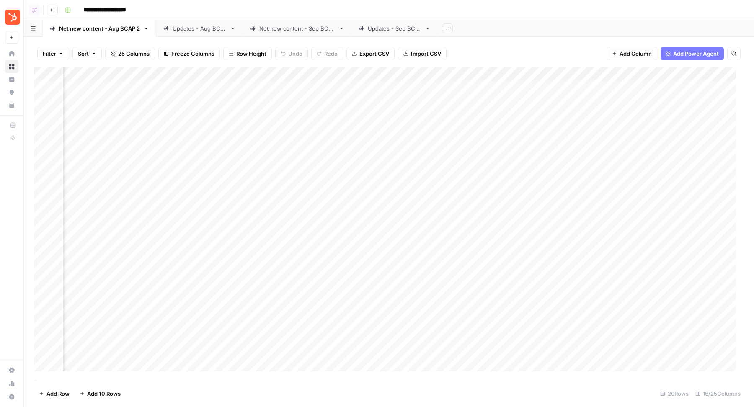
scroll to position [0, 801]
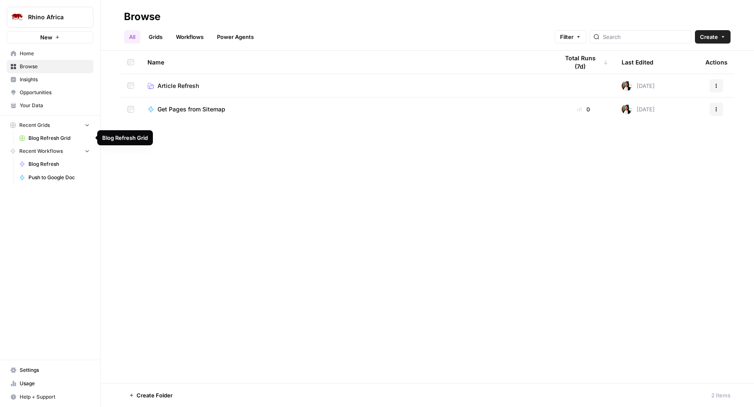
click at [39, 141] on span "Blog Refresh Grid" at bounding box center [58, 139] width 61 height 8
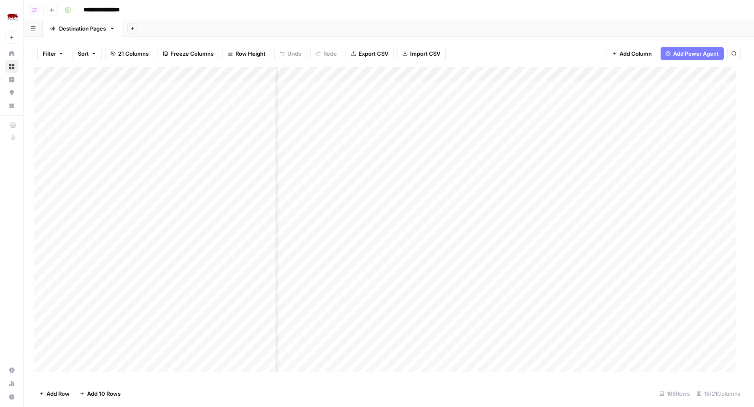
scroll to position [0, 688]
click at [556, 75] on div "Add Column" at bounding box center [389, 223] width 710 height 313
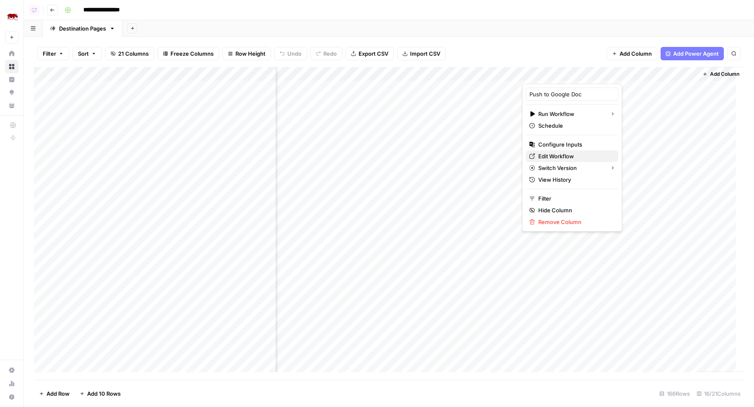
click at [561, 153] on span "Edit Workflow" at bounding box center [574, 156] width 73 height 8
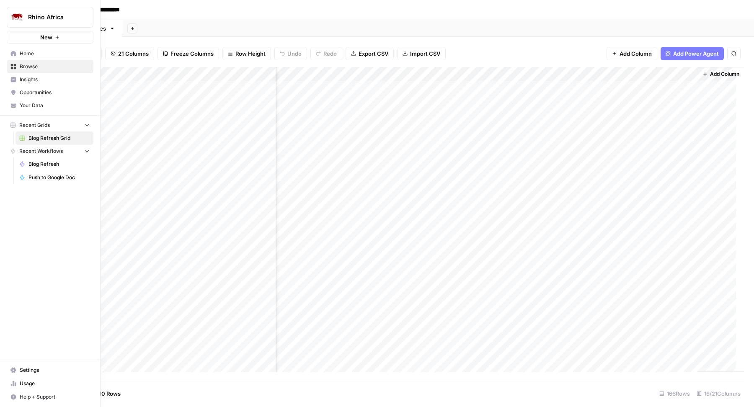
click at [28, 369] on span "Settings" at bounding box center [55, 371] width 70 height 8
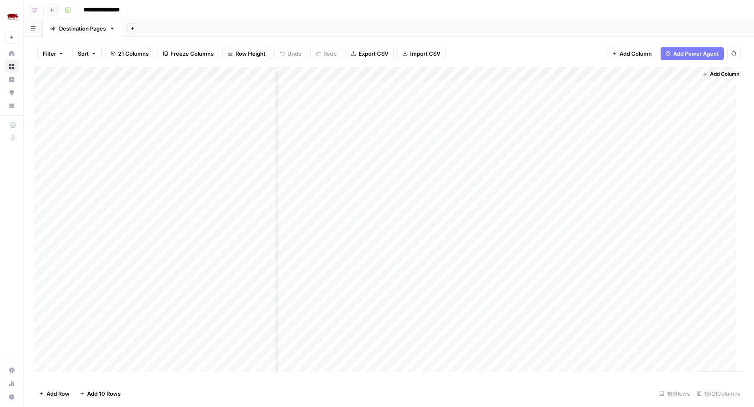
click at [490, 16] on div "**********" at bounding box center [403, 9] width 685 height 13
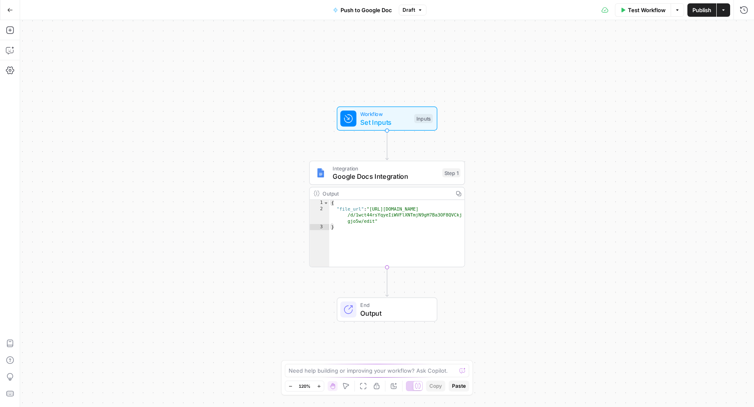
click at [369, 176] on span "Google Docs Integration" at bounding box center [386, 176] width 106 height 10
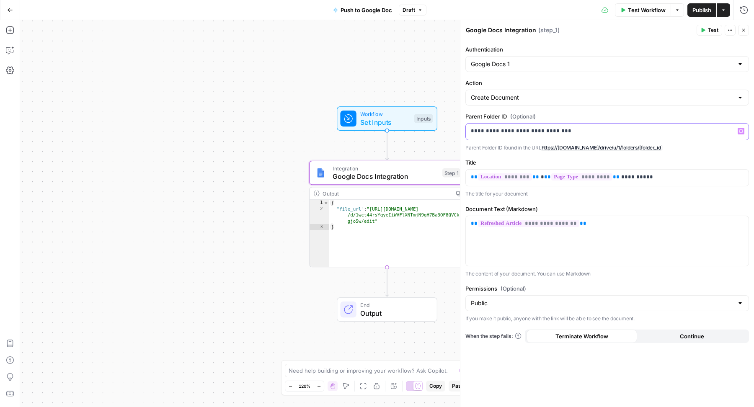
click at [546, 133] on p "**********" at bounding box center [607, 131] width 273 height 8
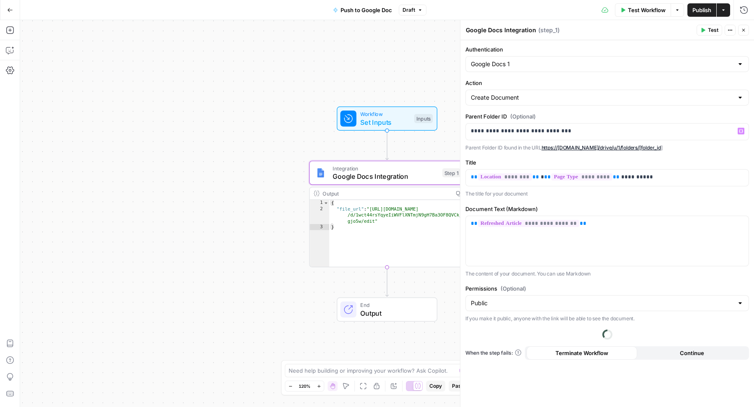
click at [560, 79] on label "Action" at bounding box center [608, 83] width 284 height 8
click at [560, 93] on input "Create Document" at bounding box center [602, 97] width 263 height 8
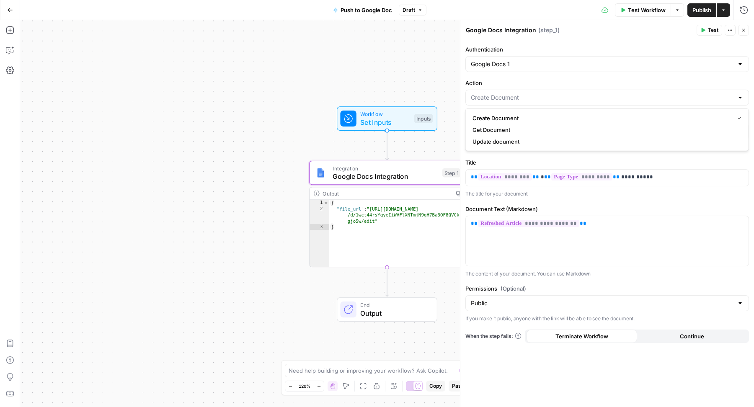
click at [560, 79] on label "Action" at bounding box center [608, 83] width 284 height 8
click at [560, 93] on input "Action" at bounding box center [602, 97] width 263 height 8
click at [551, 117] on span "Create Document" at bounding box center [602, 118] width 259 height 8
type input "Create Document"
click at [709, 28] on span "Test" at bounding box center [713, 30] width 10 height 8
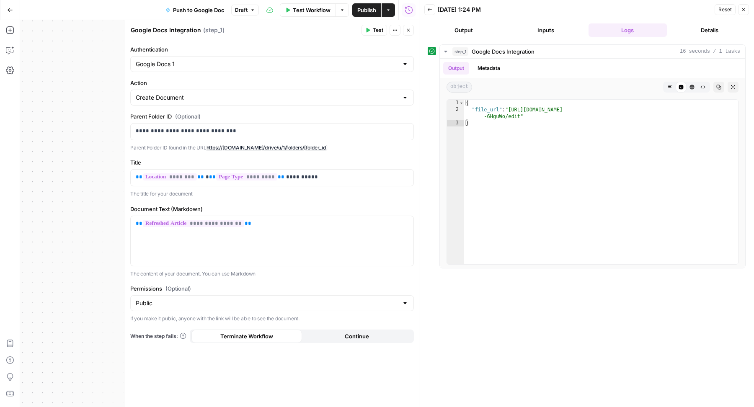
click at [366, 11] on span "Publish" at bounding box center [366, 10] width 19 height 8
click at [743, 10] on icon "button" at bounding box center [743, 9] width 5 height 5
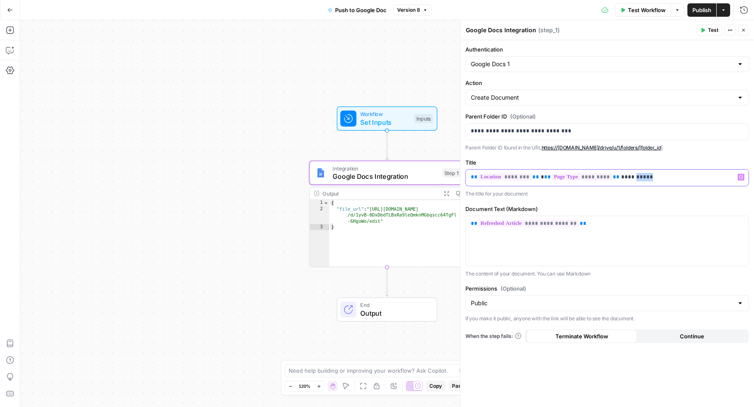
drag, startPoint x: 625, startPoint y: 177, endPoint x: 672, endPoint y: 177, distance: 47.3
click at [672, 177] on p "**********" at bounding box center [607, 177] width 273 height 8
click at [534, 177] on p "** ******** ** * ** ********* ** *****" at bounding box center [607, 177] width 273 height 8
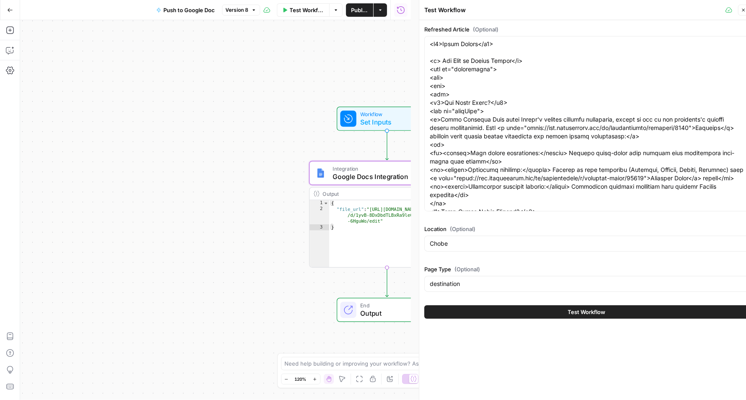
type textarea "Google Docs Integration"
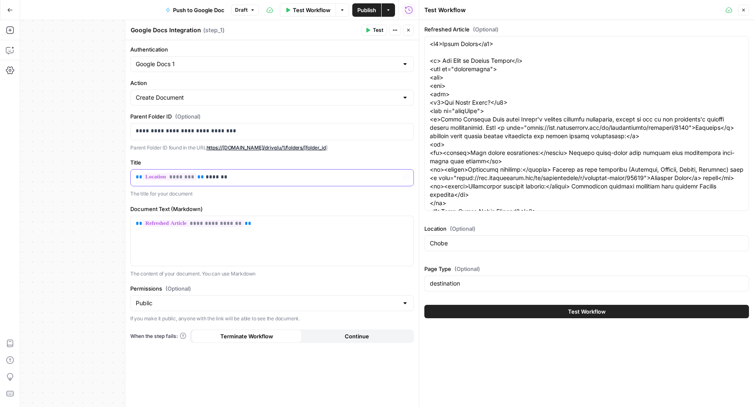
click at [246, 175] on p "** ******** ** *******" at bounding box center [272, 177] width 273 height 8
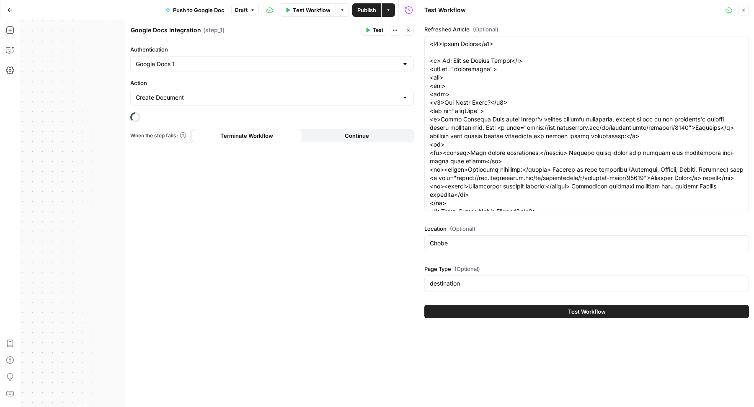
click at [178, 274] on div "Authentication Google Docs 1 Action Create Document When the step fails: Termin…" at bounding box center [272, 223] width 294 height 367
click at [746, 10] on icon "button" at bounding box center [743, 10] width 5 height 5
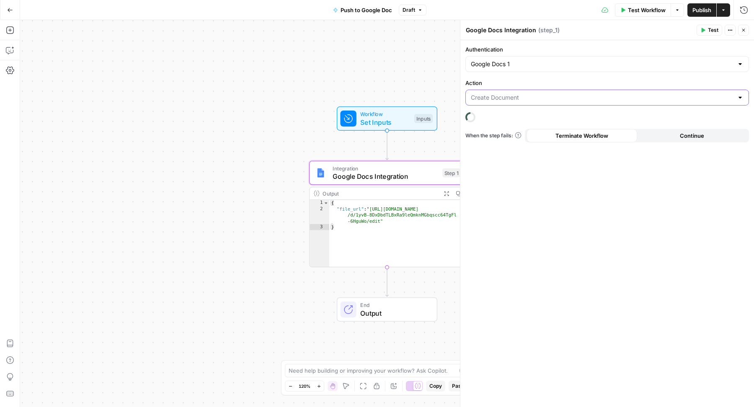
click at [565, 97] on input "Action" at bounding box center [602, 97] width 263 height 8
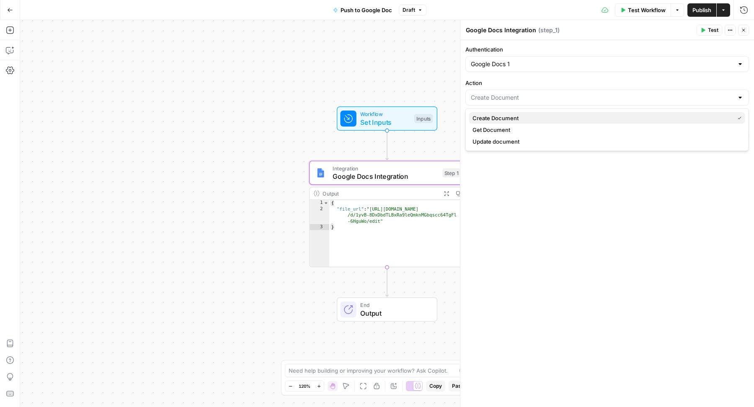
click at [525, 115] on span "Create Document" at bounding box center [602, 118] width 259 height 8
type input "Create Document"
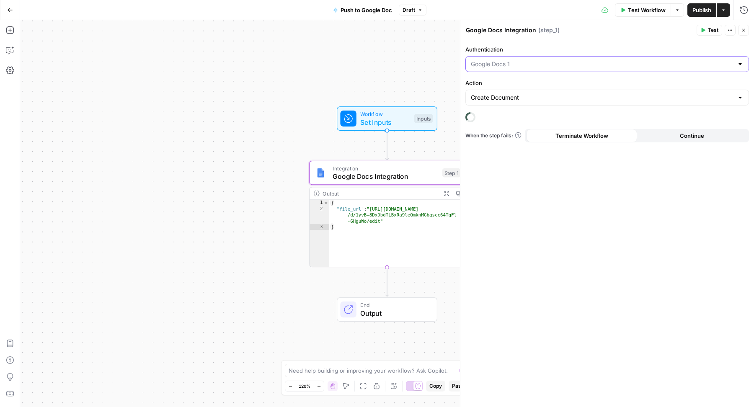
click at [561, 60] on input "Authentication" at bounding box center [602, 64] width 263 height 8
click at [530, 81] on span "Google Docs 1" at bounding box center [602, 84] width 259 height 8
type input "Google Docs 1"
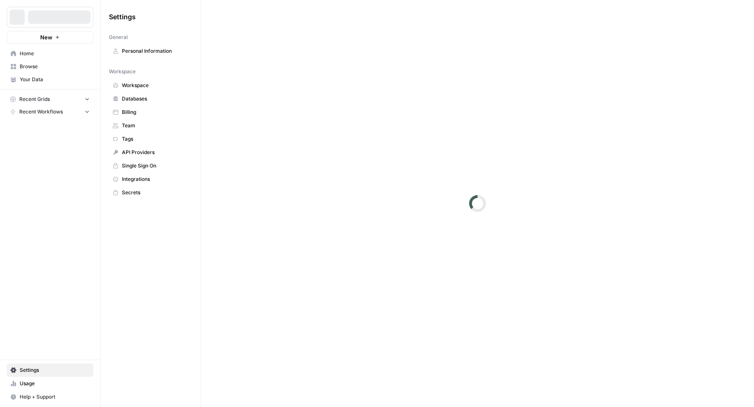
click at [142, 176] on span "Integrations" at bounding box center [155, 180] width 67 height 8
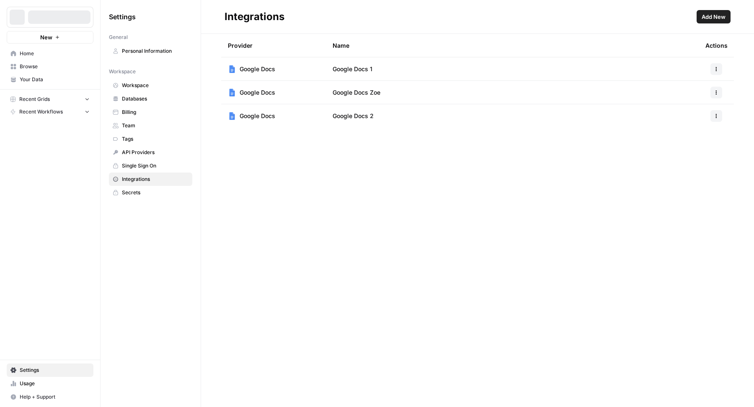
click at [717, 67] on icon "button" at bounding box center [716, 69] width 5 height 5
click at [695, 101] on span "Rename" at bounding box center [698, 99] width 27 height 8
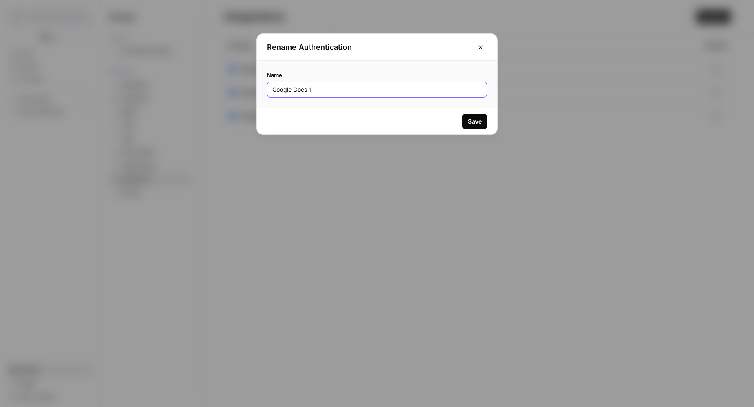
click at [314, 91] on input "Google Docs 1" at bounding box center [377, 89] width 210 height 8
type input "Google [PERSON_NAME]"
click at [471, 122] on div "Save" at bounding box center [475, 121] width 14 height 8
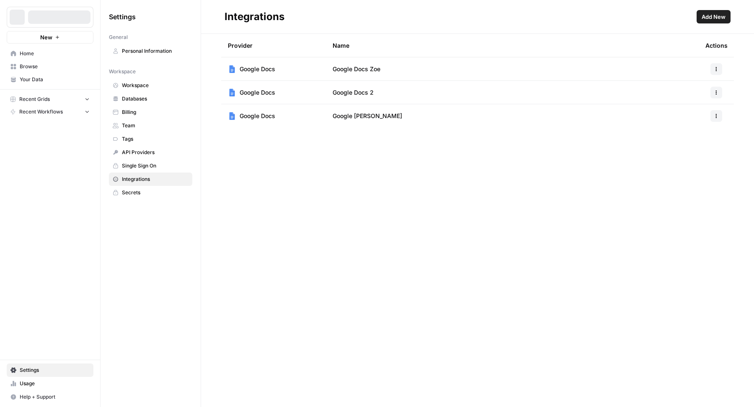
click at [378, 316] on div "Provider Name Actions Google Docs Google Docs Zoe Google Docs Google Docs 2 Goo…" at bounding box center [477, 220] width 553 height 373
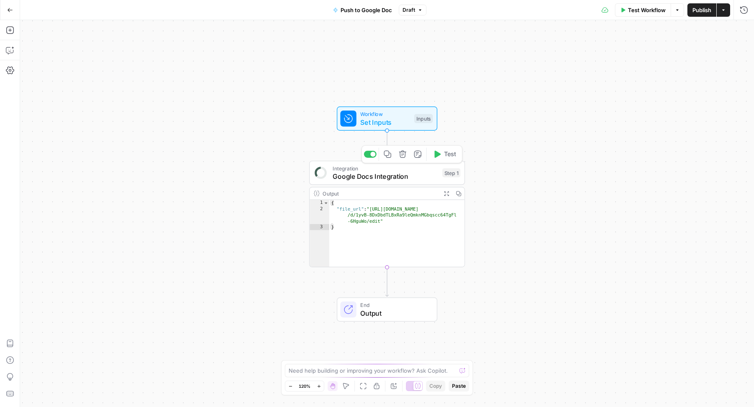
click at [339, 177] on span "Google Docs Integration" at bounding box center [386, 176] width 106 height 10
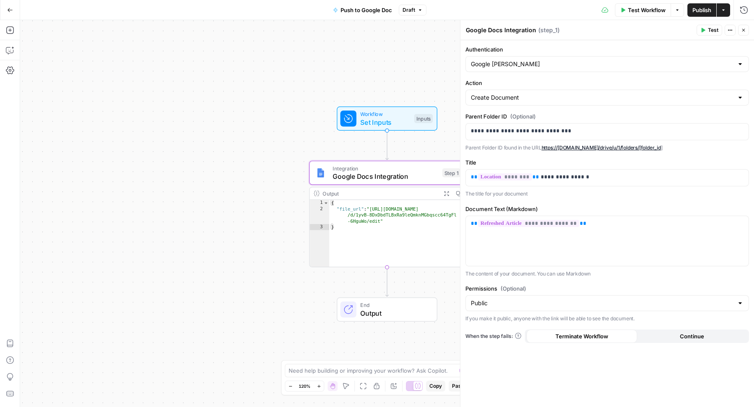
click at [745, 29] on icon "button" at bounding box center [743, 30] width 5 height 5
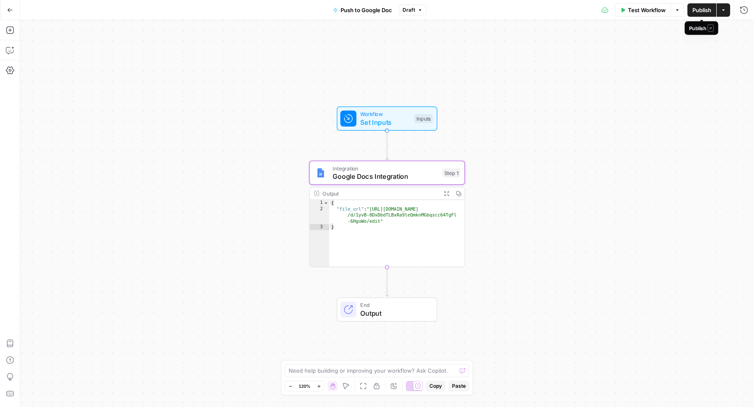
click at [697, 10] on span "Publish" at bounding box center [702, 10] width 19 height 8
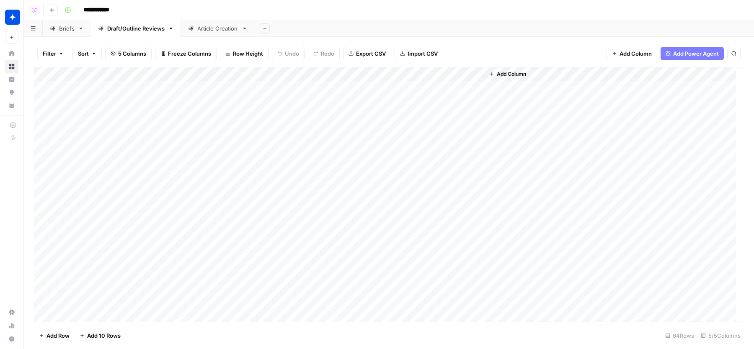
click at [279, 74] on div "Add Column" at bounding box center [389, 194] width 710 height 255
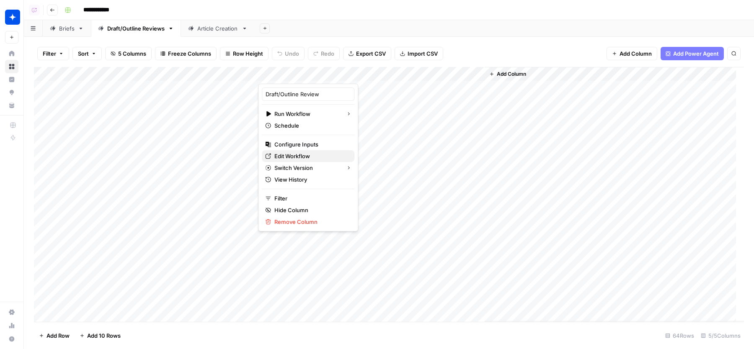
click at [290, 152] on span "Edit Workflow" at bounding box center [310, 156] width 73 height 8
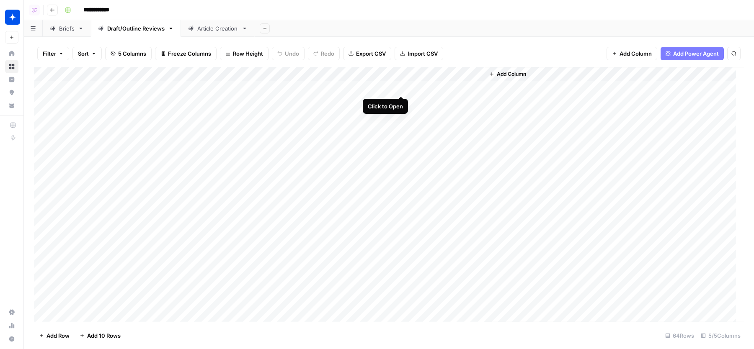
click at [401, 86] on div "Add Column" at bounding box center [389, 194] width 710 height 255
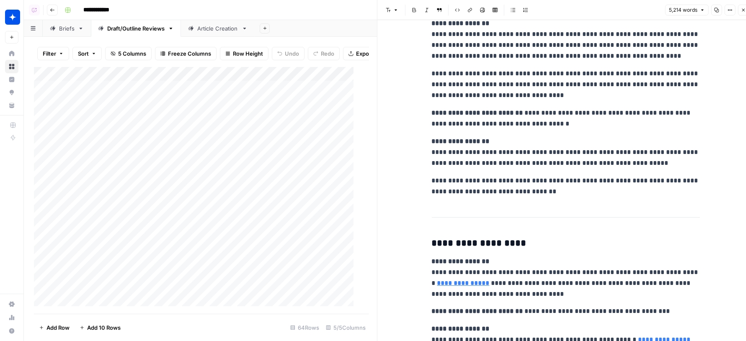
scroll to position [8, 0]
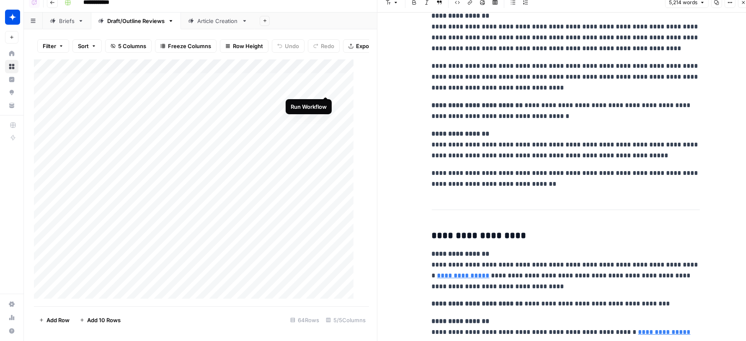
click at [328, 88] on div "Add Column" at bounding box center [198, 182] width 328 height 247
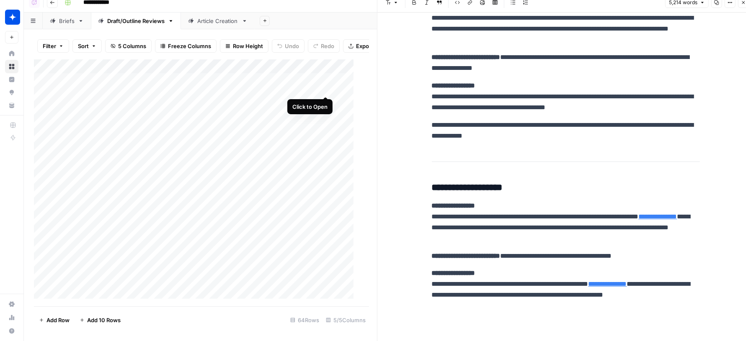
click at [328, 85] on div "Add Column" at bounding box center [198, 182] width 328 height 247
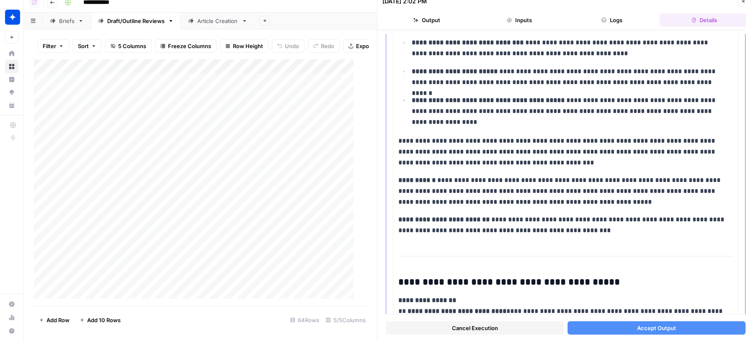
scroll to position [6153, 0]
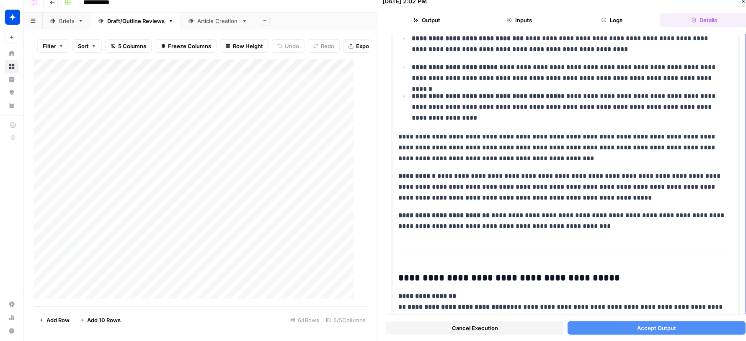
click at [572, 171] on p "**********" at bounding box center [562, 187] width 328 height 33
drag, startPoint x: 513, startPoint y: 172, endPoint x: 637, endPoint y: 186, distance: 124.9
click at [637, 186] on p "**********" at bounding box center [562, 187] width 328 height 33
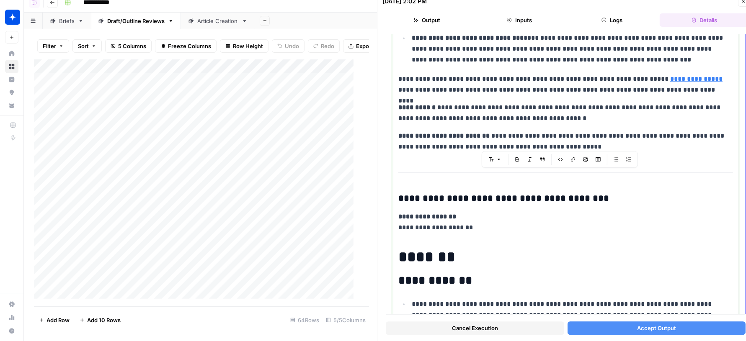
scroll to position [7799, 0]
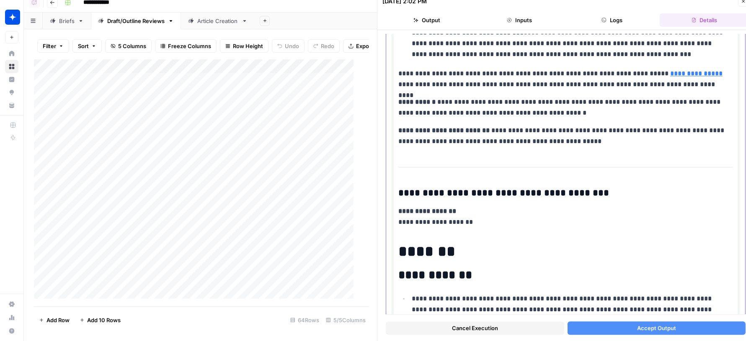
drag, startPoint x: 406, startPoint y: 153, endPoint x: 572, endPoint y: 285, distance: 212.0
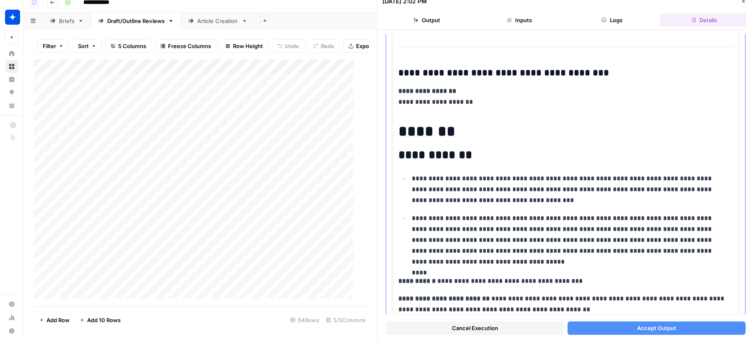
scroll to position [7938, 0]
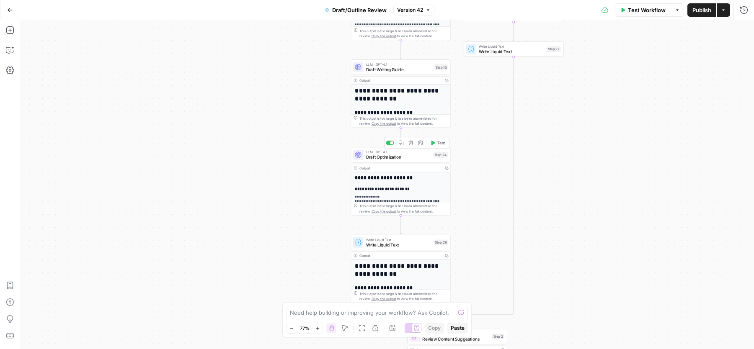
click at [371, 157] on span "Draft Optimization" at bounding box center [398, 157] width 65 height 6
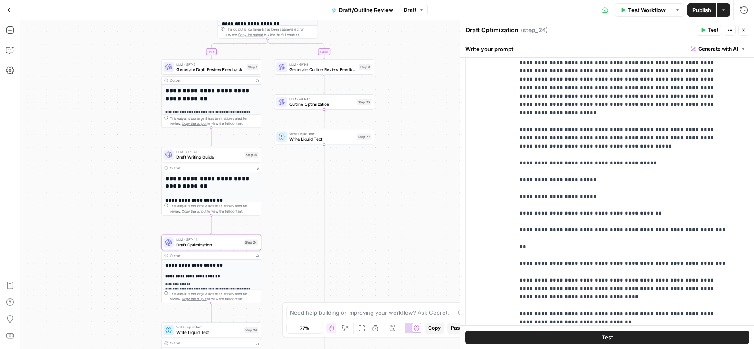
scroll to position [271, 0]
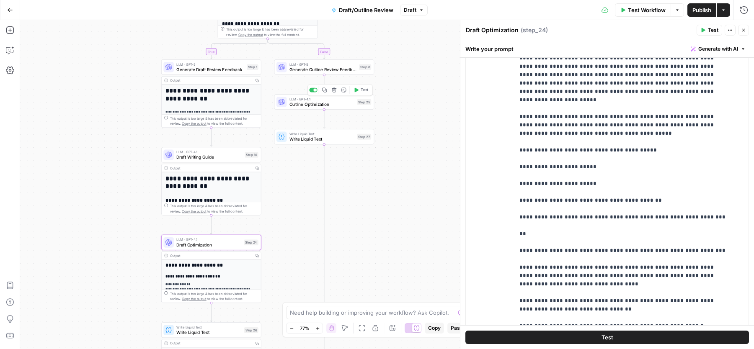
click at [292, 103] on span "Outline Optimization" at bounding box center [322, 104] width 65 height 6
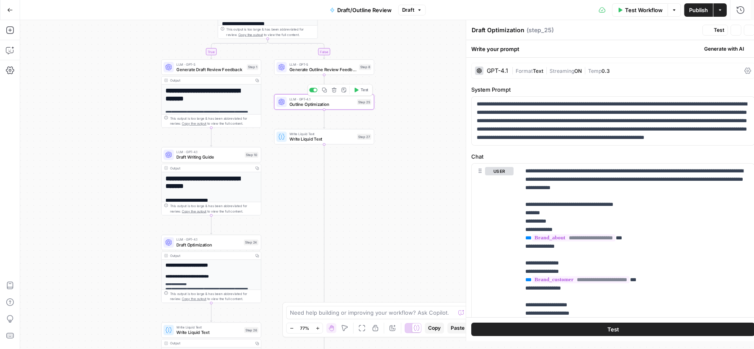
type textarea "Outline Optimization"
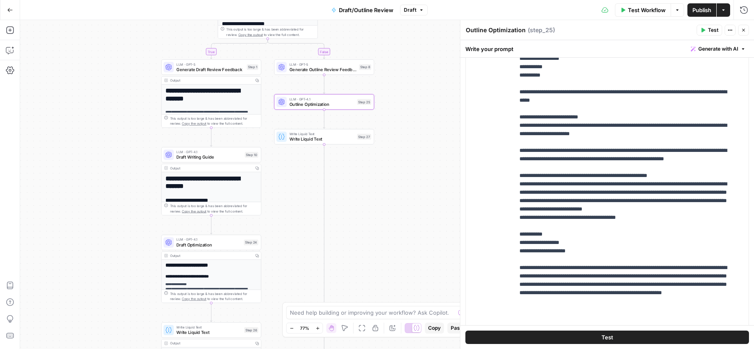
scroll to position [419, 0]
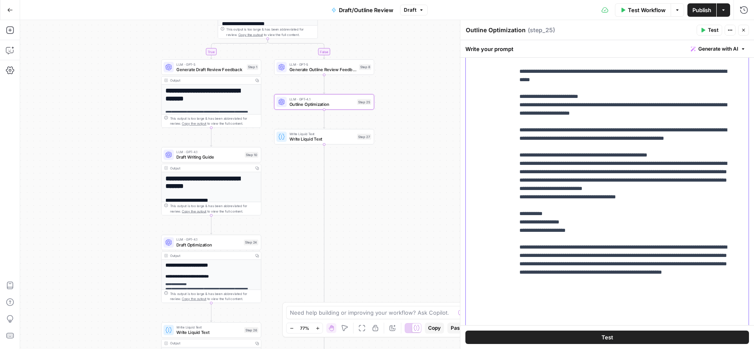
click at [517, 111] on div "**********" at bounding box center [628, 167] width 227 height 341
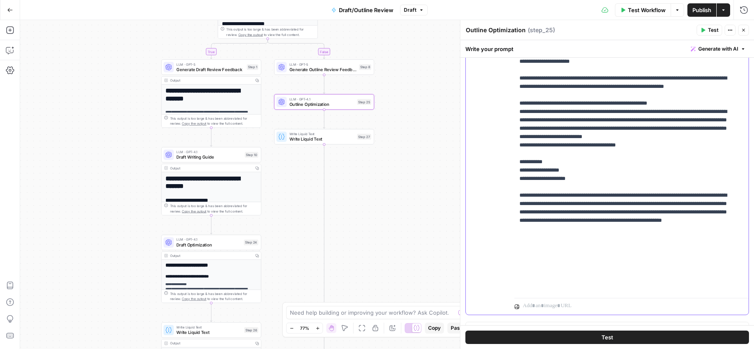
scroll to position [240, 0]
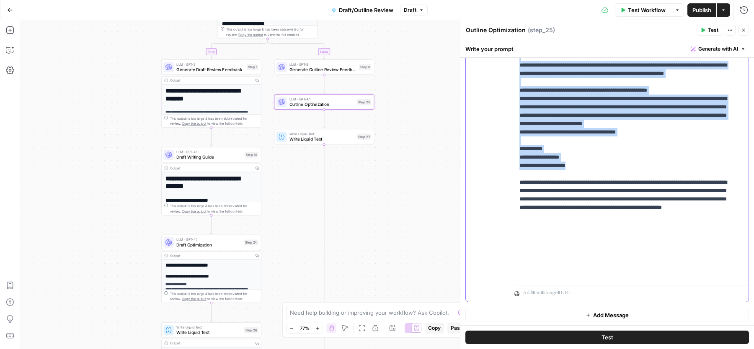
copy p "**********"
click at [184, 242] on span "Draft Optimization" at bounding box center [208, 245] width 65 height 6
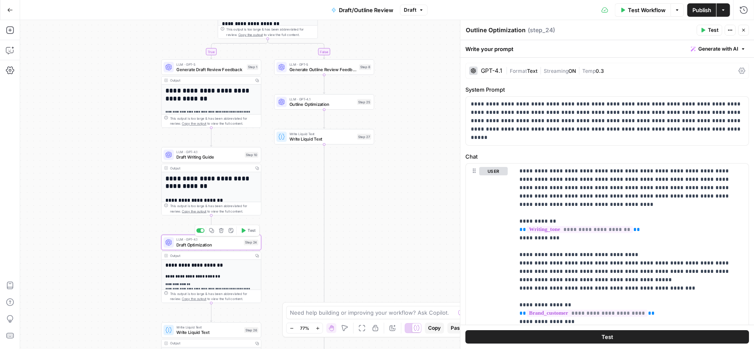
type textarea "Draft Optimization"
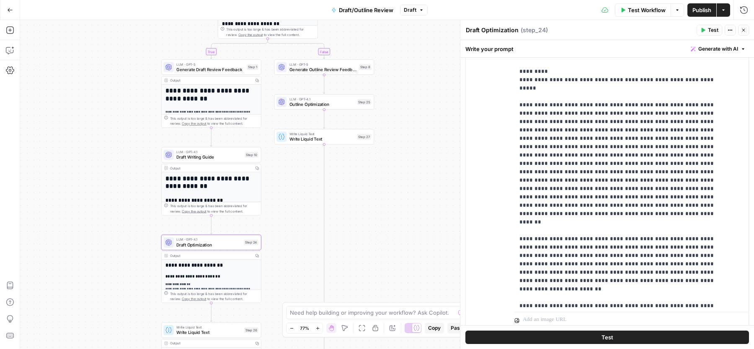
scroll to position [1069, 0]
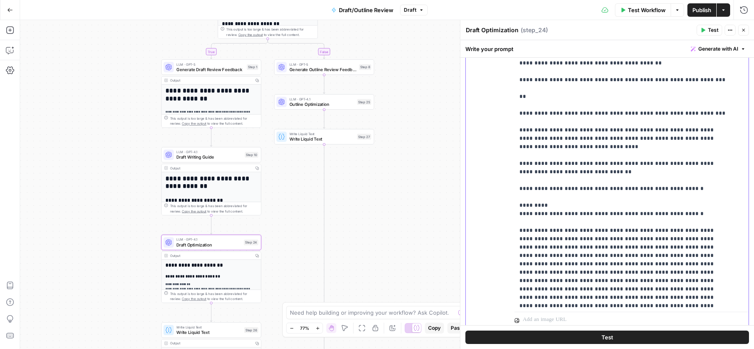
scroll to position [349, 0]
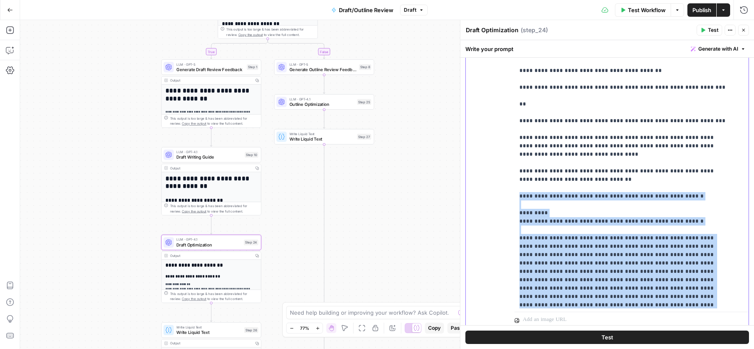
click at [516, 179] on div "**********" at bounding box center [628, 138] width 227 height 341
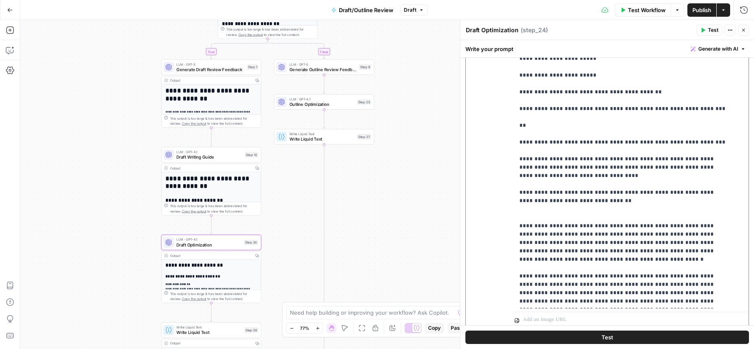
scroll to position [319, 0]
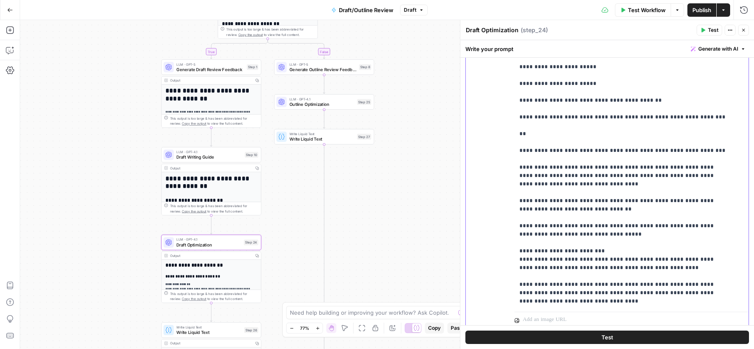
scroll to position [289, 0]
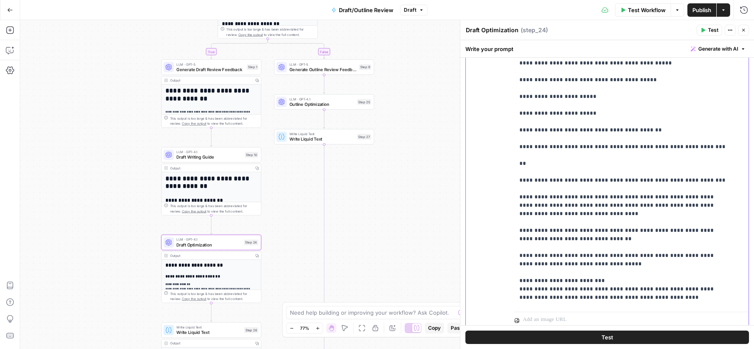
click at [547, 264] on p "**********" at bounding box center [624, 76] width 209 height 788
copy p "*******"
click at [543, 77] on p "**********" at bounding box center [624, 76] width 209 height 788
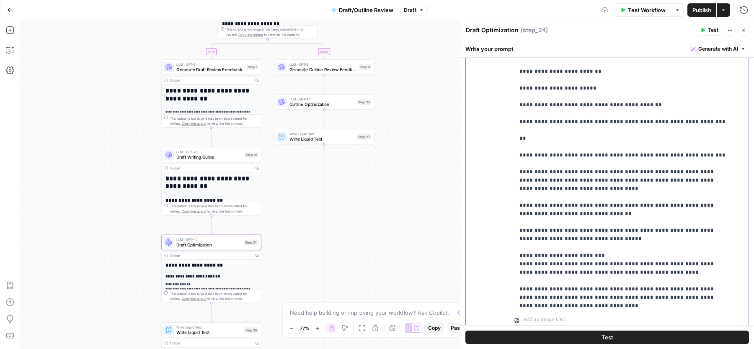
scroll to position [315, 0]
click at [522, 238] on p "**********" at bounding box center [624, 50] width 209 height 788
click at [517, 238] on div "**********" at bounding box center [628, 138] width 227 height 341
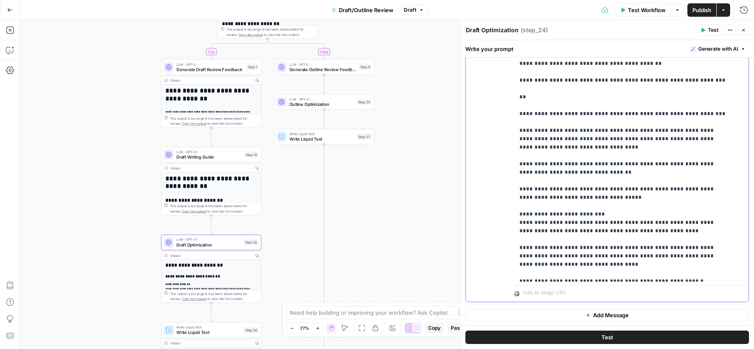
scroll to position [332, 0]
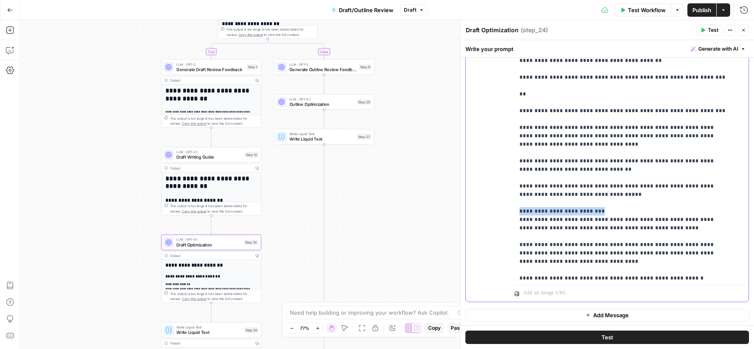
click at [605, 193] on p "**********" at bounding box center [624, 6] width 209 height 788
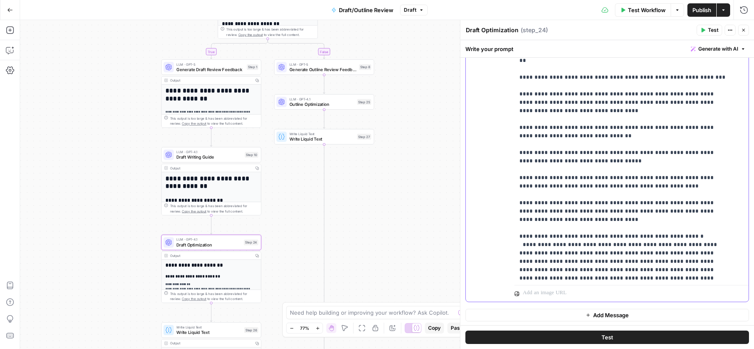
scroll to position [445, 0]
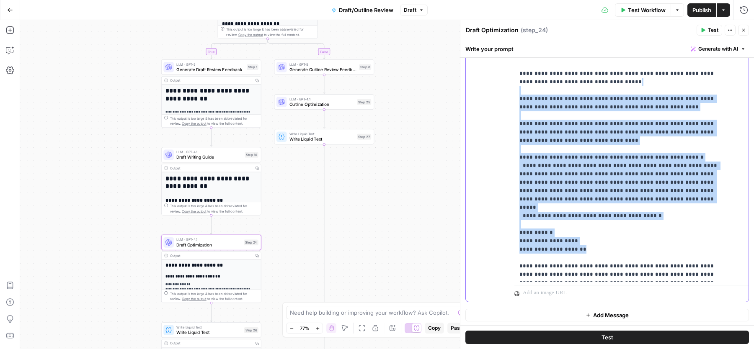
copy p "**********"
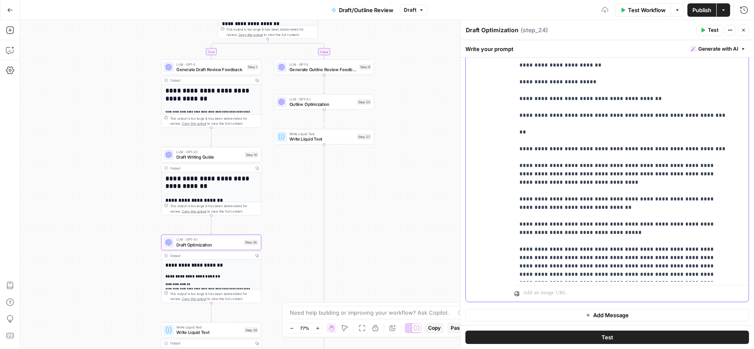
scroll to position [285, 0]
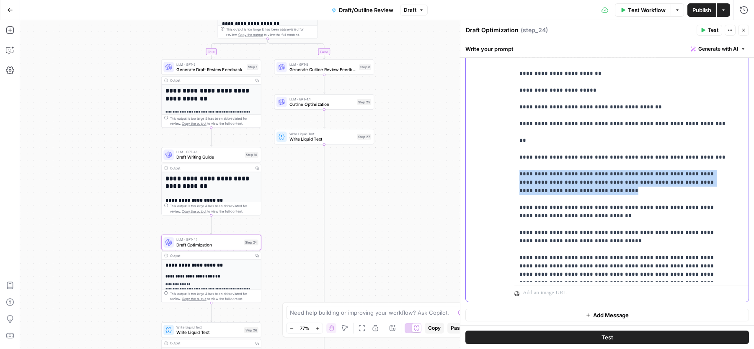
drag, startPoint x: 546, startPoint y: 177, endPoint x: 513, endPoint y: 154, distance: 40.0
click at [513, 154] on div "**********" at bounding box center [607, 121] width 283 height 361
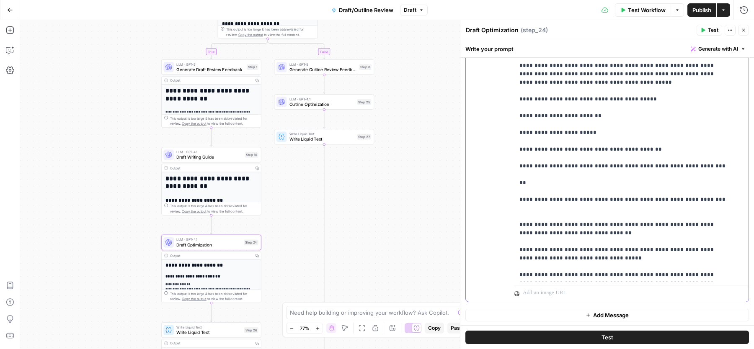
scroll to position [225, 0]
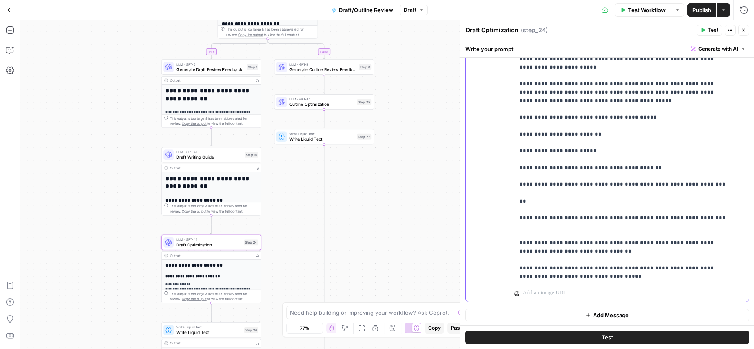
click at [542, 115] on p "**********" at bounding box center [624, 17] width 209 height 595
click at [541, 205] on p "**********" at bounding box center [624, 17] width 209 height 595
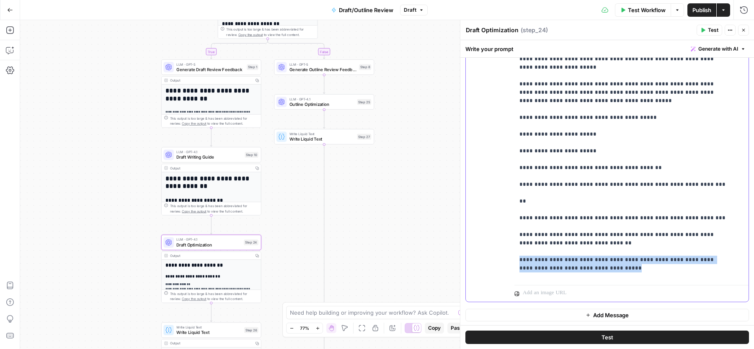
drag, startPoint x: 589, startPoint y: 251, endPoint x: 513, endPoint y: 245, distance: 76.0
click at [513, 245] on div "**********" at bounding box center [607, 121] width 283 height 361
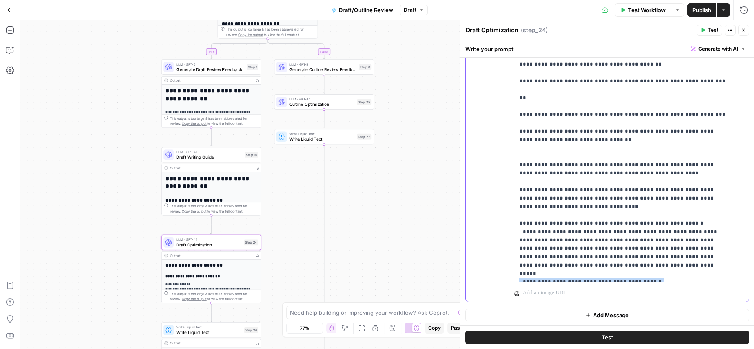
scroll to position [333, 0]
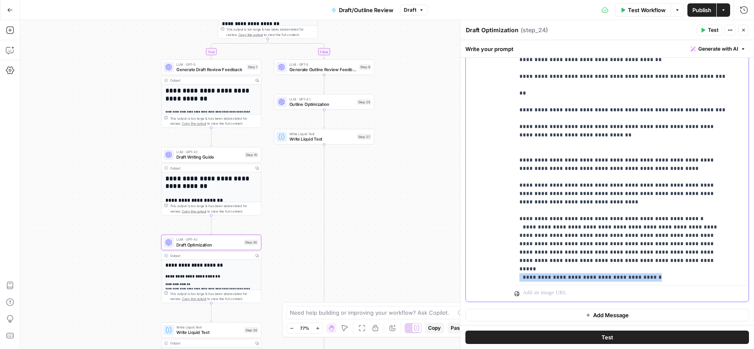
drag, startPoint x: 657, startPoint y: 261, endPoint x: 508, endPoint y: 254, distance: 149.3
click at [508, 254] on div "**********" at bounding box center [607, 121] width 283 height 361
copy p "**********"
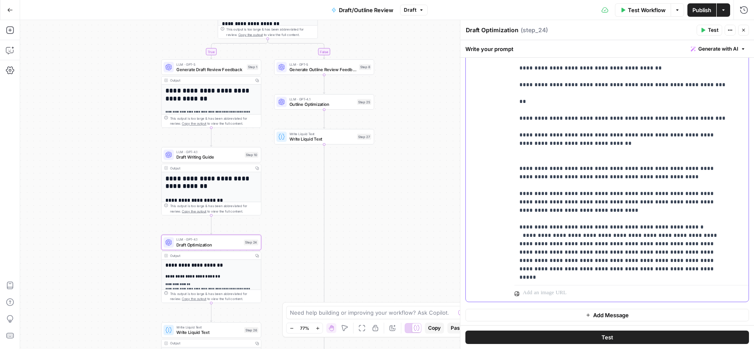
scroll to position [322, 0]
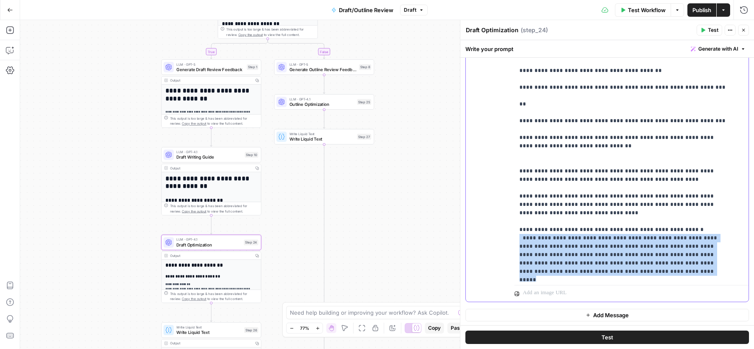
drag, startPoint x: 549, startPoint y: 252, endPoint x: 512, endPoint y: 222, distance: 46.8
click at [513, 222] on div "**********" at bounding box center [607, 121] width 283 height 361
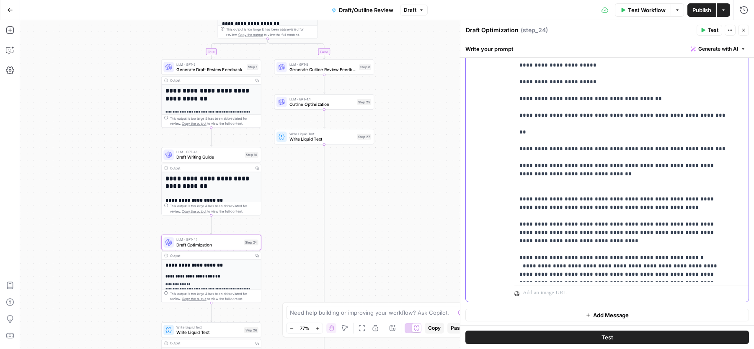
click at [655, 80] on p "**********" at bounding box center [624, 15] width 209 height 729
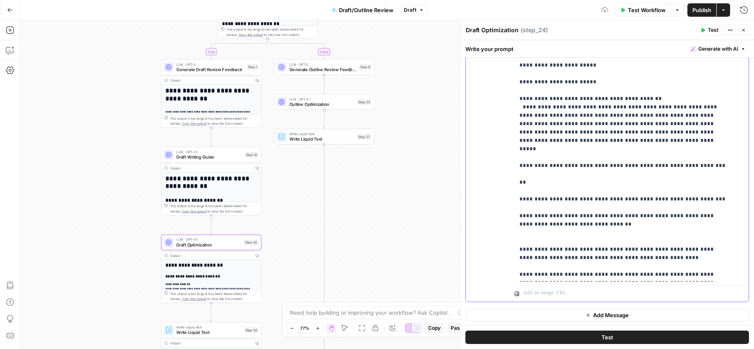
click at [516, 89] on div "**********" at bounding box center [628, 111] width 227 height 341
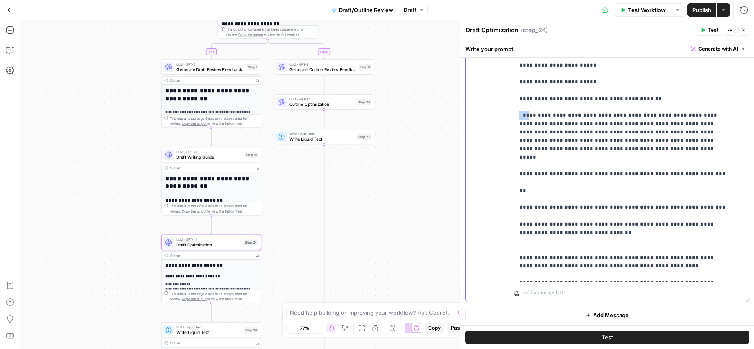
drag, startPoint x: 526, startPoint y: 95, endPoint x: 508, endPoint y: 95, distance: 18.0
click at [508, 95] on div "**********" at bounding box center [607, 121] width 283 height 361
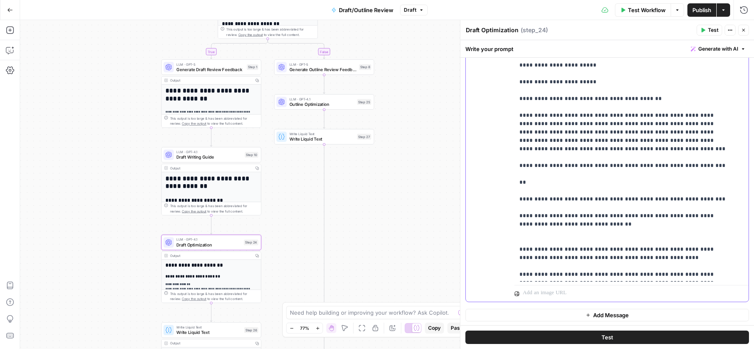
click at [673, 99] on p "**********" at bounding box center [624, 40] width 209 height 779
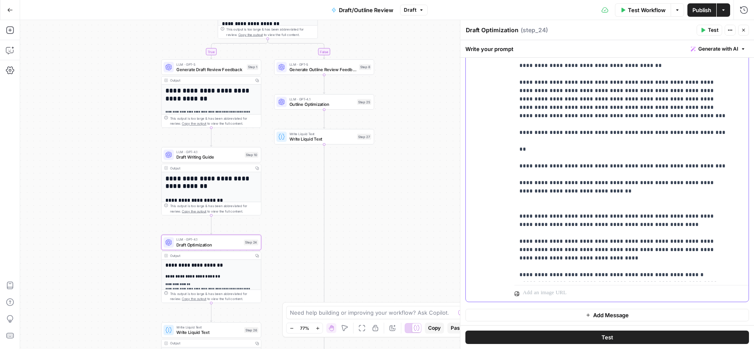
scroll to position [343, 0]
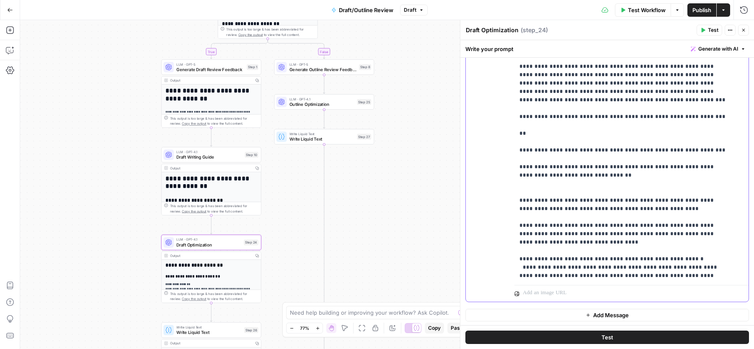
click at [515, 179] on div "**********" at bounding box center [628, 111] width 227 height 341
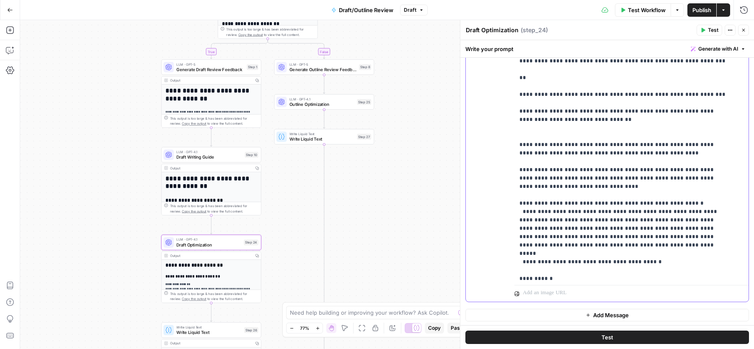
scroll to position [406, 0]
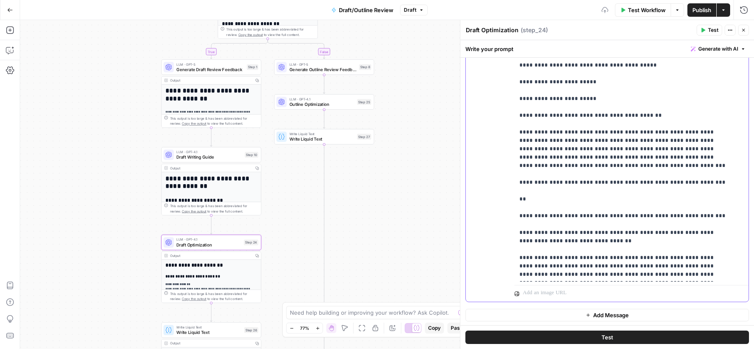
scroll to position [258, 0]
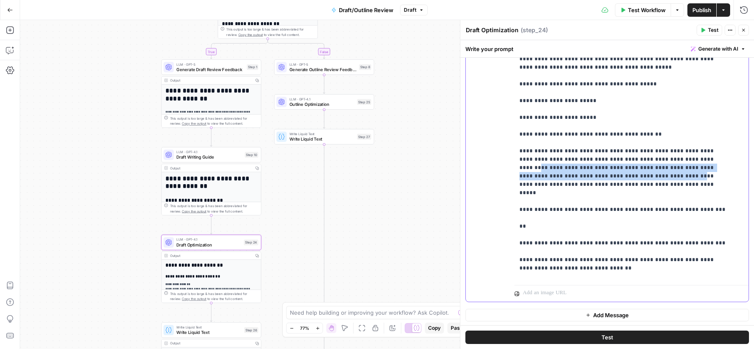
drag, startPoint x: 675, startPoint y: 144, endPoint x: 578, endPoint y: 157, distance: 98.1
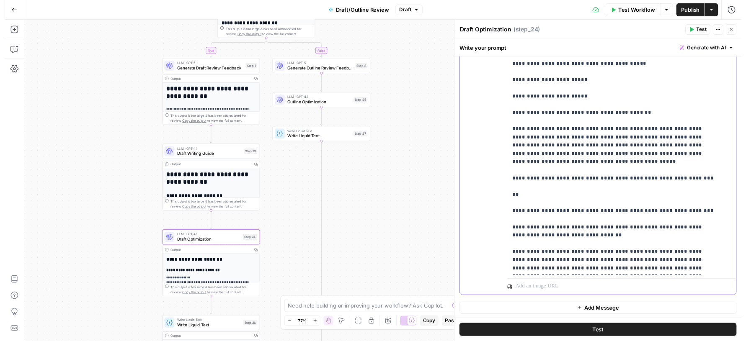
scroll to position [267, 0]
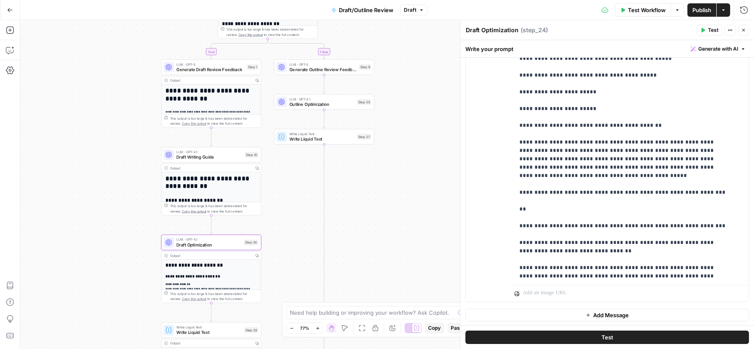
click at [745, 33] on button "Close" at bounding box center [743, 30] width 11 height 11
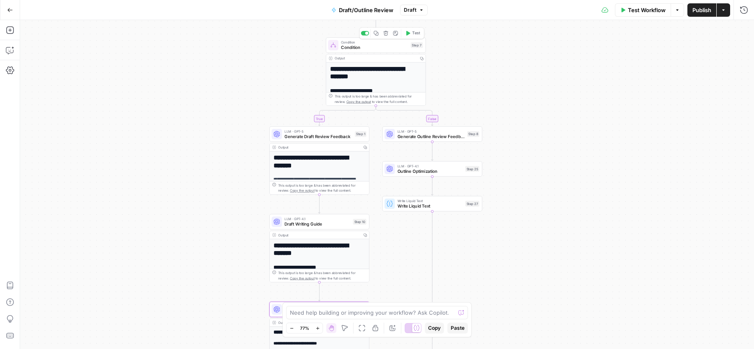
click at [414, 35] on span "Test" at bounding box center [416, 33] width 8 height 6
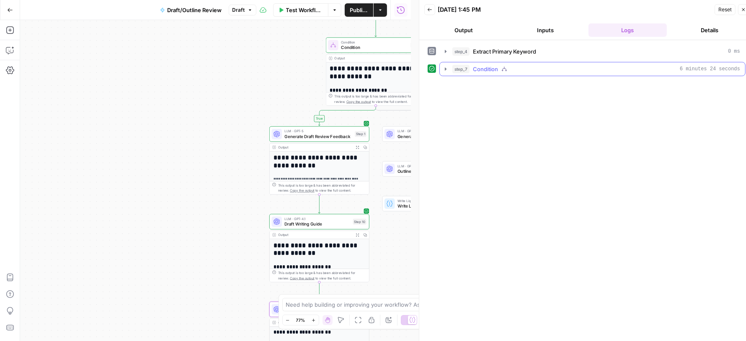
click at [483, 70] on span "Condition" at bounding box center [485, 69] width 25 height 8
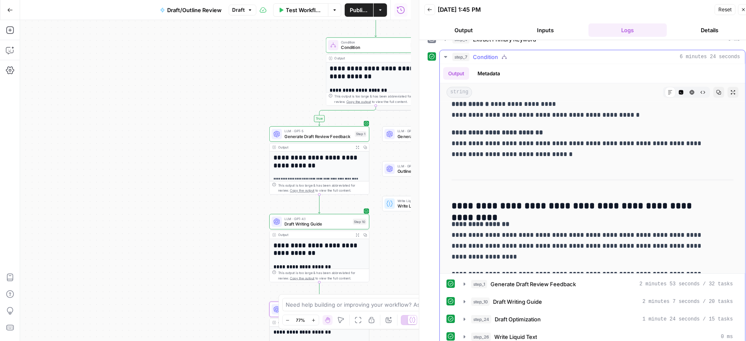
scroll to position [7205, 0]
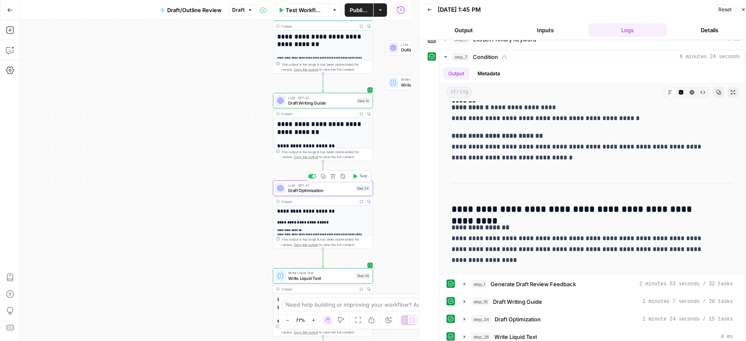
click at [295, 194] on div "LLM · GPT-4.1 Draft Optimization Step 24 Copy step Delete step Add Note Test" at bounding box center [323, 189] width 100 height 16
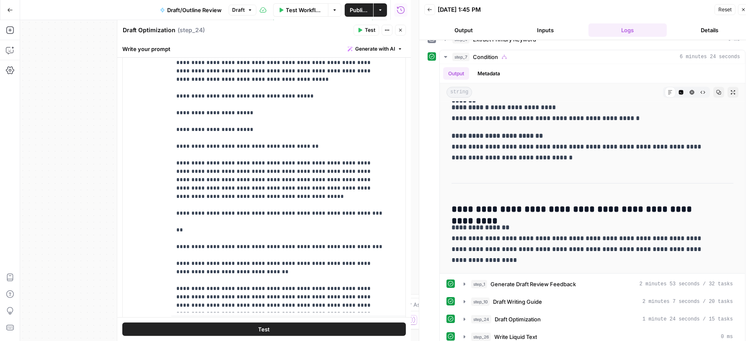
scroll to position [184, 0]
click at [271, 158] on p "**********" at bounding box center [280, 3] width 209 height 612
click at [332, 154] on p "**********" at bounding box center [280, 3] width 209 height 612
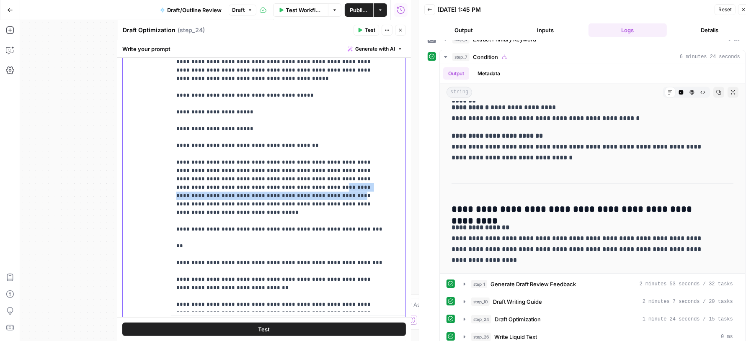
click at [222, 178] on p "**********" at bounding box center [280, 7] width 209 height 620
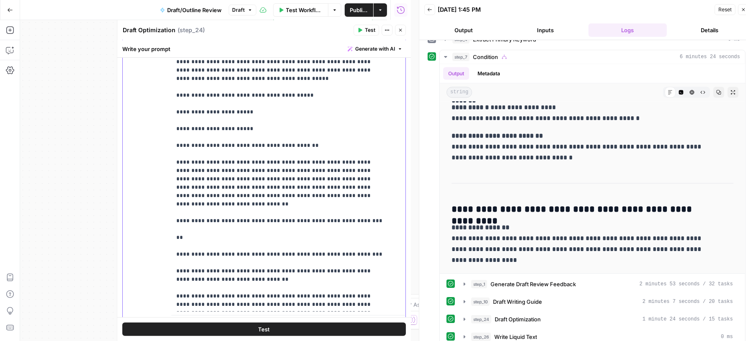
click at [237, 163] on p "**********" at bounding box center [280, 3] width 209 height 612
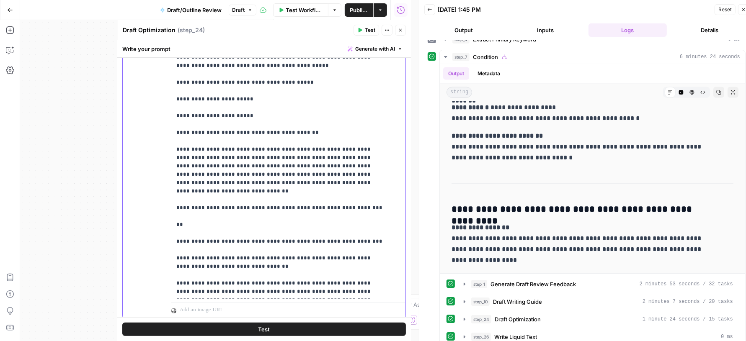
scroll to position [202, 0]
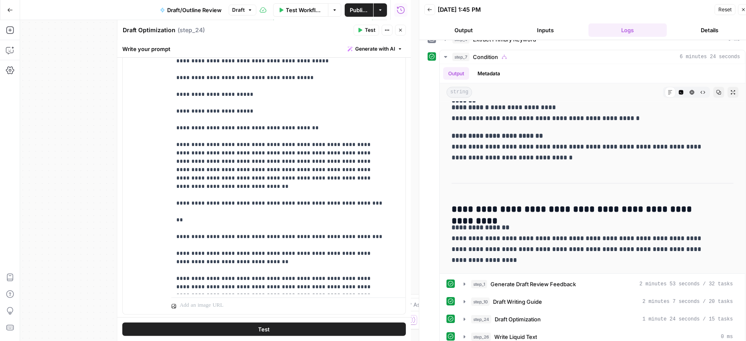
click at [372, 31] on span "Test" at bounding box center [370, 30] width 10 height 8
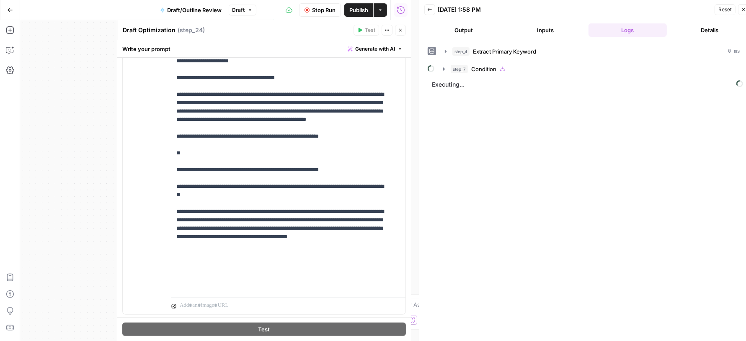
click at [360, 6] on span "Publish" at bounding box center [358, 10] width 19 height 8
click at [483, 65] on span "Condition" at bounding box center [483, 69] width 25 height 8
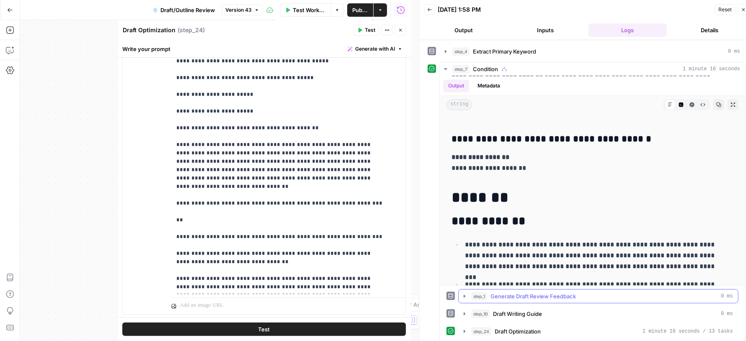
scroll to position [8, 0]
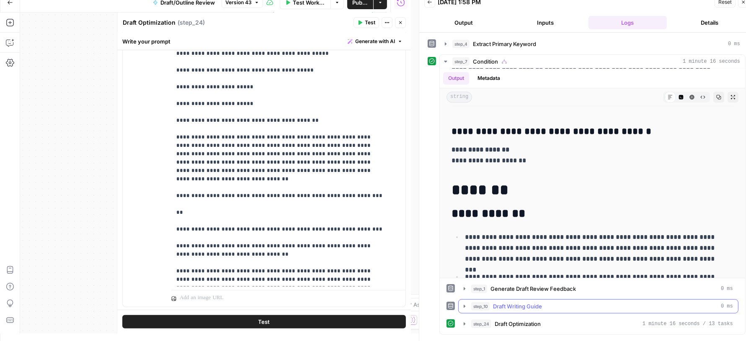
click at [511, 303] on span "Draft Writing Guide" at bounding box center [517, 307] width 49 height 8
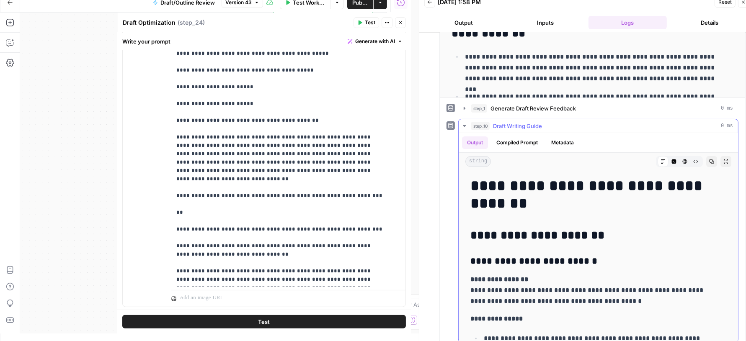
scroll to position [185, 0]
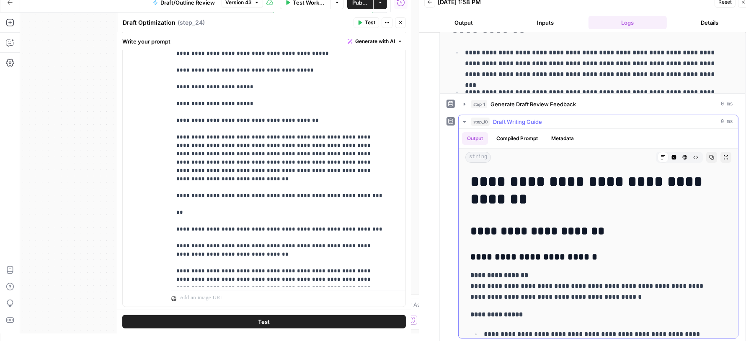
click at [512, 124] on button "step_10 Draft Writing Guide 0 ms" at bounding box center [598, 121] width 279 height 13
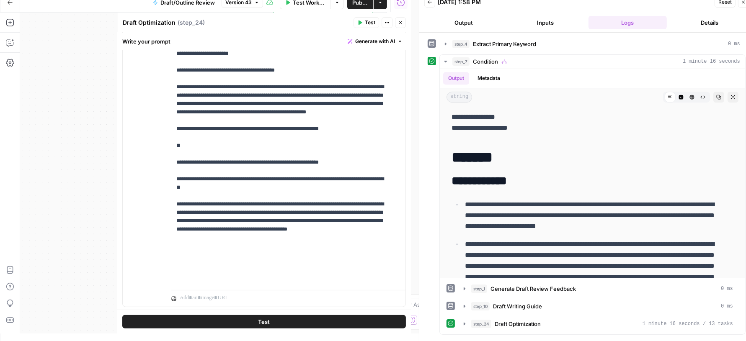
click at [547, 21] on button "Inputs" at bounding box center [546, 22] width 79 height 13
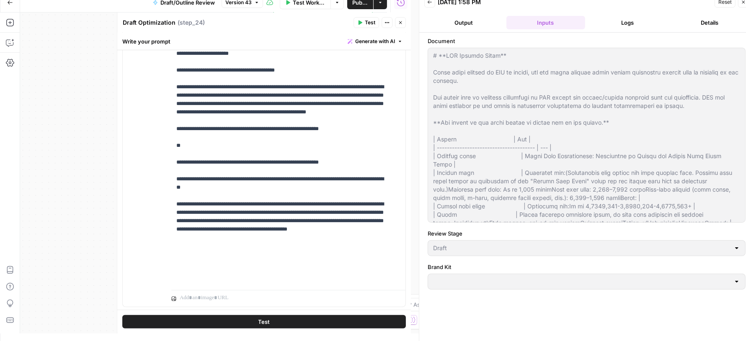
type input "Wiz"
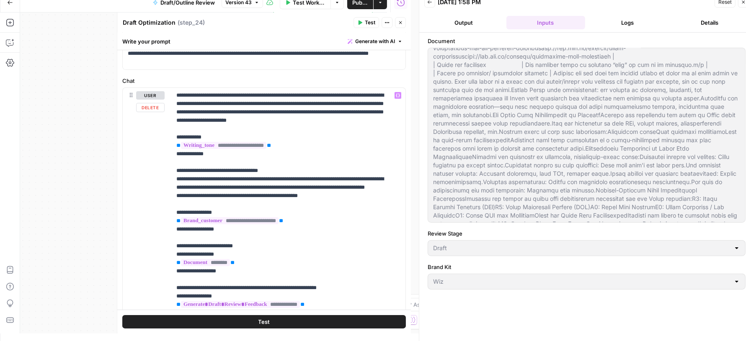
scroll to position [55, 0]
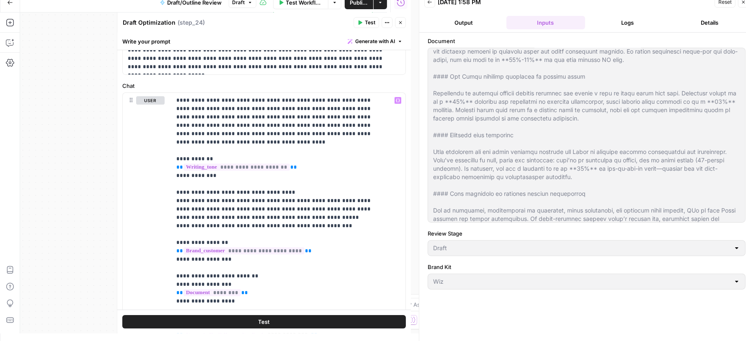
scroll to position [3171, 0]
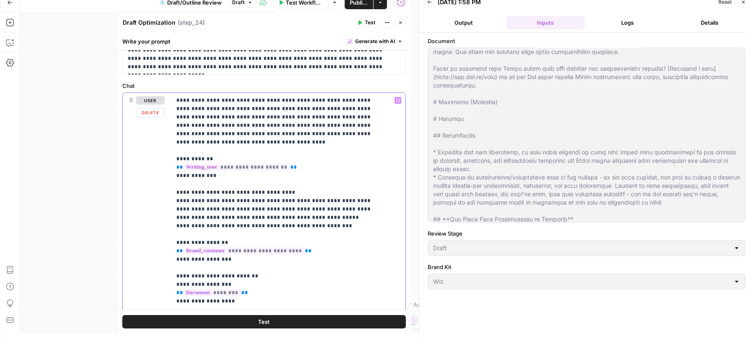
click at [404, 21] on button "Close" at bounding box center [400, 22] width 11 height 11
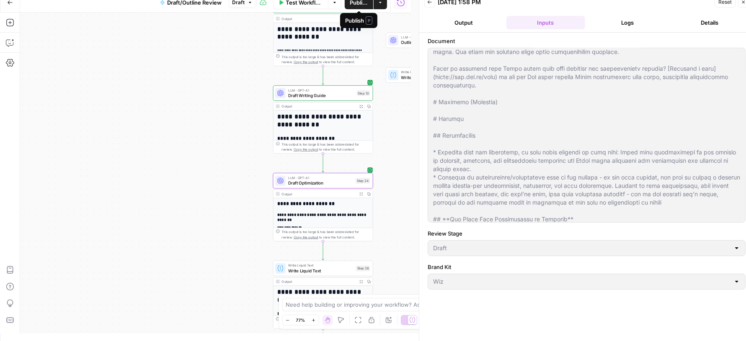
click at [353, 3] on span "Publish" at bounding box center [359, 2] width 18 height 8
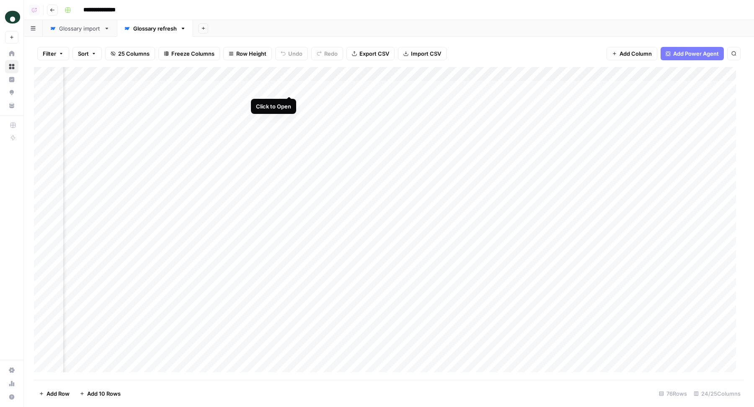
click at [289, 90] on div "Add Column" at bounding box center [389, 223] width 710 height 313
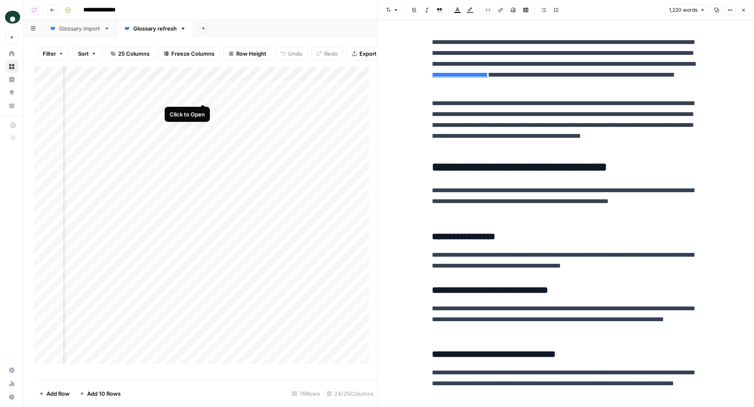
click at [204, 94] on div "Add Column" at bounding box center [205, 219] width 343 height 305
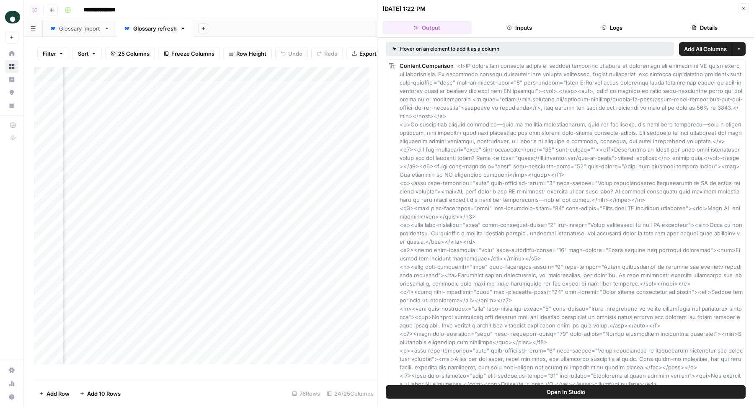
click at [181, 78] on div "Add Column" at bounding box center [205, 219] width 343 height 305
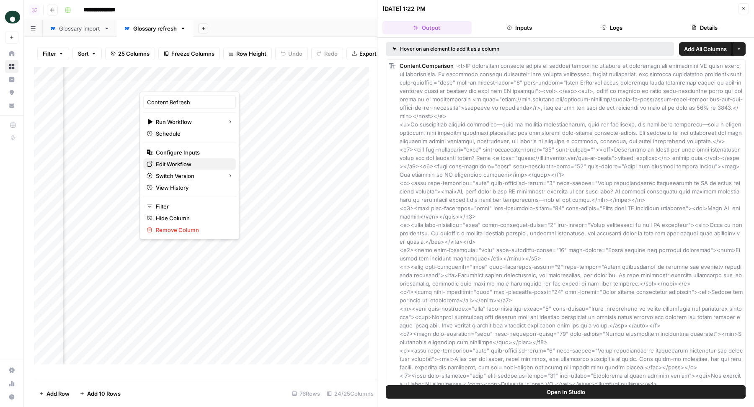
click at [172, 161] on span "Edit Workflow" at bounding box center [192, 164] width 73 height 8
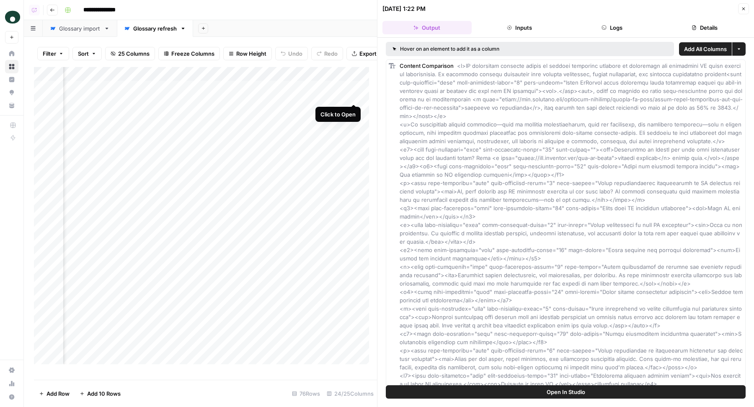
click at [354, 96] on div "Add Column" at bounding box center [205, 219] width 343 height 305
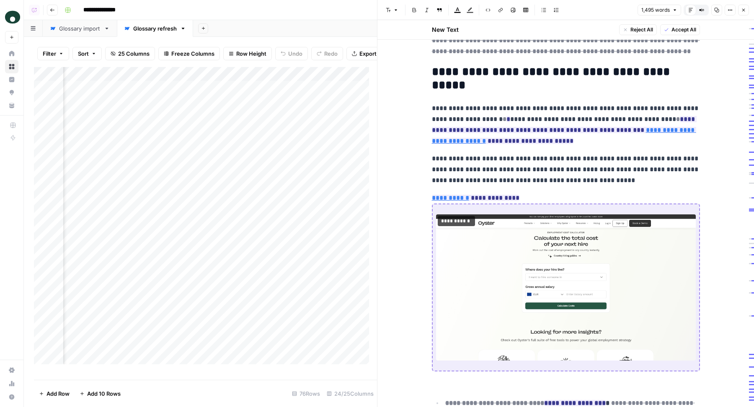
scroll to position [1135, 0]
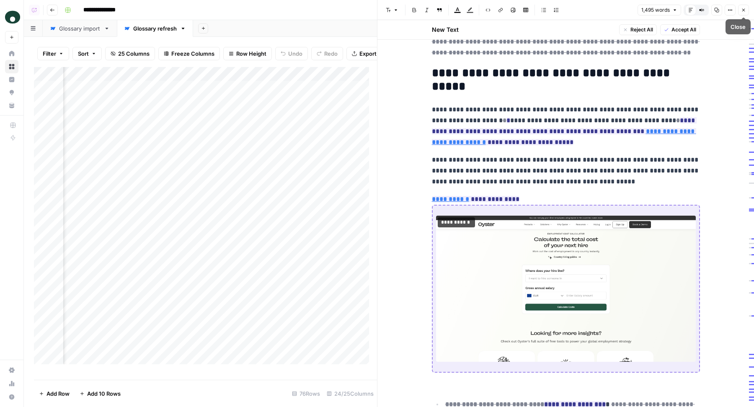
click at [742, 12] on icon "button" at bounding box center [743, 10] width 5 height 5
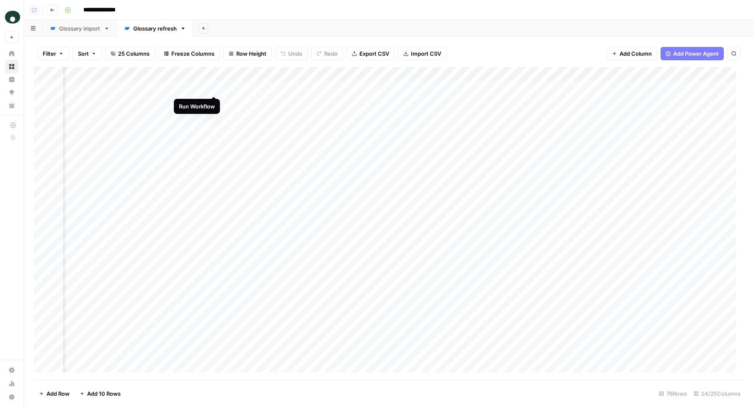
click at [215, 87] on div "Add Column" at bounding box center [389, 223] width 710 height 313
click at [292, 88] on div "Add Column" at bounding box center [389, 223] width 710 height 313
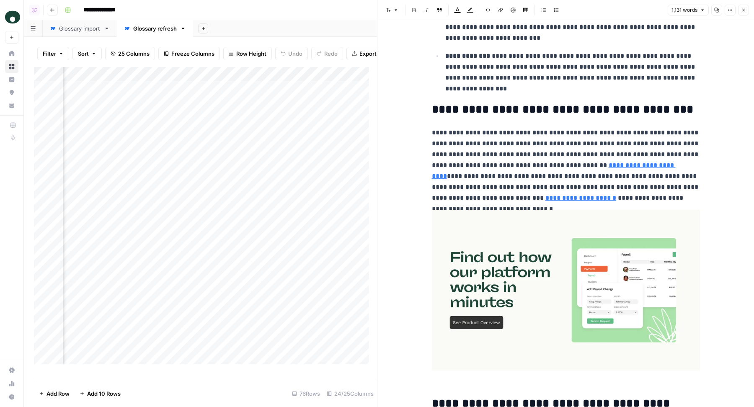
scroll to position [1662, 0]
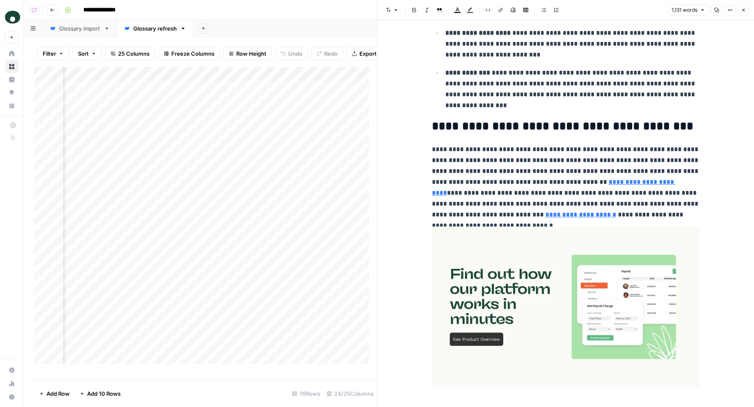
click at [740, 10] on button "Close" at bounding box center [743, 10] width 11 height 11
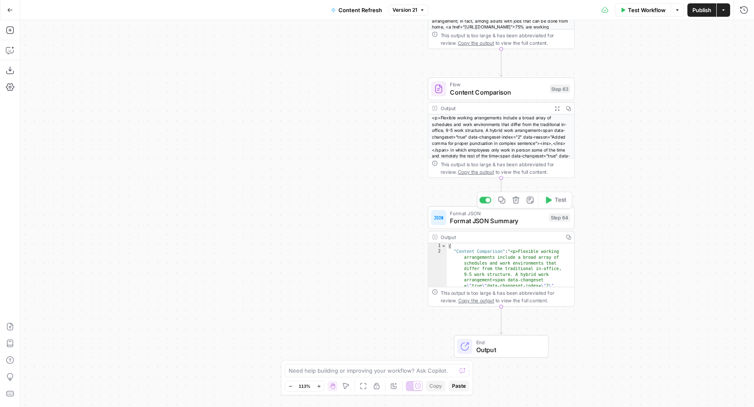
click at [470, 221] on span "Format JSON Summary" at bounding box center [497, 221] width 95 height 10
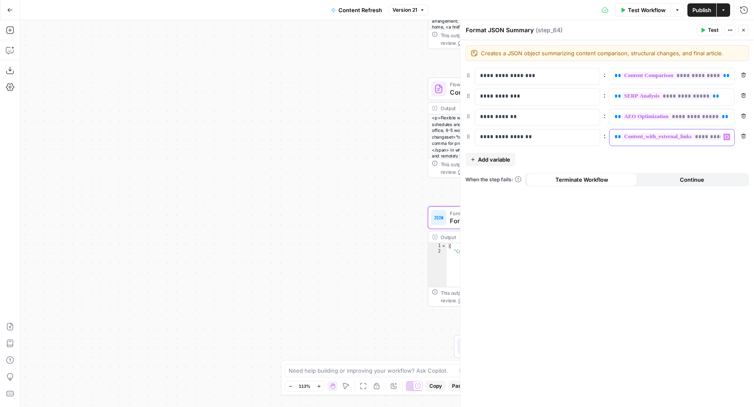
click at [684, 141] on div "**********" at bounding box center [665, 137] width 111 height 16
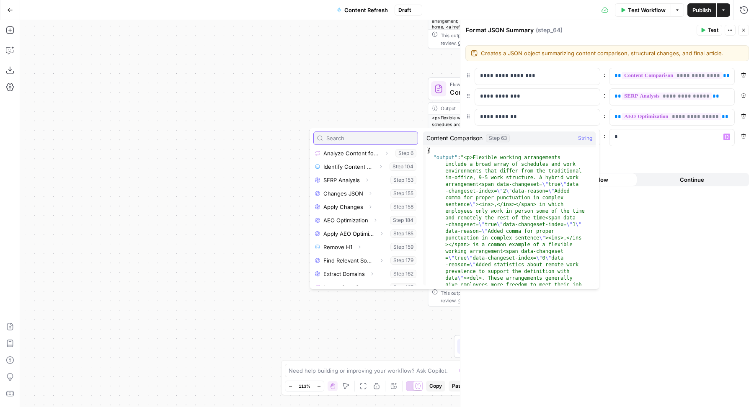
scroll to position [263, 0]
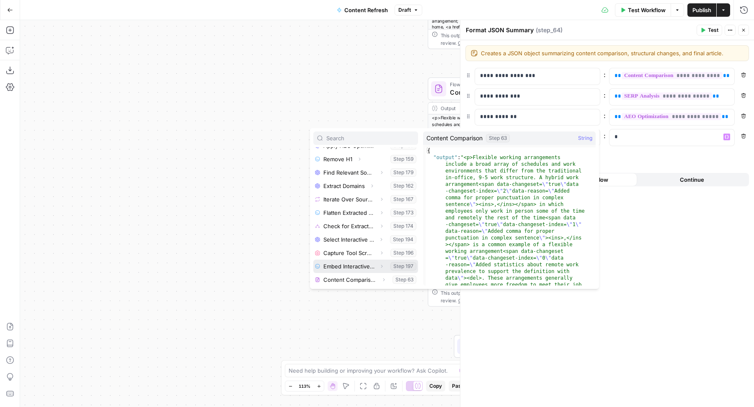
click at [379, 265] on icon "button" at bounding box center [381, 266] width 5 height 5
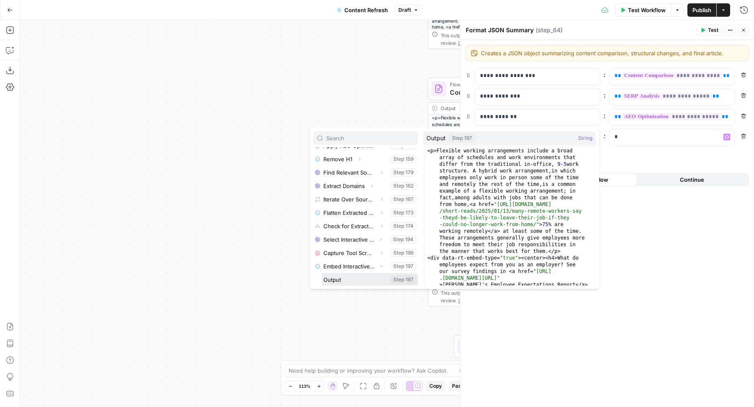
click at [354, 276] on button "Select variable Output" at bounding box center [370, 279] width 96 height 13
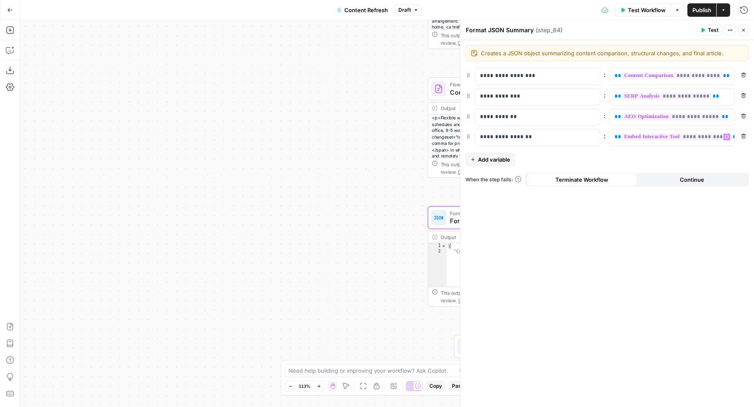
click at [745, 33] on button "Close" at bounding box center [743, 30] width 11 height 11
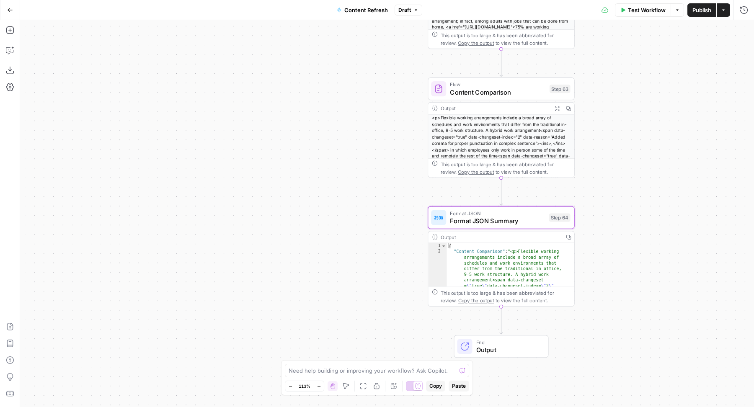
click at [698, 10] on span "Publish" at bounding box center [702, 10] width 19 height 8
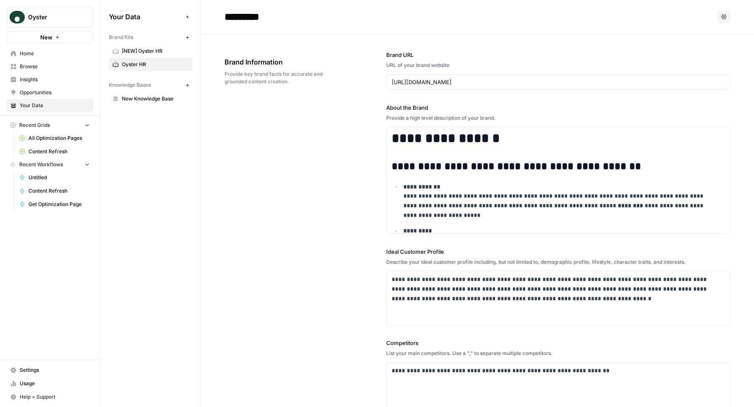
scroll to position [111, 0]
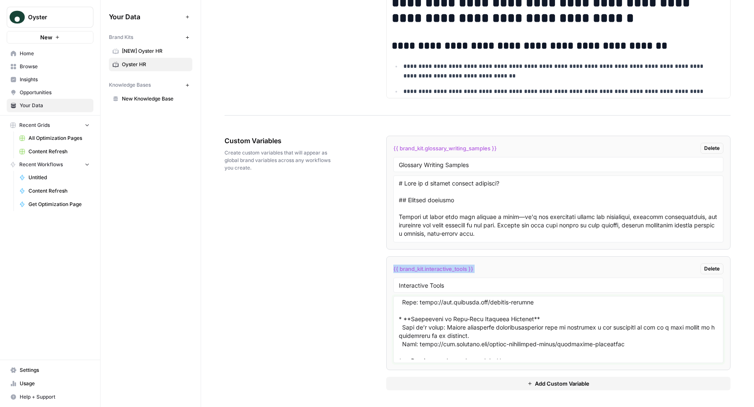
click at [496, 336] on textarea at bounding box center [558, 329] width 319 height 59
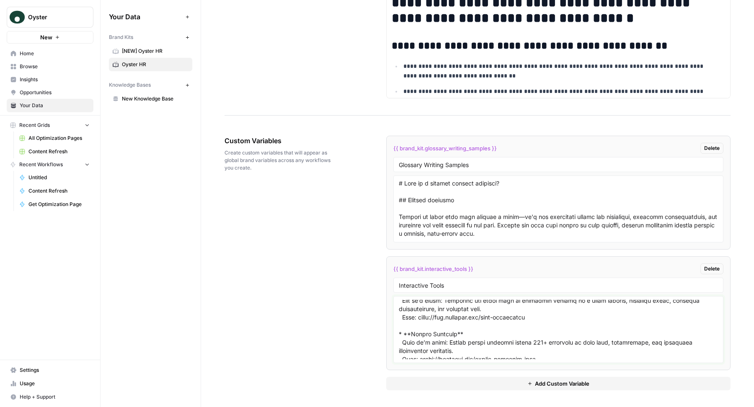
scroll to position [3, 0]
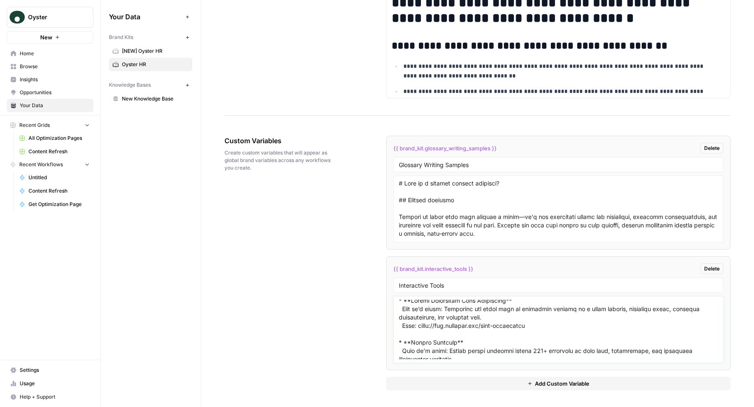
drag, startPoint x: 416, startPoint y: 328, endPoint x: 580, endPoint y: 328, distance: 163.8
click at [580, 328] on textarea at bounding box center [558, 329] width 319 height 59
click at [415, 325] on textarea at bounding box center [558, 329] width 319 height 59
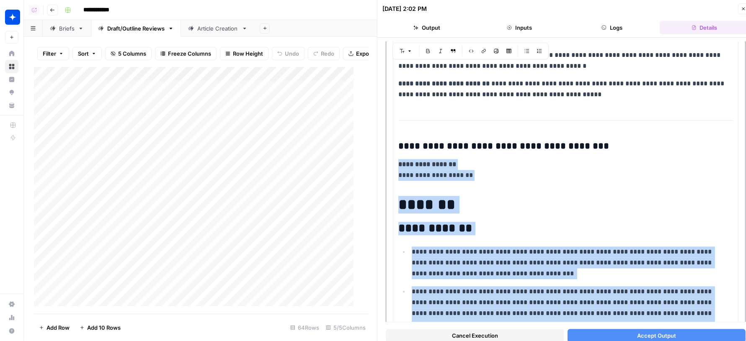
scroll to position [7818, 0]
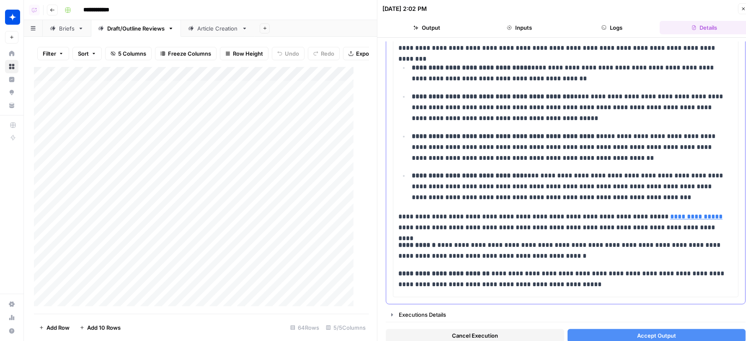
scroll to position [7649, 0]
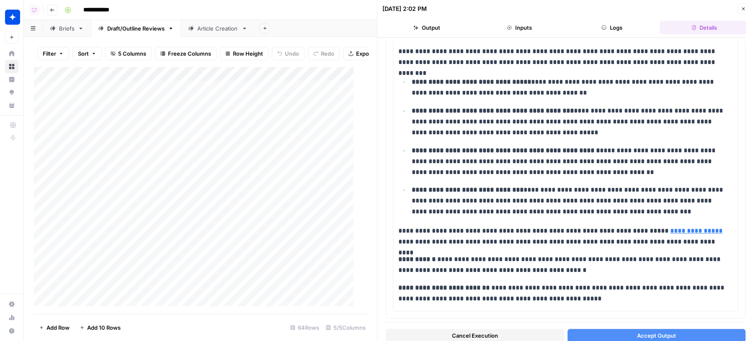
click at [618, 335] on button "Accept Output" at bounding box center [657, 335] width 178 height 13
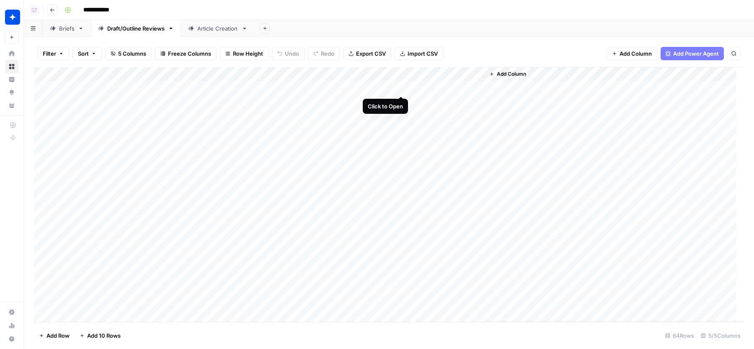
click at [404, 89] on div "Add Column" at bounding box center [389, 194] width 710 height 255
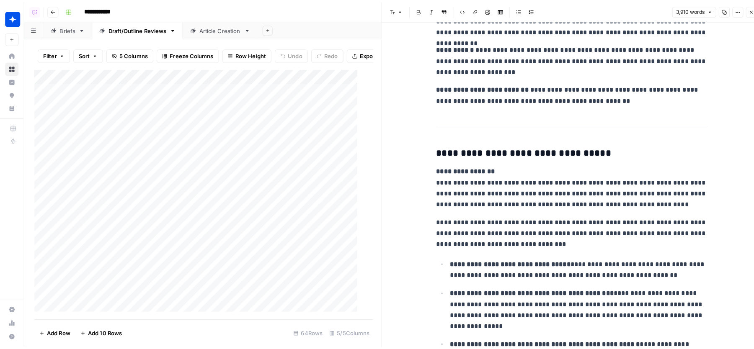
scroll to position [8080, 0]
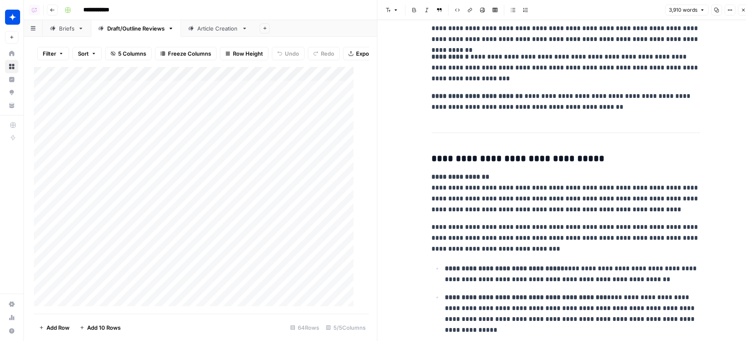
click at [742, 10] on icon "button" at bounding box center [743, 10] width 5 height 5
